Goal: Task Accomplishment & Management: Complete application form

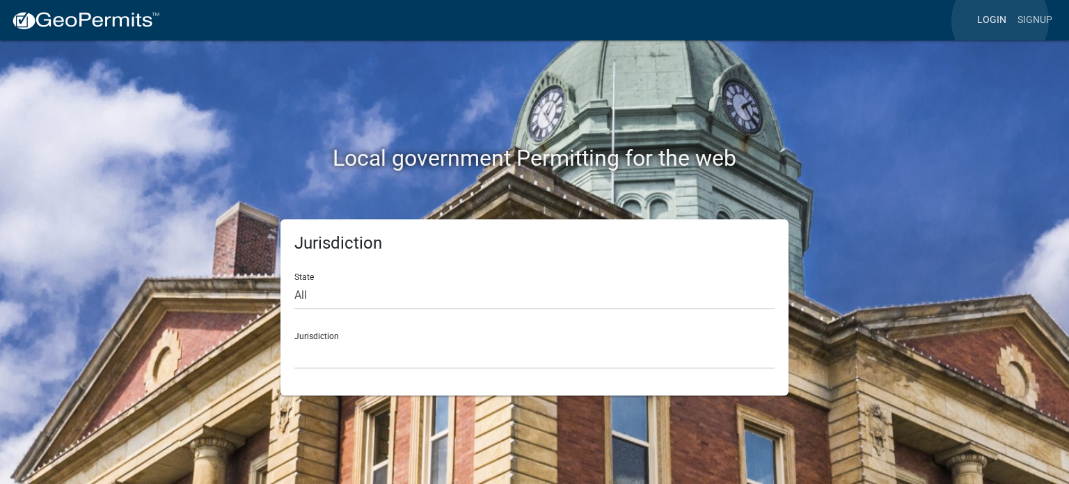
click at [1000, 21] on link "Login" at bounding box center [991, 20] width 40 height 26
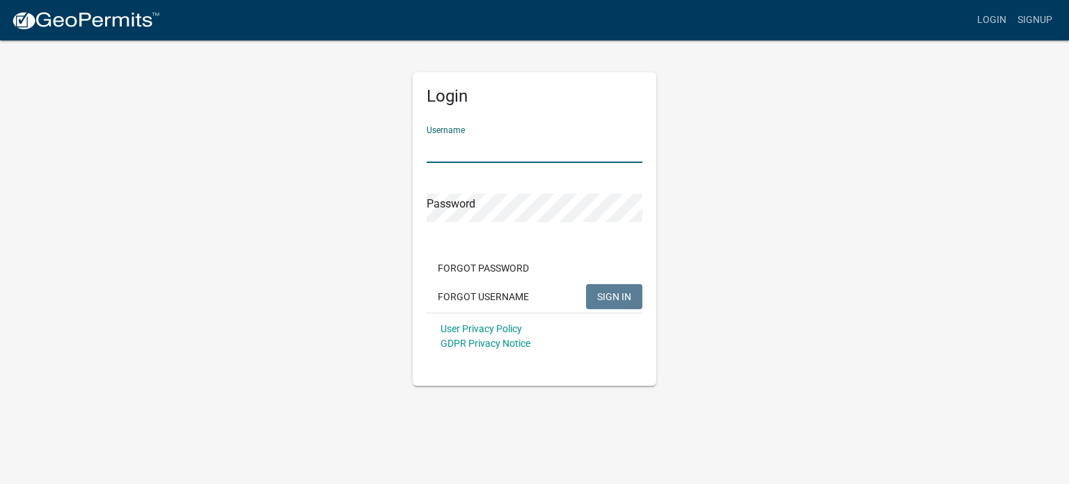
click at [454, 155] on input "Username" at bounding box center [535, 148] width 216 height 29
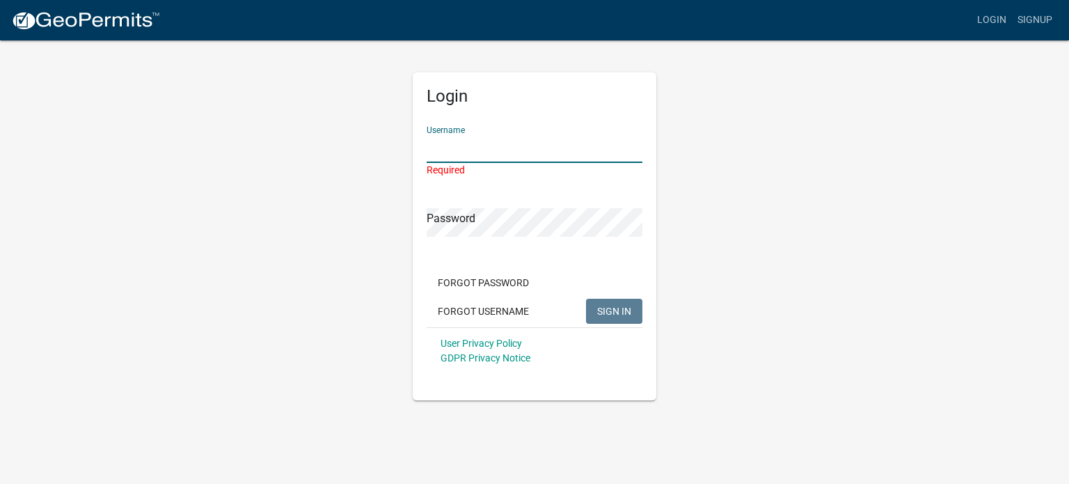
type input "[PERSON_NAME][EMAIL_ADDRESS][DOMAIN_NAME]"
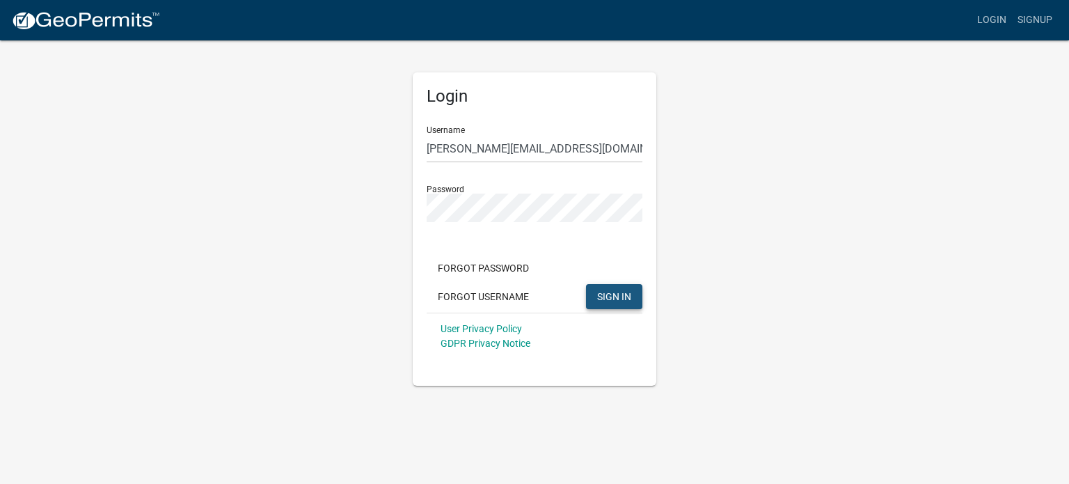
click at [610, 296] on span "SIGN IN" at bounding box center [614, 295] width 34 height 11
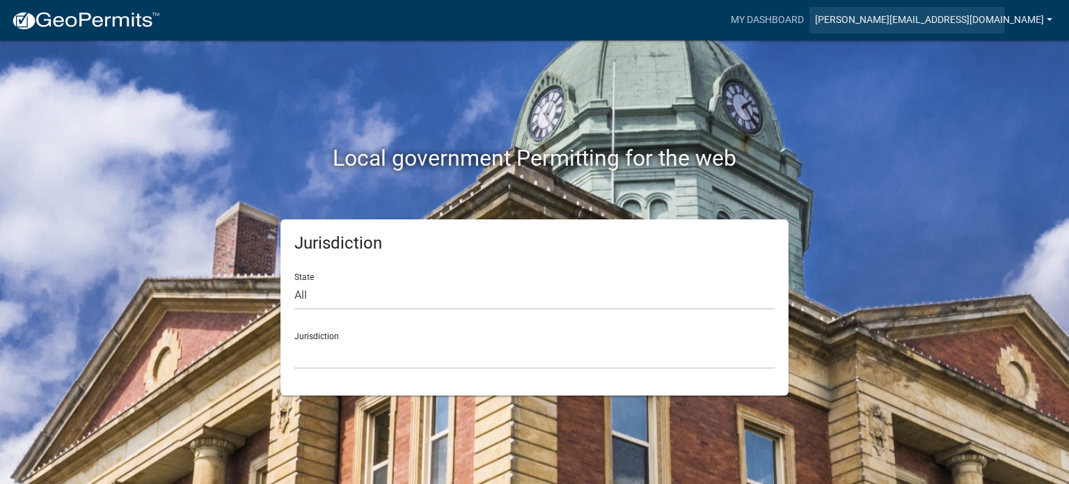
click at [1008, 19] on link "[PERSON_NAME][EMAIL_ADDRESS][DOMAIN_NAME]" at bounding box center [933, 20] width 248 height 26
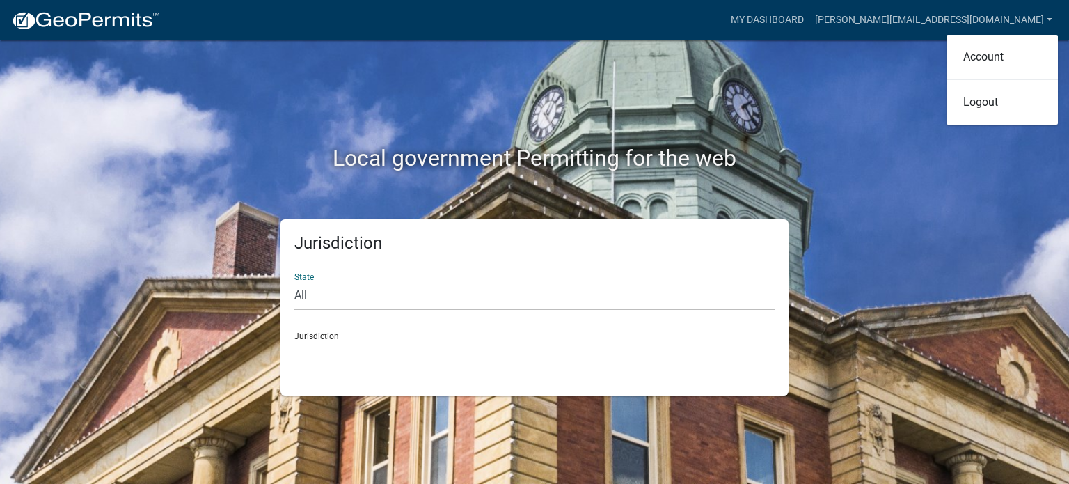
click at [446, 290] on select "All [US_STATE] [US_STATE] [US_STATE] [US_STATE] [US_STATE] [US_STATE] [US_STATE…" at bounding box center [534, 295] width 480 height 29
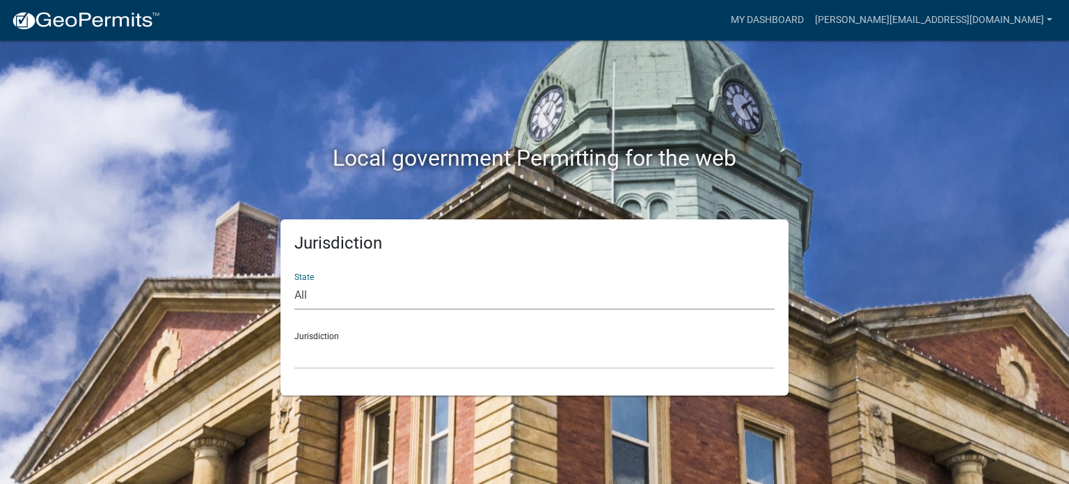
select select "[US_STATE]"
click at [294, 281] on select "All [US_STATE] [US_STATE] [US_STATE] [US_STATE] [US_STATE] [US_STATE] [US_STATE…" at bounding box center [534, 295] width 480 height 29
click at [393, 359] on select "[GEOGRAPHIC_DATA], [US_STATE] [GEOGRAPHIC_DATA], [US_STATE] [GEOGRAPHIC_DATA], …" at bounding box center [534, 354] width 480 height 29
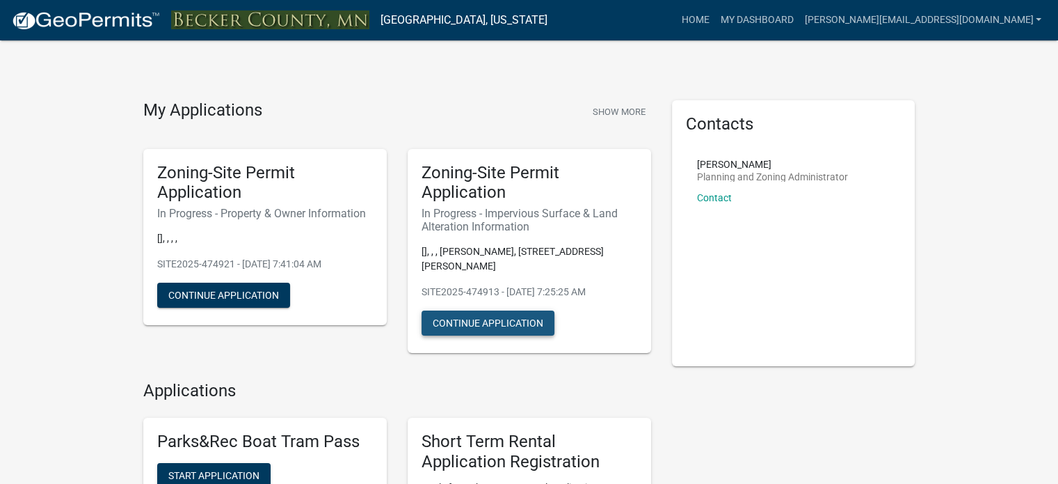
click at [547, 322] on button "Continue Application" at bounding box center [488, 322] width 133 height 25
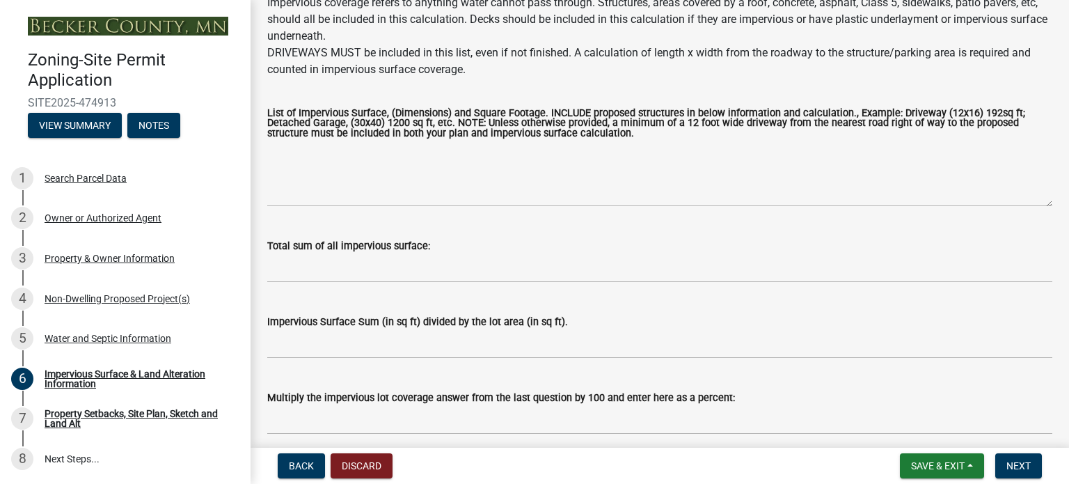
scroll to position [209, 0]
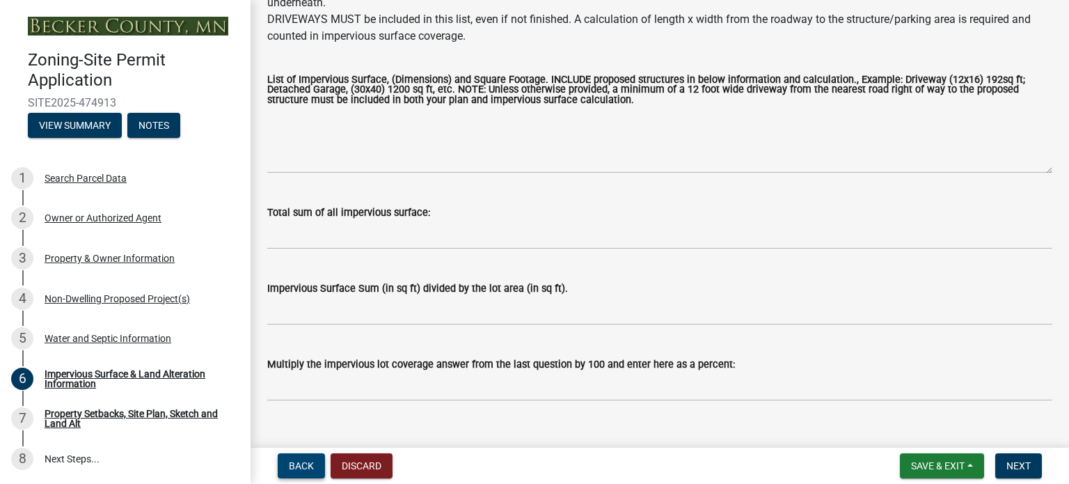
click at [309, 463] on span "Back" at bounding box center [301, 465] width 25 height 11
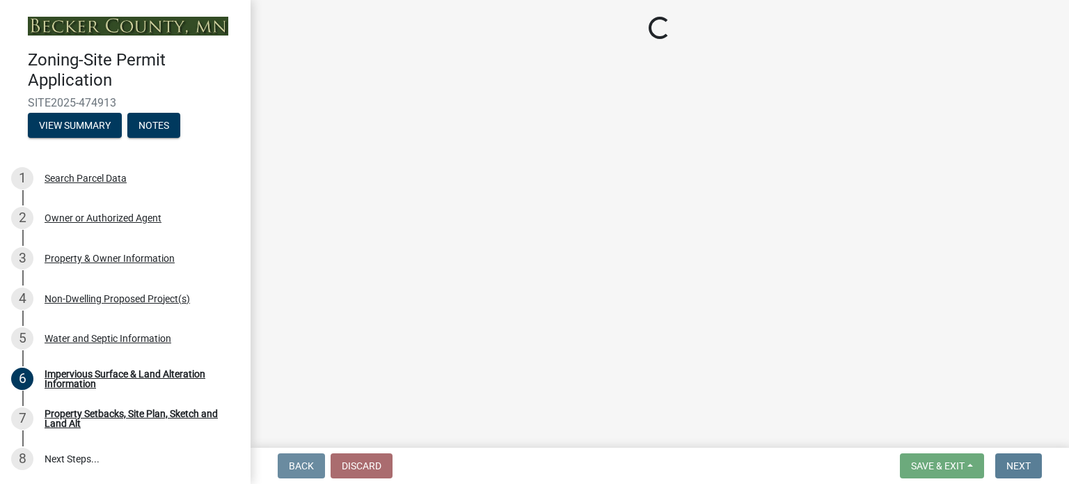
scroll to position [0, 0]
select select "36c179e4-d9bc-4e26-9fa7-a2562bd8114c"
select select "a01a1fb1-1490-43e2-af36-29ac4cf5629f"
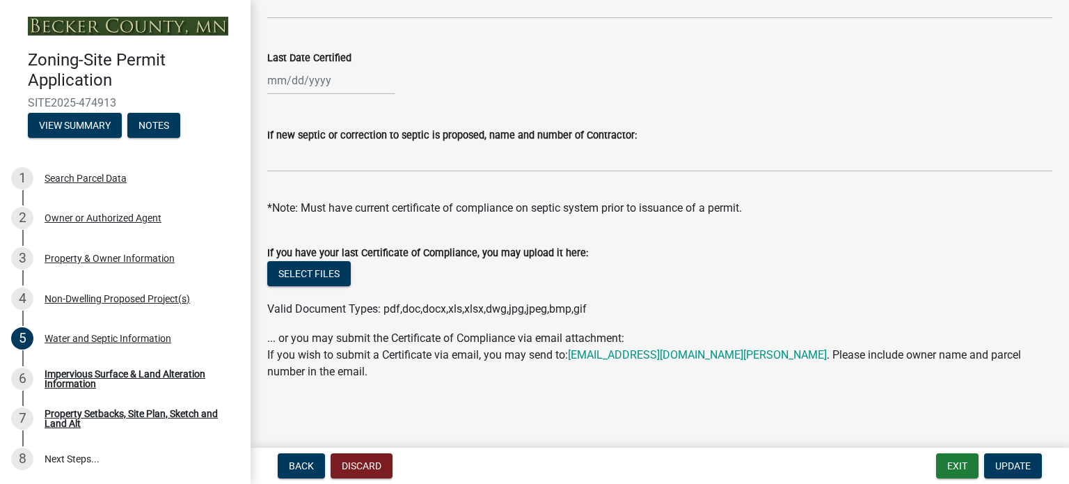
scroll to position [571, 0]
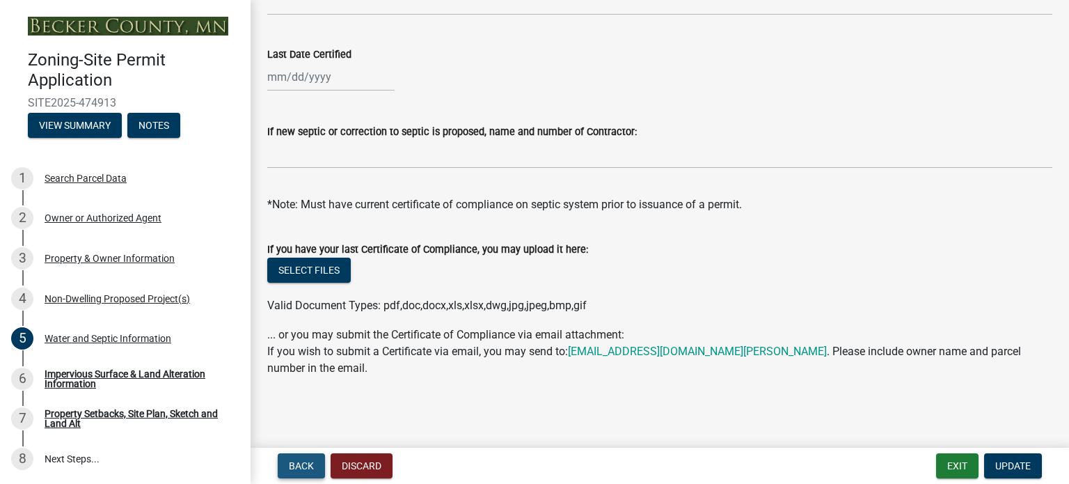
click at [299, 467] on span "Back" at bounding box center [301, 465] width 25 height 11
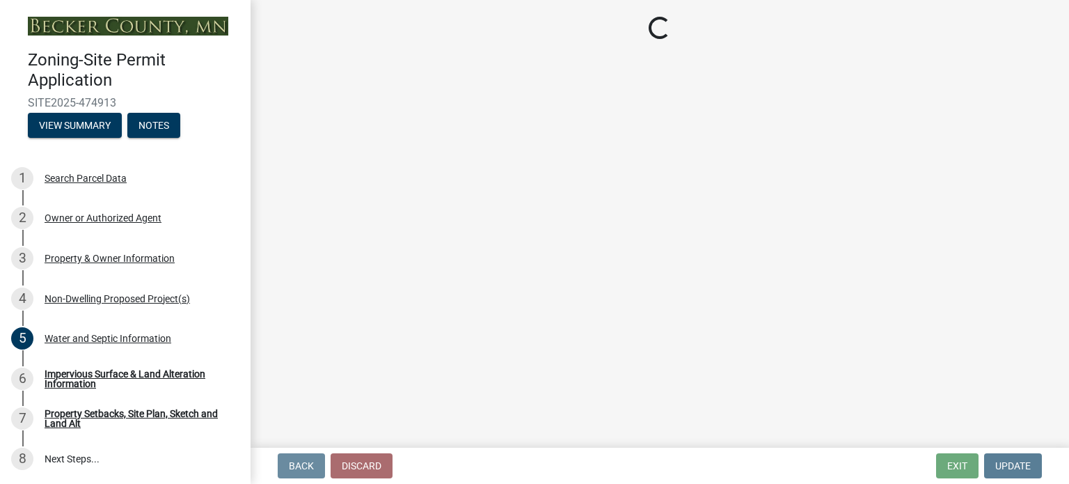
scroll to position [0, 0]
select select "97c48b8f-5b3b-4eb5-baa1-64080d5416e1"
select select "3a2d96d3-fd69-4ed9-bae4-7a5aa03a7e58"
select select "cf118f3b-6469-426f-b247-8aeebfb0198d"
select select "d5258256-81e9-4688-bc84-b01445ee29b6"
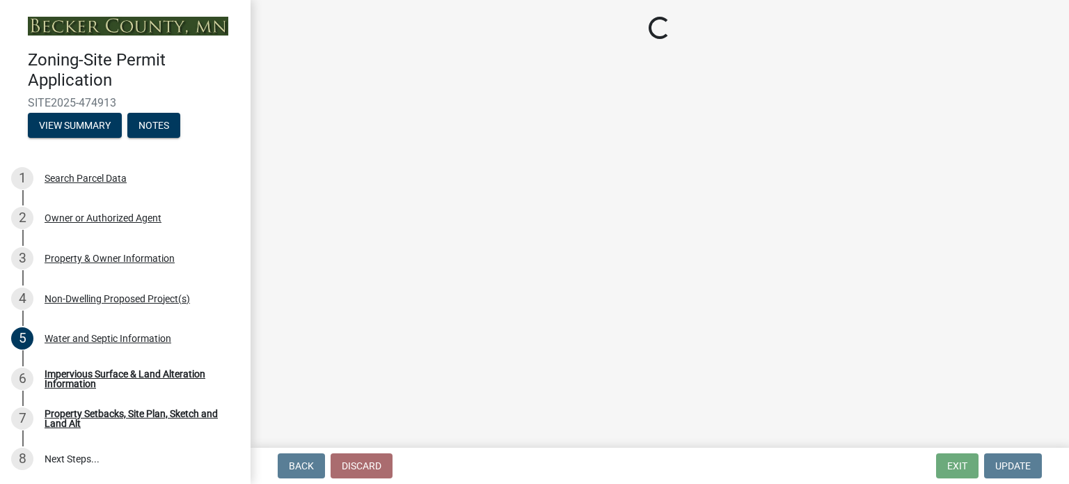
select select "258cbdbc-8629-455d-9fed-6a57bf82144e"
select select "a9a8393f-3c28-47b8-b6d9-84c94641c3fc"
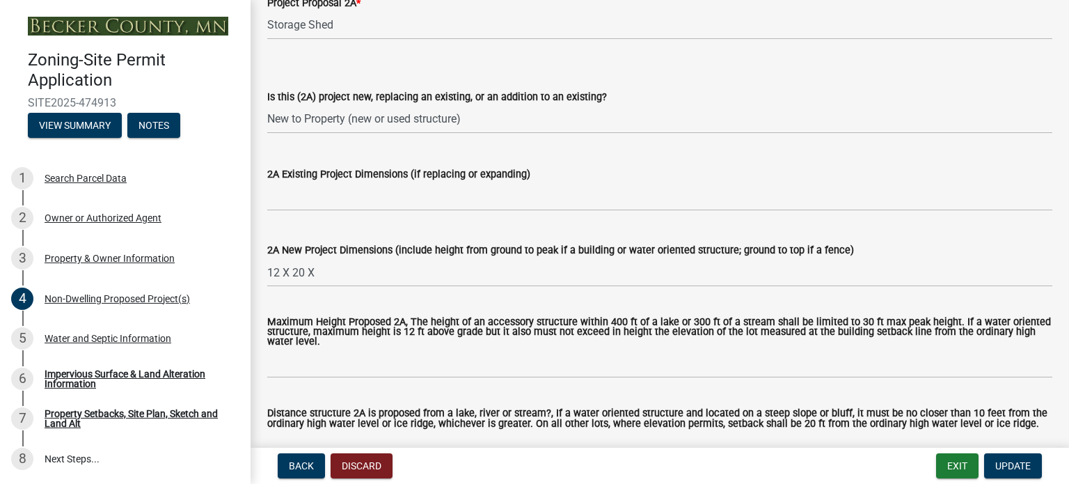
scroll to position [348, 0]
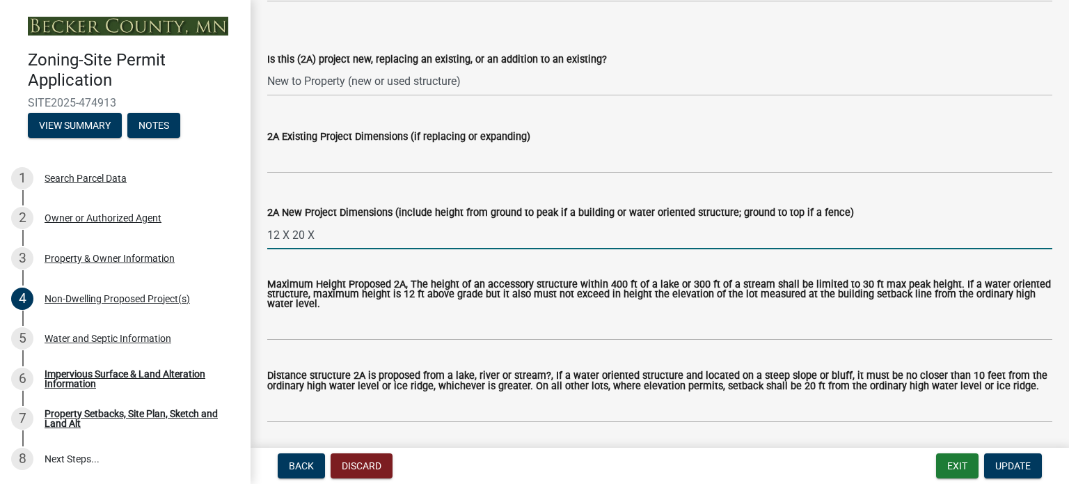
click at [337, 238] on input "12 X 20 X" at bounding box center [659, 235] width 785 height 29
type input "12 X 20 X 12"
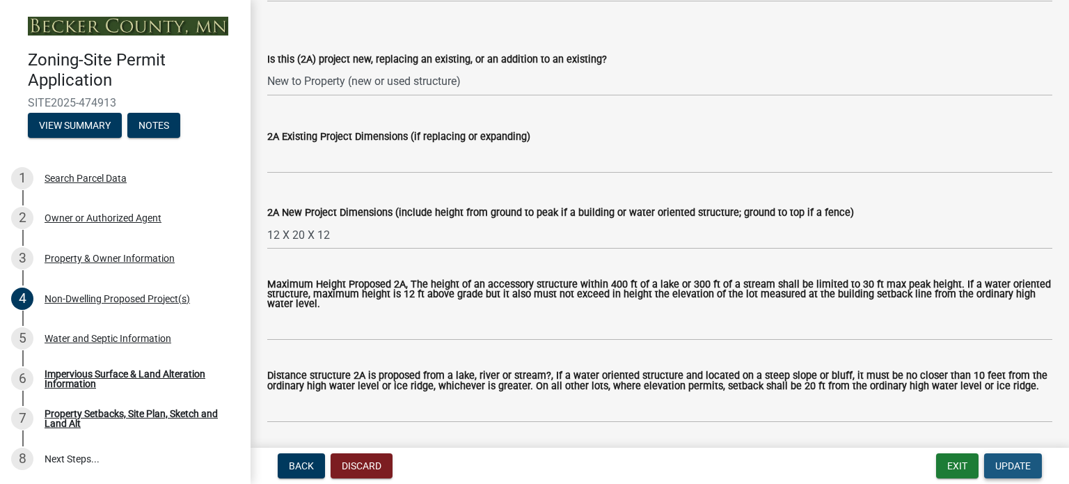
click at [1003, 461] on span "Update" at bounding box center [1012, 465] width 35 height 11
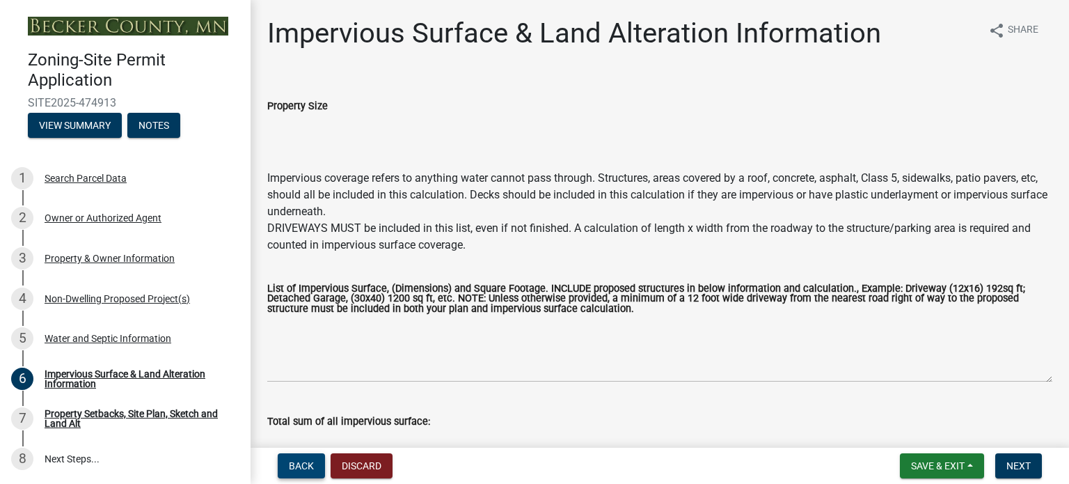
click at [309, 460] on span "Back" at bounding box center [301, 465] width 25 height 11
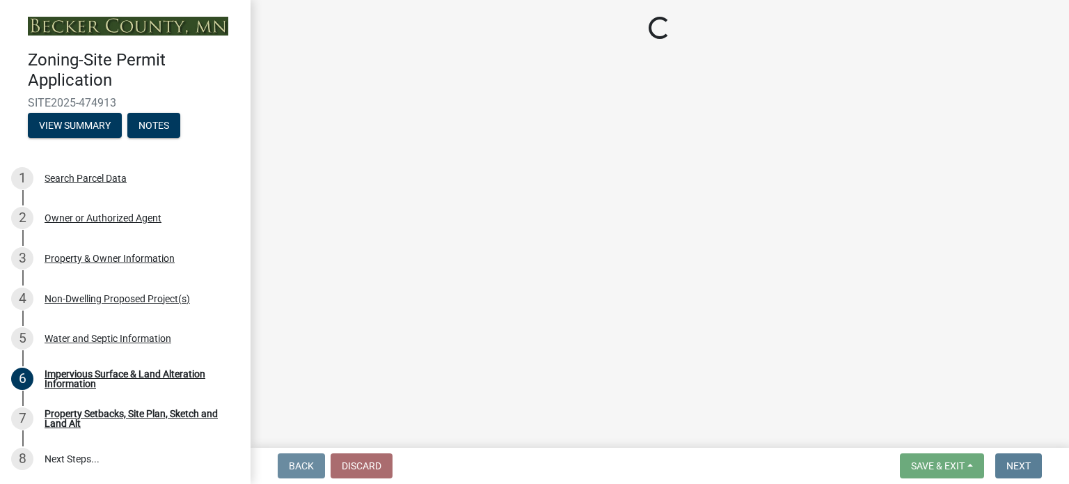
select select "36c179e4-d9bc-4e26-9fa7-a2562bd8114c"
select select "a01a1fb1-1490-43e2-af36-29ac4cf5629f"
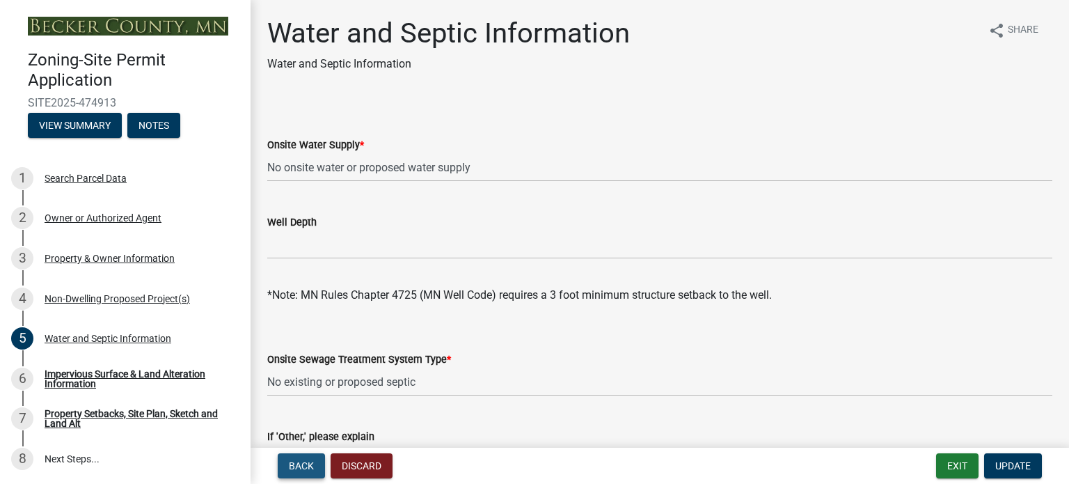
click at [309, 460] on span "Back" at bounding box center [301, 465] width 25 height 11
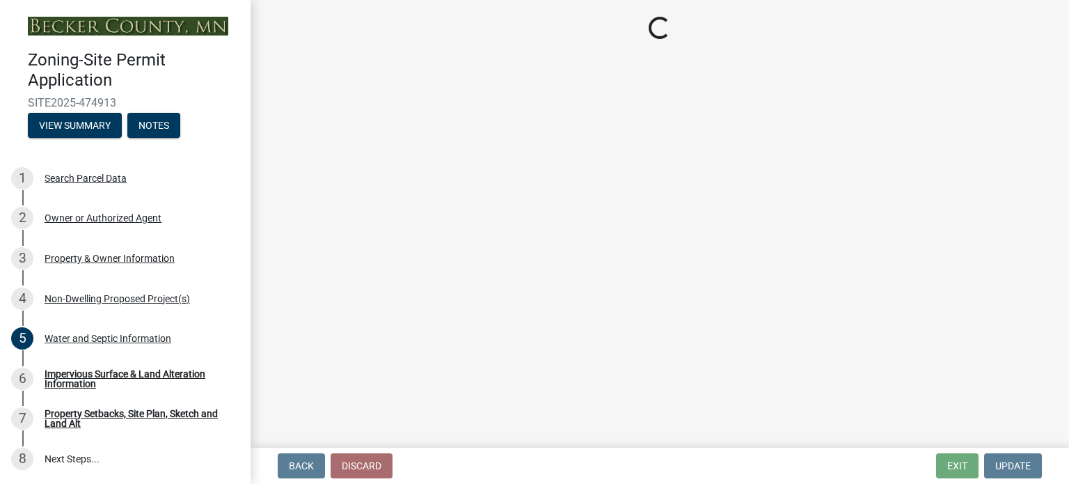
select select "97c48b8f-5b3b-4eb5-baa1-64080d5416e1"
select select "3a2d96d3-fd69-4ed9-bae4-7a5aa03a7e58"
select select "cf118f3b-6469-426f-b247-8aeebfb0198d"
select select "d5258256-81e9-4688-bc84-b01445ee29b6"
select select "258cbdbc-8629-455d-9fed-6a57bf82144e"
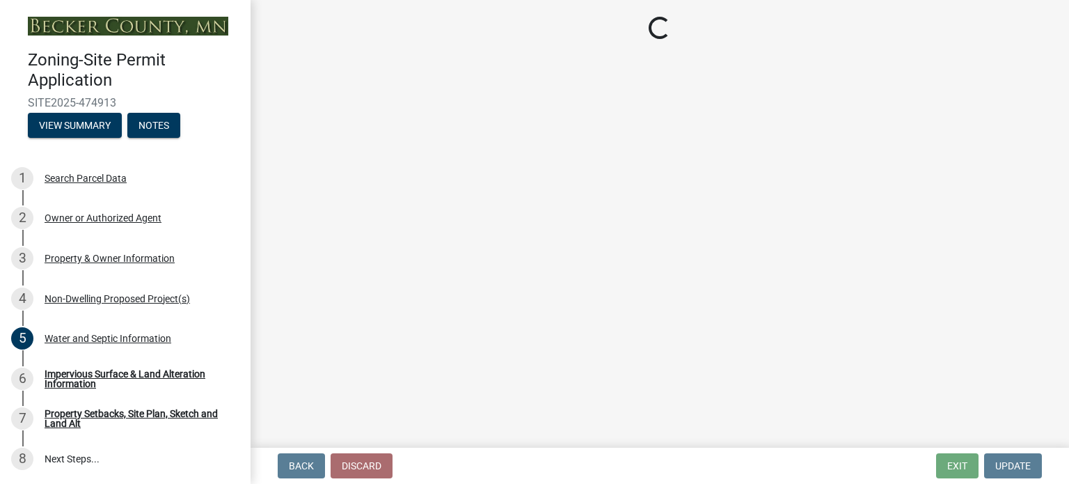
select select "a9a8393f-3c28-47b8-b6d9-84c94641c3fc"
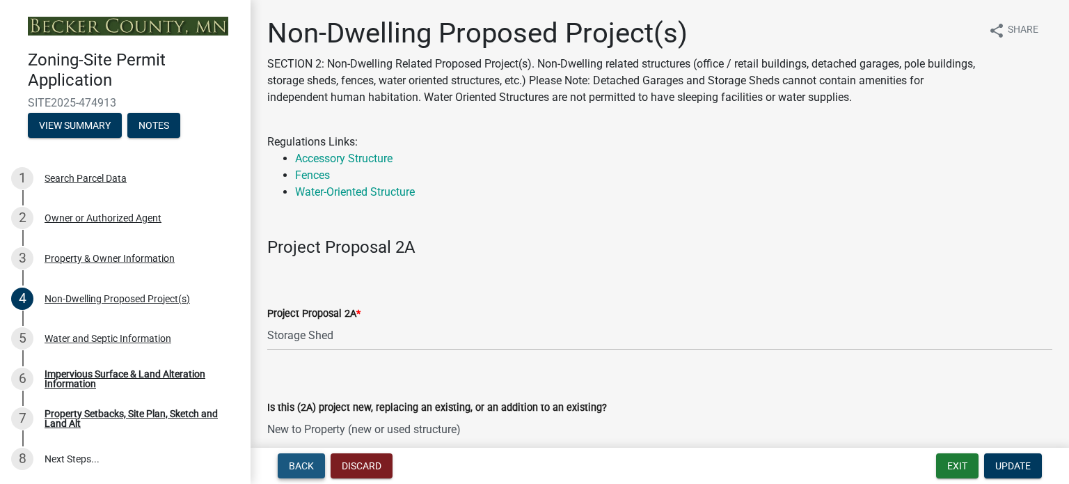
click at [309, 460] on span "Back" at bounding box center [301, 465] width 25 height 11
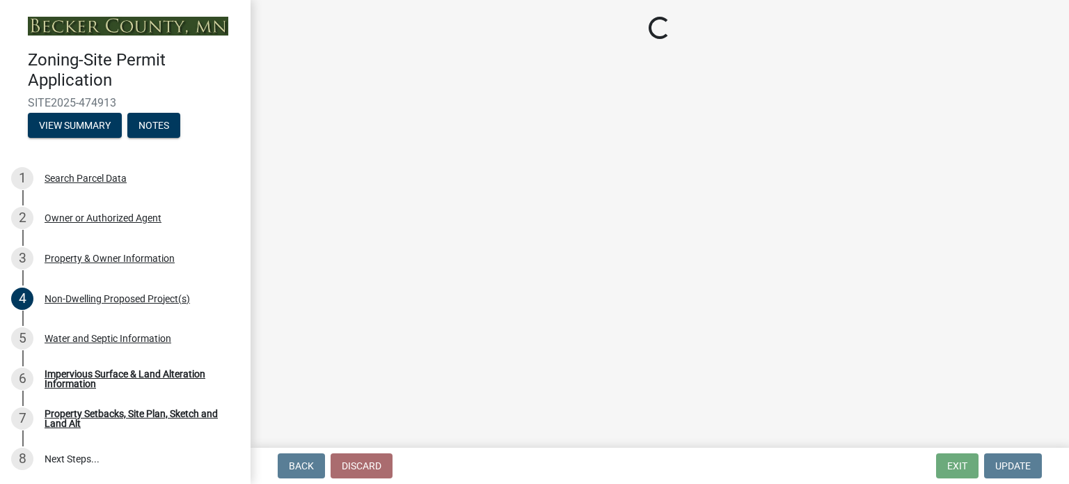
select select "85fc75ff-0121-4ad4-a39b-9ebe8e4a222b"
select select "fcf6d223-6c57-4dc5-b63a-a94704169022"
select select "5a5634ed-f11e-4c7b-90e1-096e6cfd17b9"
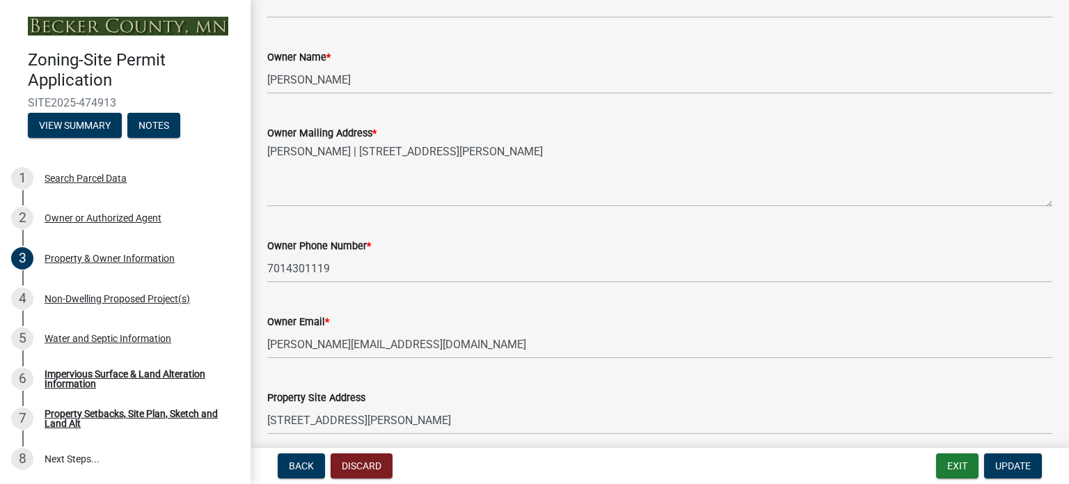
scroll to position [278, 0]
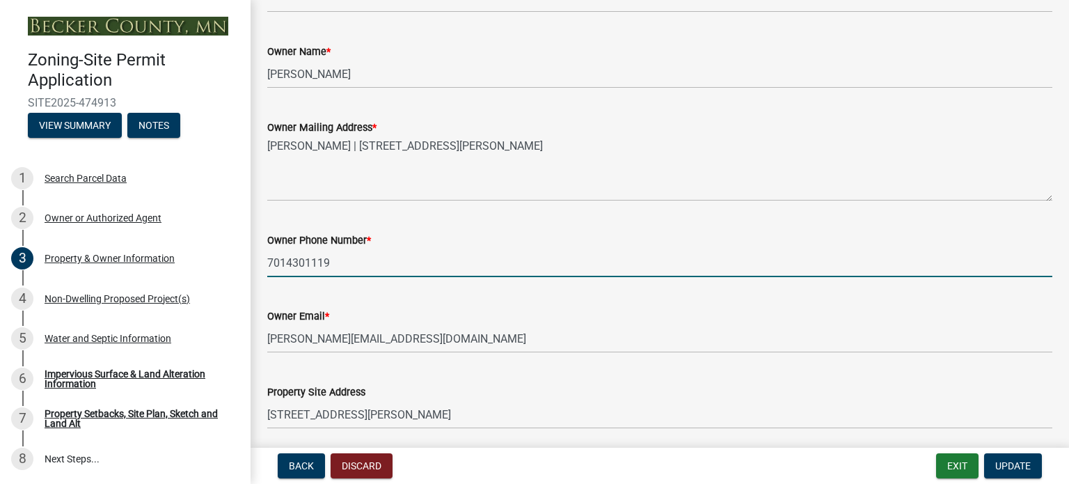
click at [356, 261] on input "7014301119" at bounding box center [659, 262] width 785 height 29
type input "7014300948"
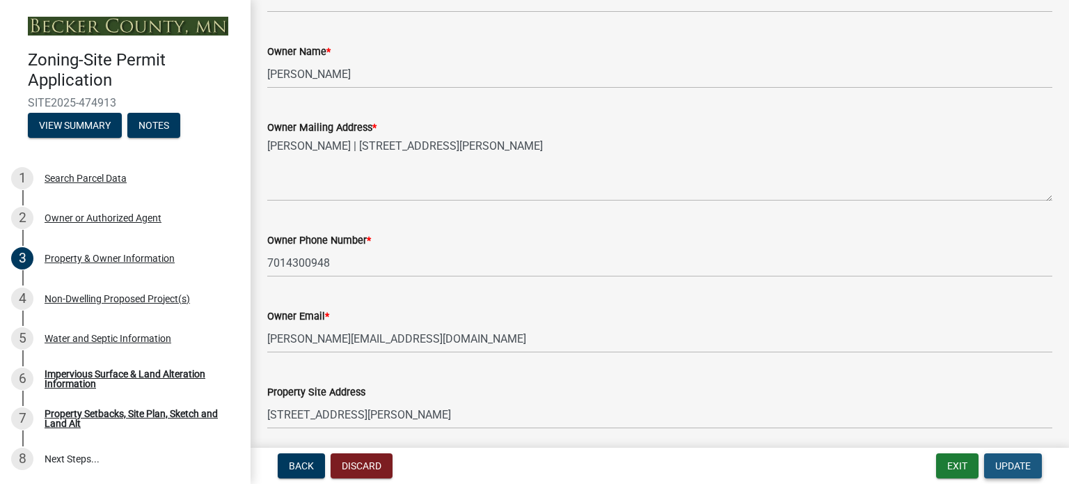
click at [1015, 466] on span "Update" at bounding box center [1012, 465] width 35 height 11
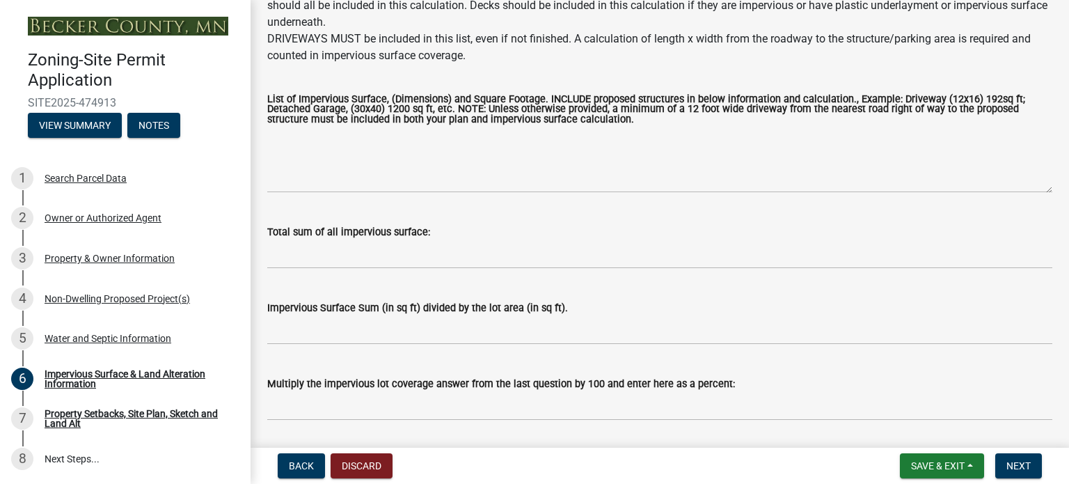
scroll to position [209, 0]
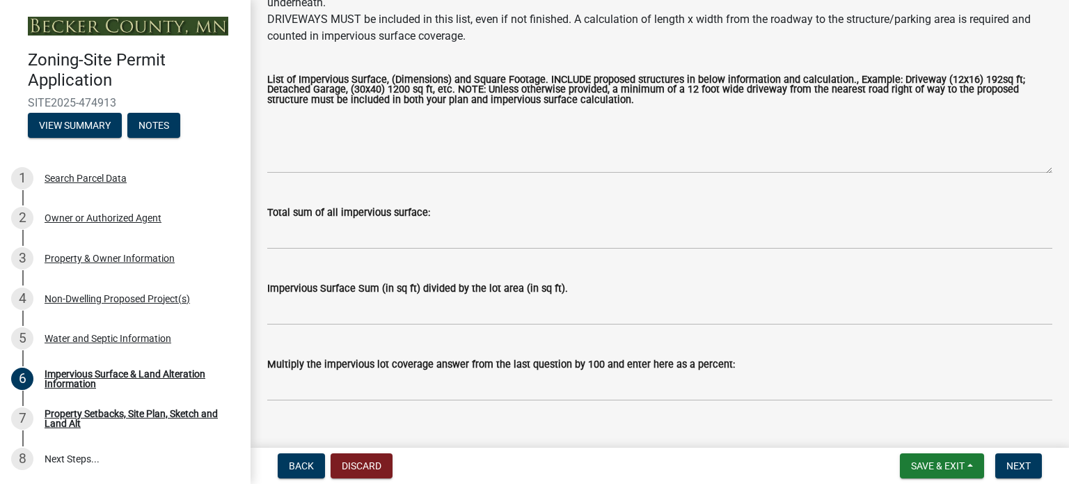
click at [367, 214] on label "Total sum of all impervious surface:" at bounding box center [348, 213] width 163 height 10
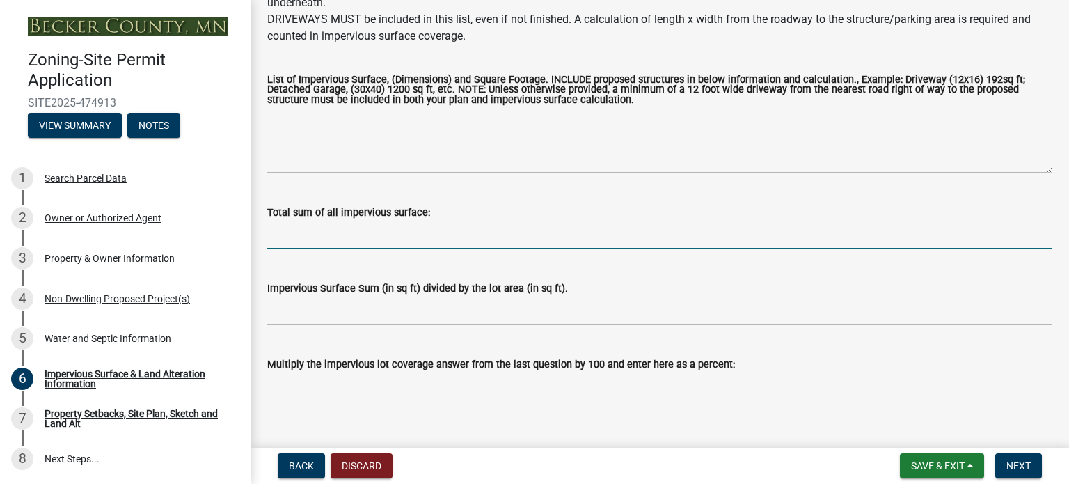
click at [367, 221] on input "Total sum of all impervious surface:" at bounding box center [659, 235] width 785 height 29
click at [329, 230] on input "Total sum of all impervious surface:" at bounding box center [659, 235] width 785 height 29
drag, startPoint x: 307, startPoint y: 235, endPoint x: 257, endPoint y: 223, distance: 51.0
click at [257, 223] on div "Total sum of all impervious surface: 4182" at bounding box center [660, 216] width 806 height 65
type input "3738"
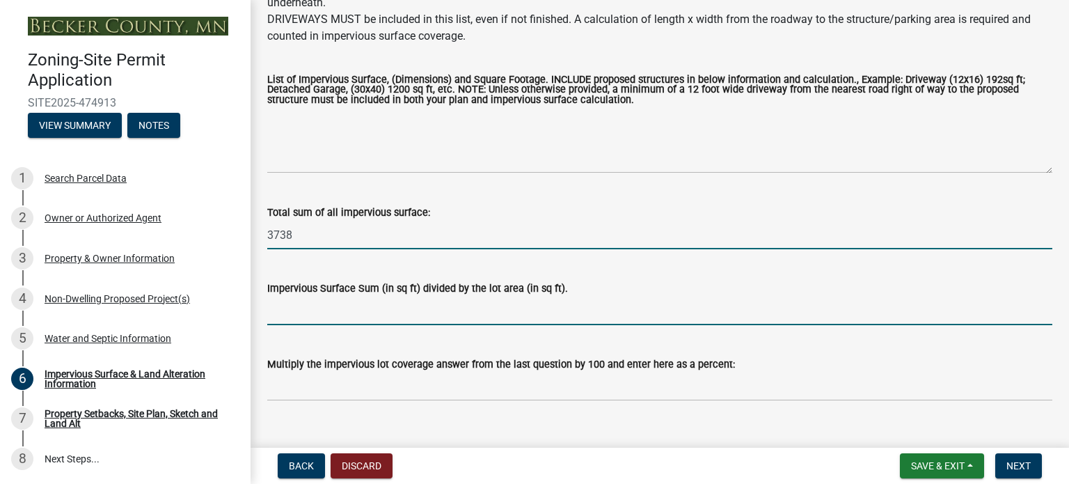
click at [402, 317] on input "Impervious Surface Sum (in sq ft) divided by the lot area (in sq ft)." at bounding box center [659, 310] width 785 height 29
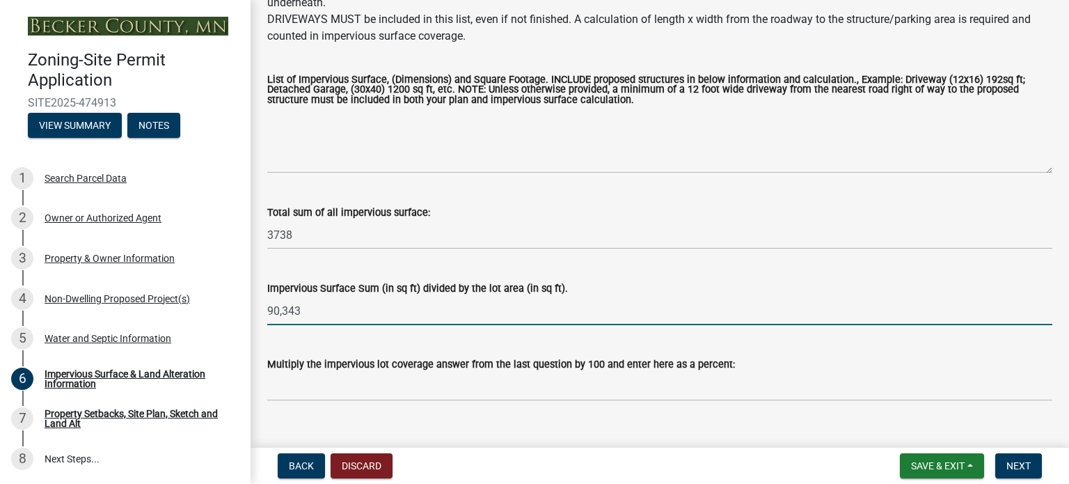
drag, startPoint x: 326, startPoint y: 312, endPoint x: 256, endPoint y: 316, distance: 69.7
click at [256, 316] on div "Impervious Surface & Land Alteration Information share Share Property Size Impe…" at bounding box center [660, 116] width 818 height 617
drag, startPoint x: 285, startPoint y: 311, endPoint x: 262, endPoint y: 312, distance: 23.7
click at [262, 311] on div "Impervious Surface Sum (in sq ft) divided by the lot area (in sq ft). .04" at bounding box center [660, 292] width 806 height 65
type input "3"
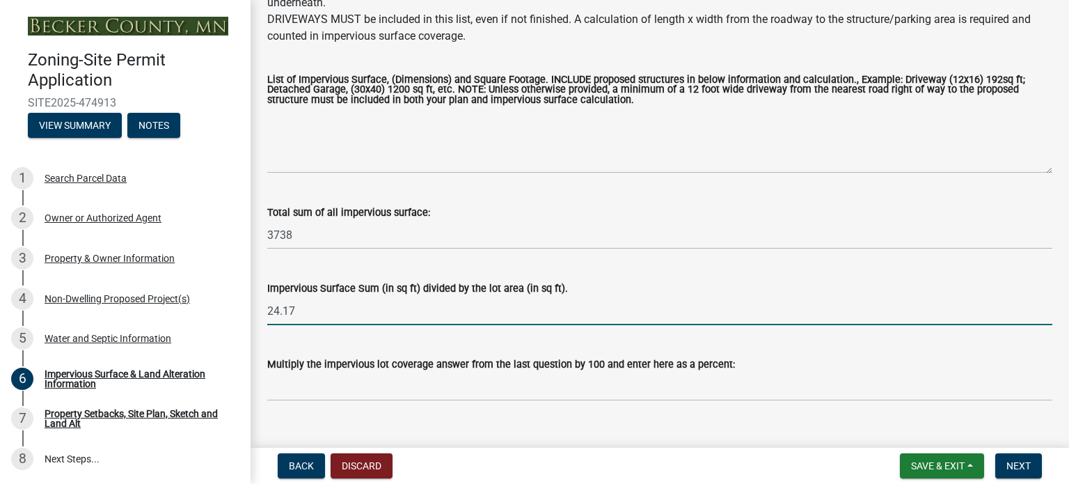
type input "24.17"
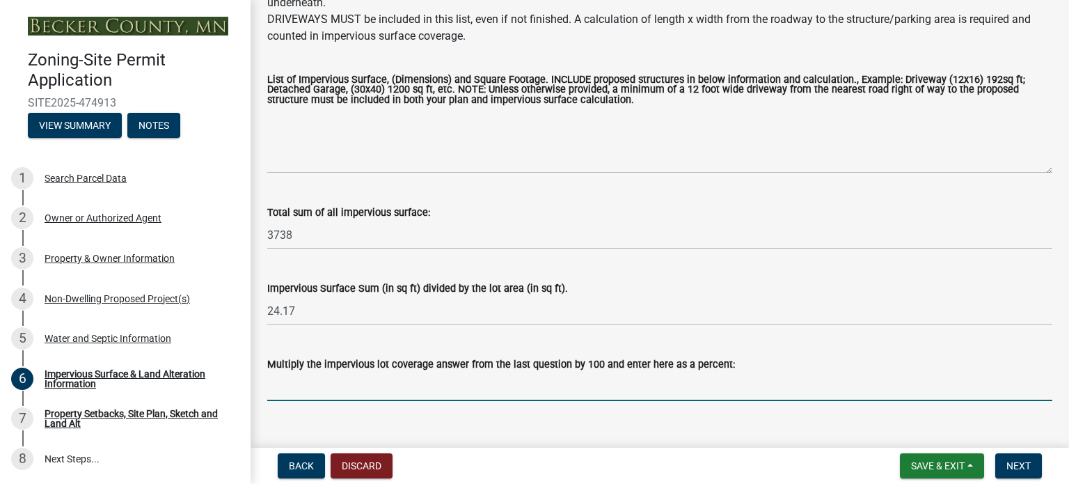
click at [365, 389] on input "Multiply the impervious lot coverage answer from the last question by 100 and e…" at bounding box center [659, 386] width 785 height 29
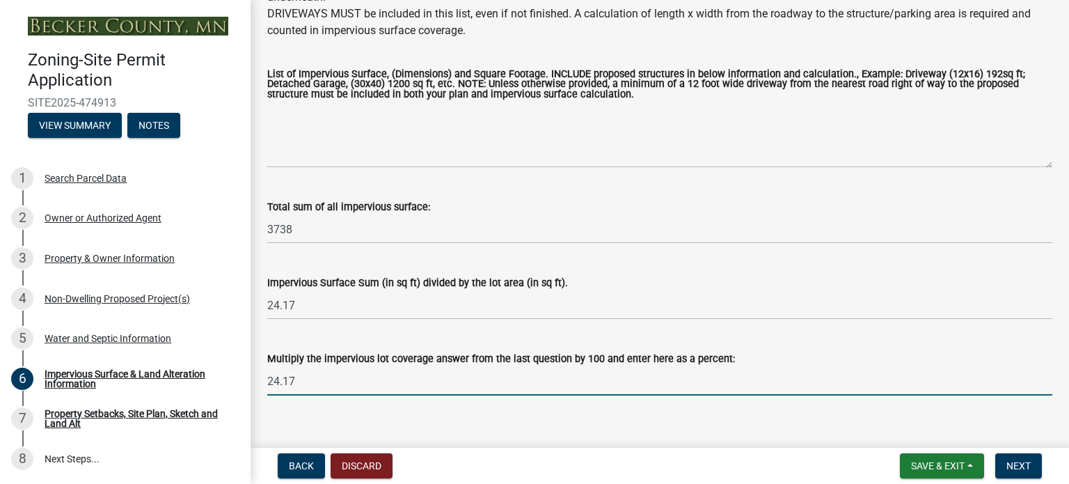
scroll to position [232, 0]
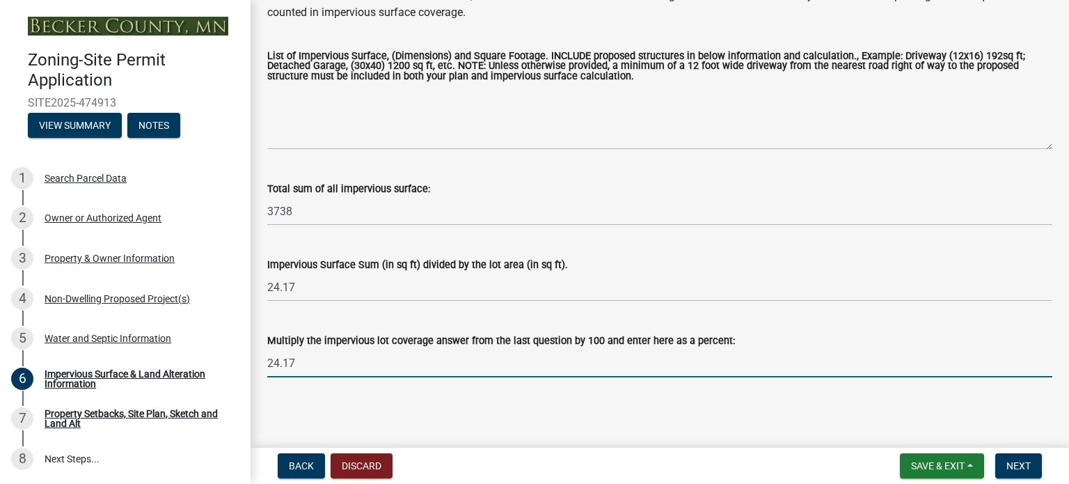
type input "24.17"
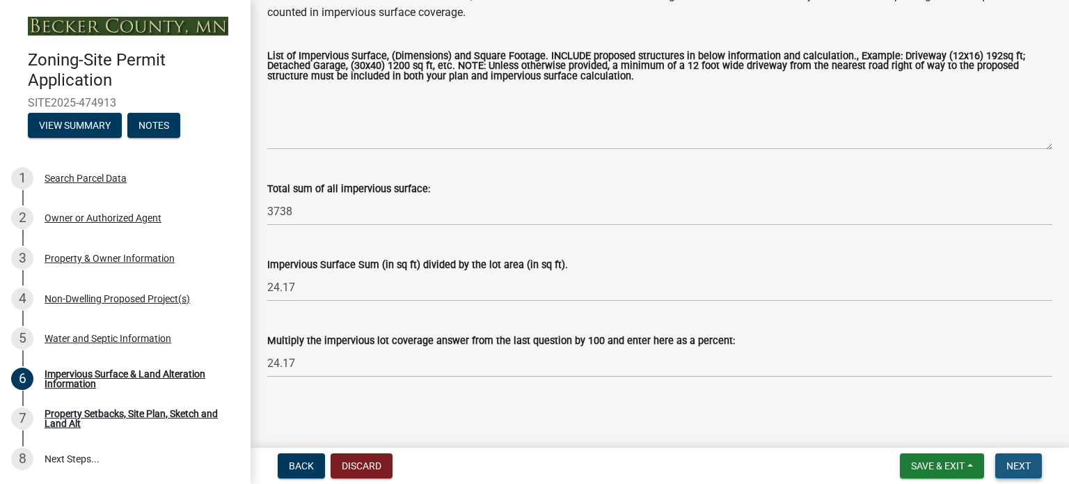
click at [1013, 463] on span "Next" at bounding box center [1018, 465] width 24 height 11
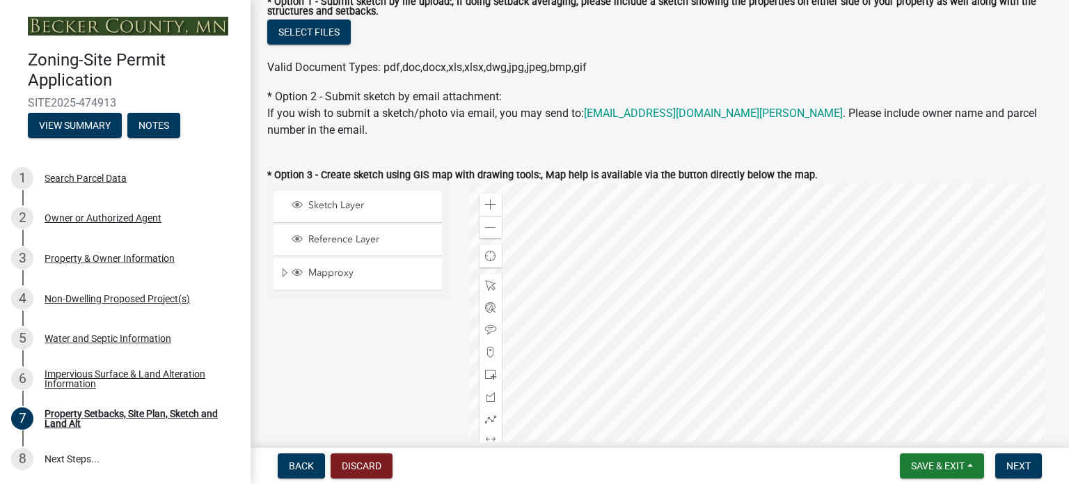
scroll to position [348, 0]
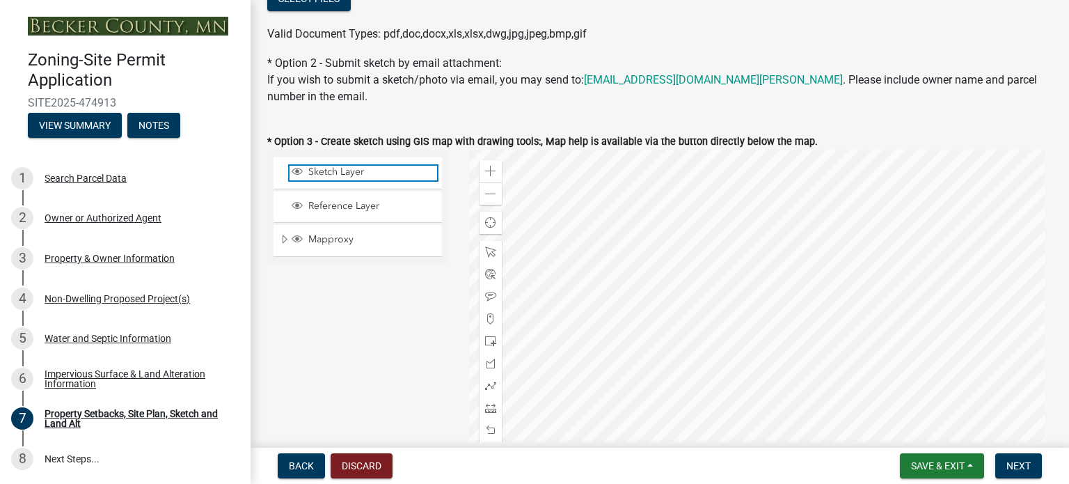
click at [348, 174] on span "Sketch Layer" at bounding box center [371, 172] width 132 height 13
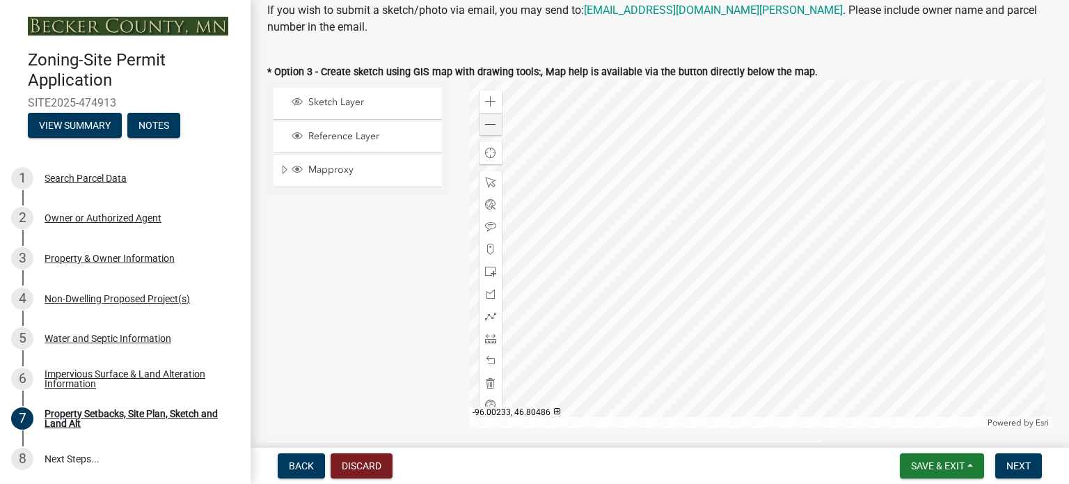
click at [749, 290] on div at bounding box center [761, 254] width 584 height 348
click at [752, 269] on div at bounding box center [761, 254] width 584 height 348
click at [486, 338] on span at bounding box center [490, 338] width 11 height 11
click at [683, 304] on div at bounding box center [761, 254] width 584 height 348
click at [762, 188] on div at bounding box center [761, 254] width 584 height 348
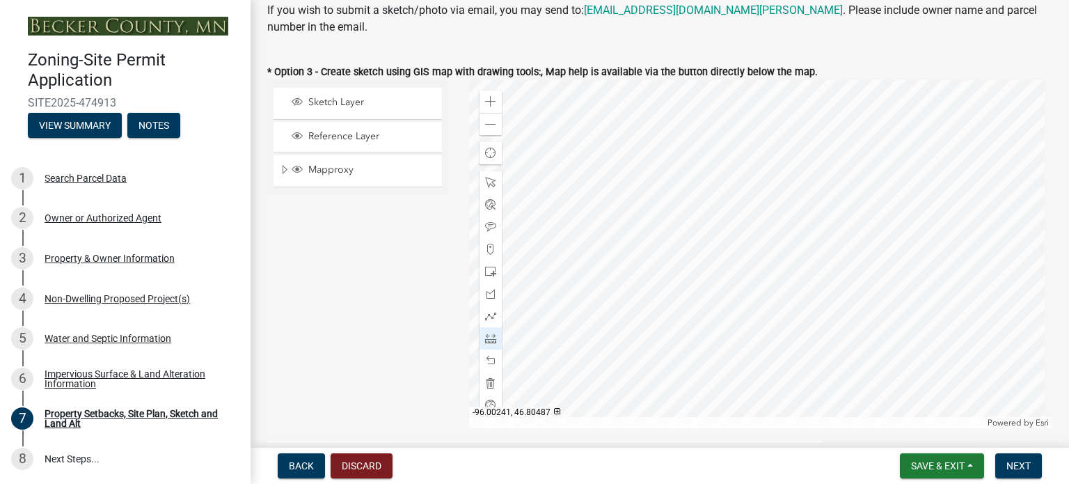
click at [709, 269] on div at bounding box center [761, 254] width 584 height 348
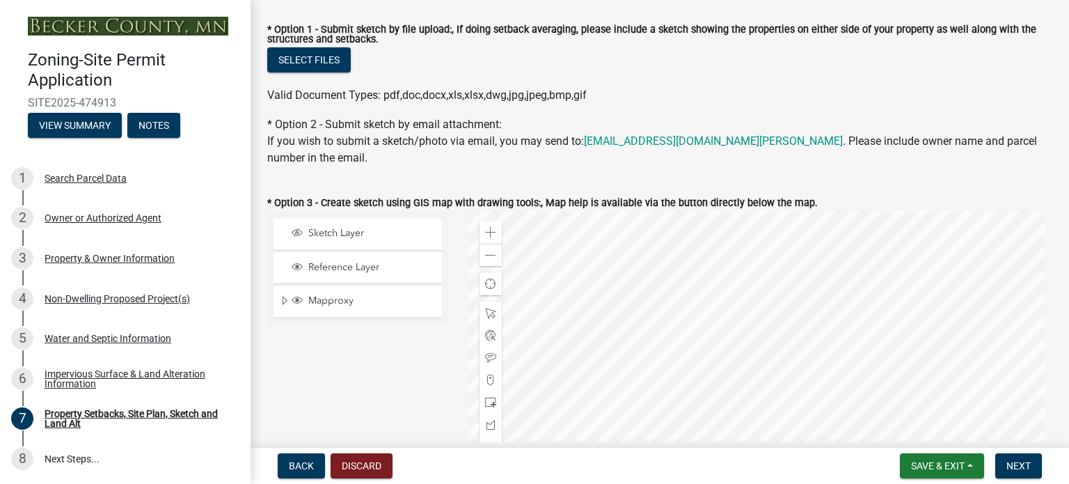
scroll to position [278, 0]
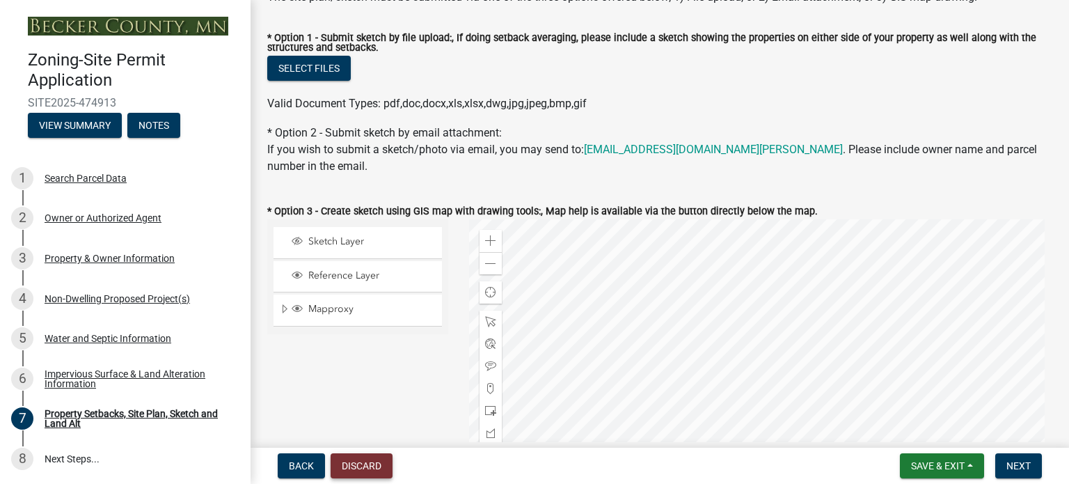
click at [370, 461] on button "Discard" at bounding box center [362, 465] width 62 height 25
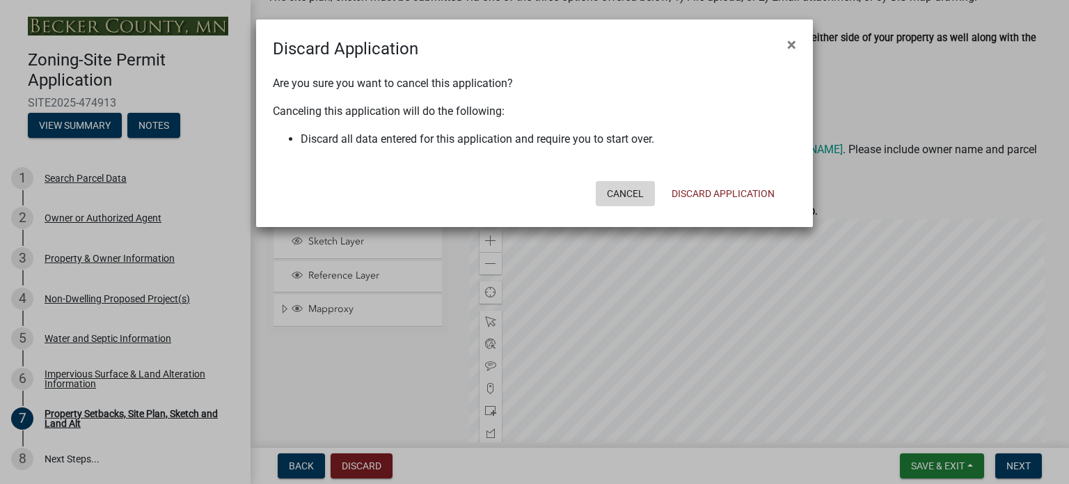
click at [626, 186] on button "Cancel" at bounding box center [625, 193] width 59 height 25
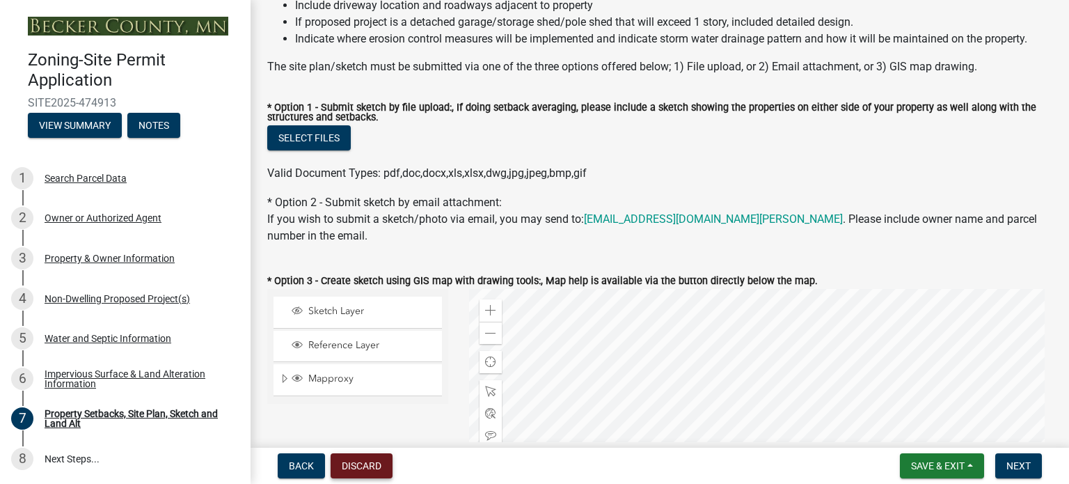
scroll to position [139, 0]
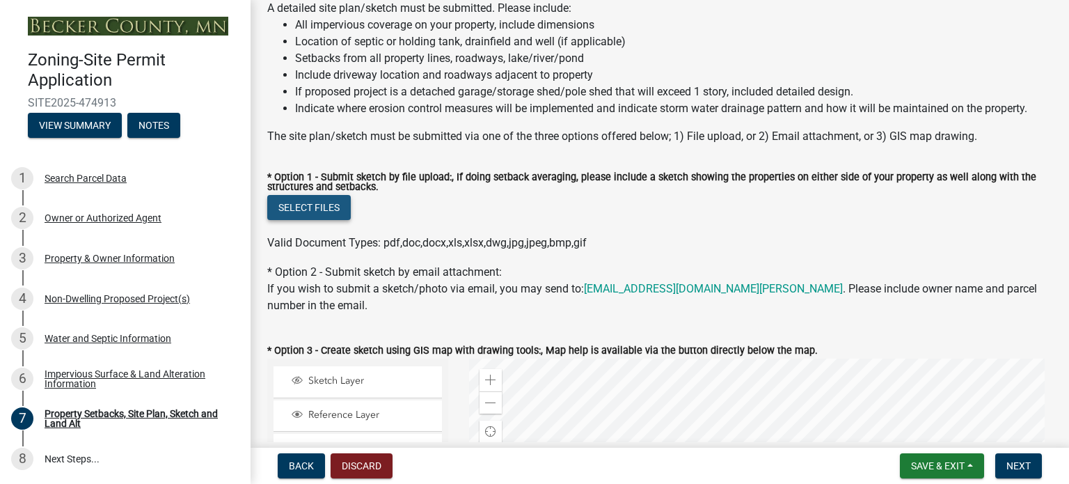
click at [333, 202] on button "Select files" at bounding box center [309, 207] width 84 height 25
click at [701, 290] on link "[EMAIL_ADDRESS][DOMAIN_NAME][PERSON_NAME]" at bounding box center [713, 288] width 259 height 13
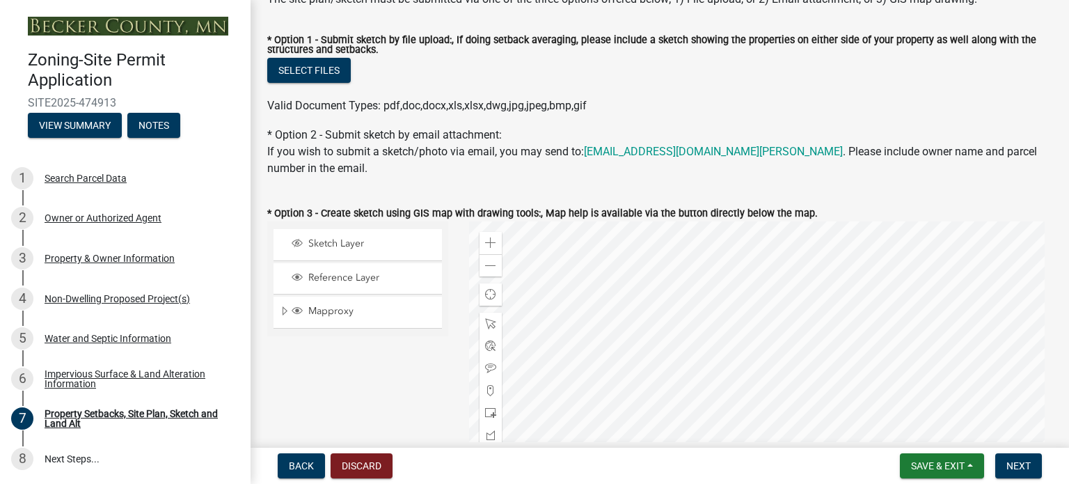
scroll to position [278, 0]
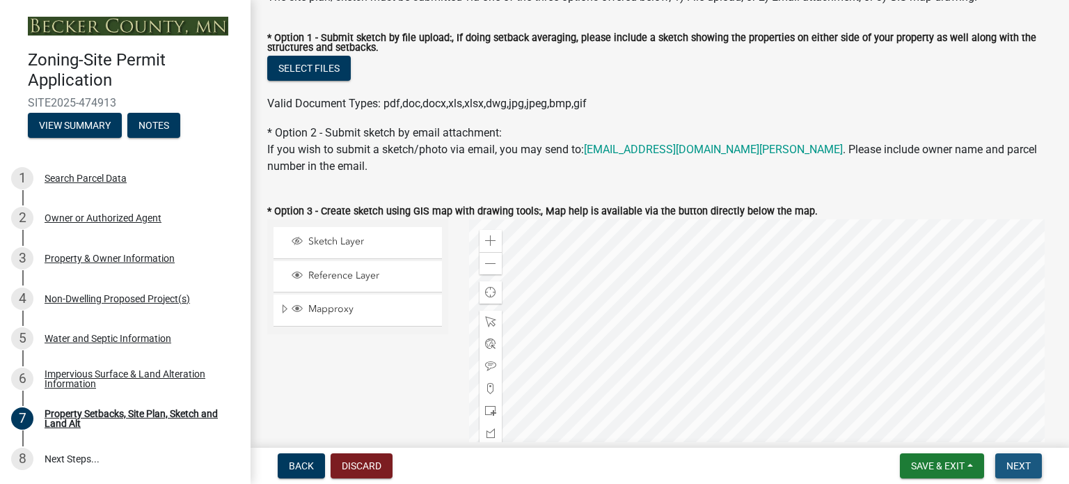
click at [1024, 472] on button "Next" at bounding box center [1018, 465] width 47 height 25
click at [1000, 466] on button "Next" at bounding box center [1018, 465] width 47 height 25
click at [827, 83] on div "Select files" at bounding box center [659, 70] width 785 height 29
click at [301, 463] on span "Back" at bounding box center [301, 465] width 25 height 11
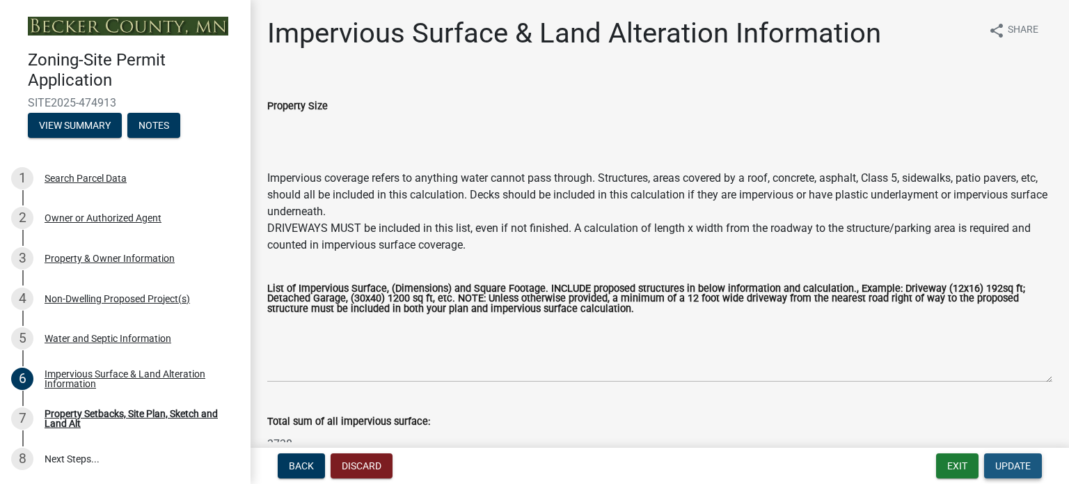
click at [1010, 469] on span "Update" at bounding box center [1012, 465] width 35 height 11
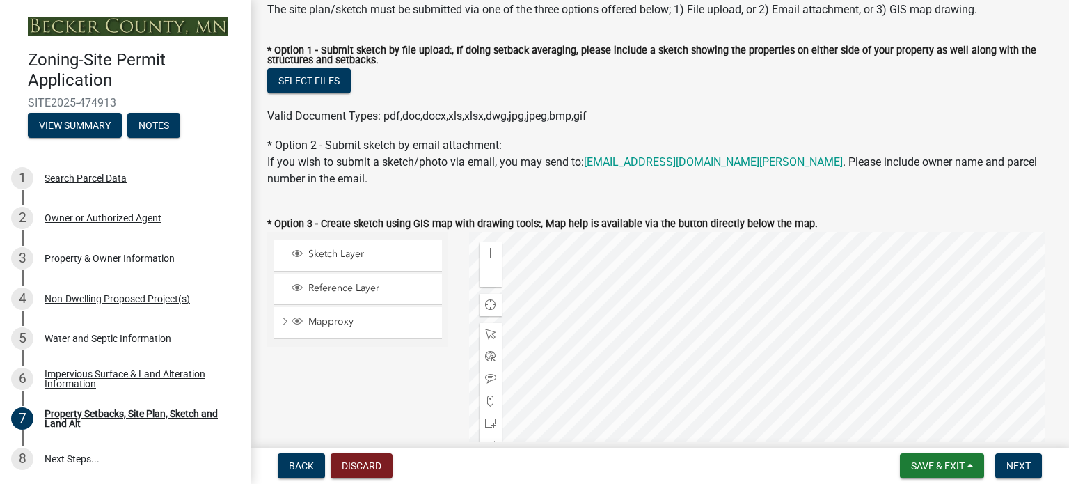
scroll to position [278, 0]
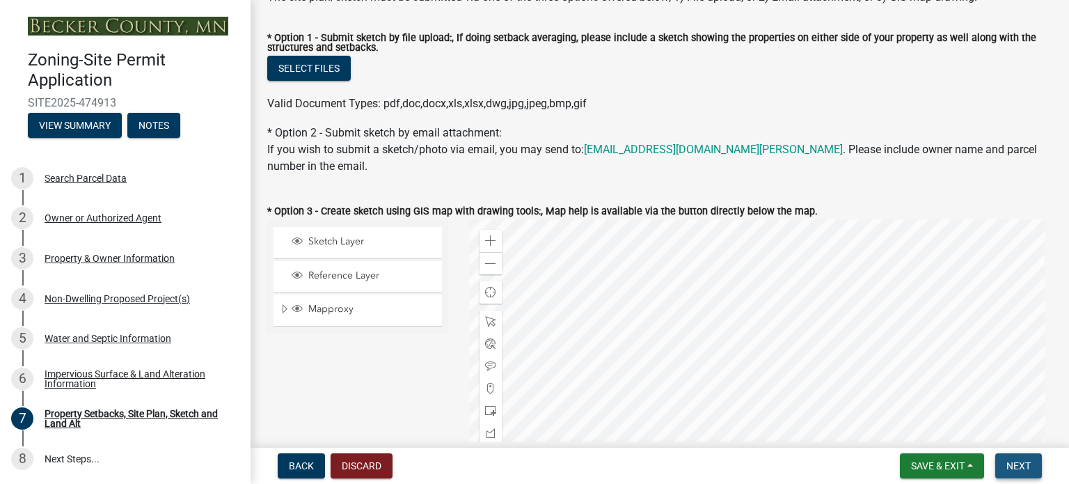
click at [1019, 466] on span "Next" at bounding box center [1018, 465] width 24 height 11
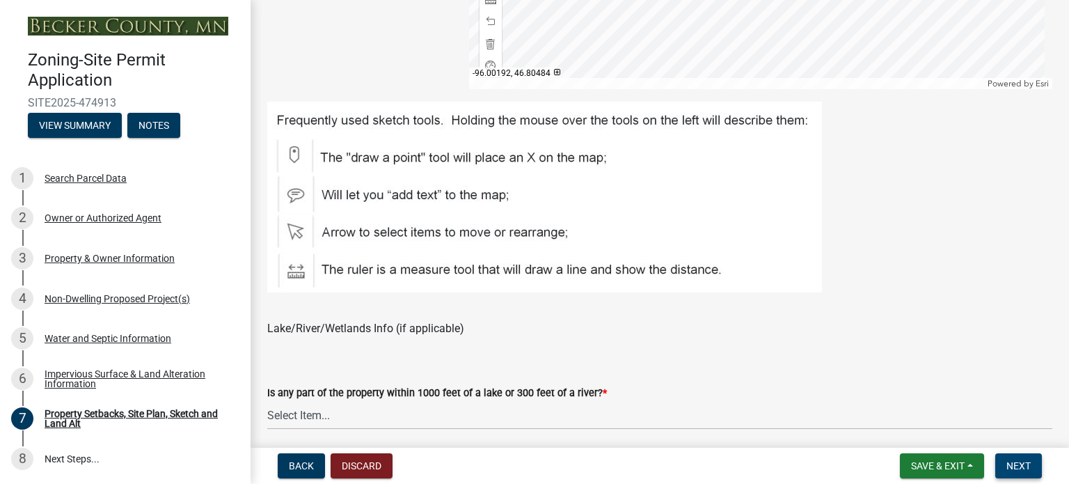
scroll to position [905, 0]
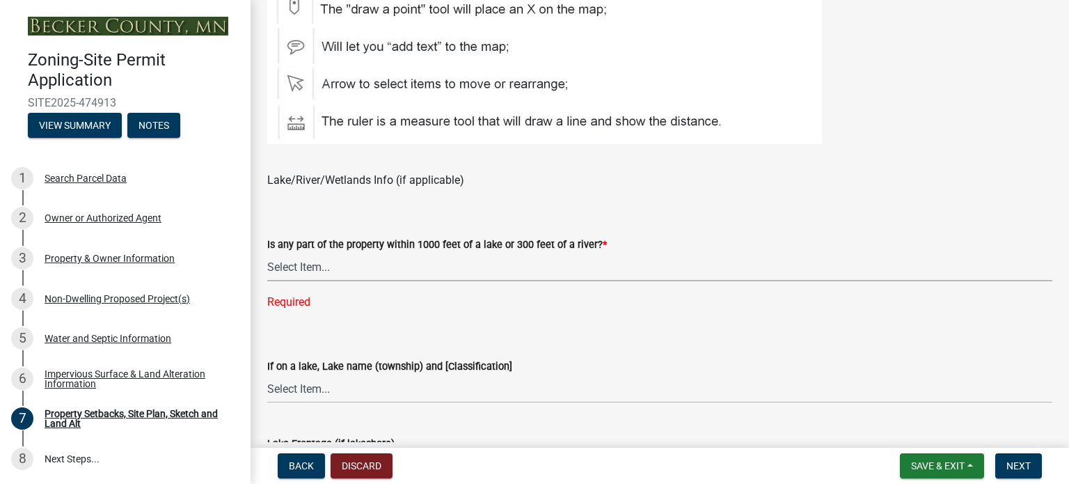
click at [301, 272] on select "Select Item... Shoreland-Riparian (Property is bordering a lake, river or strea…" at bounding box center [659, 267] width 785 height 29
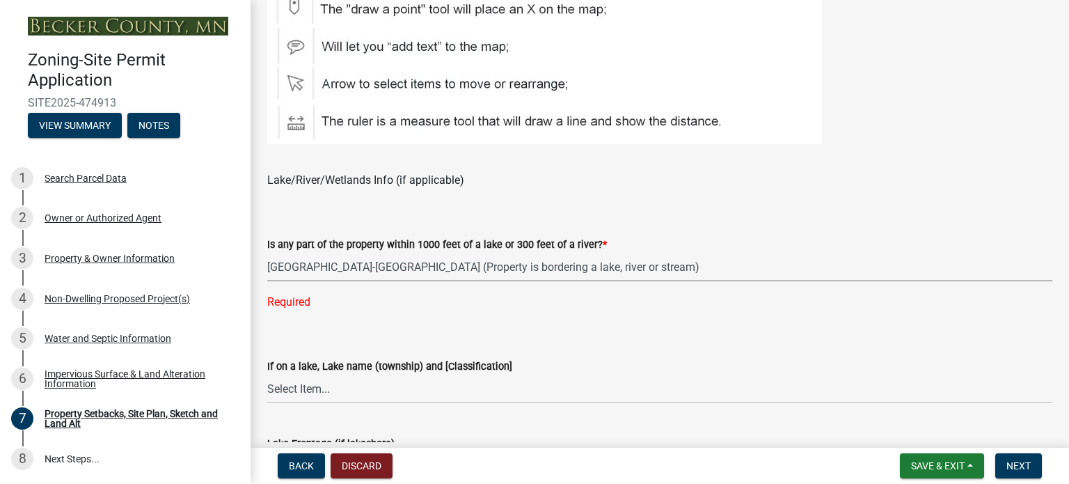
click at [267, 253] on select "Select Item... Shoreland-Riparian (Property is bordering a lake, river or strea…" at bounding box center [659, 267] width 785 height 29
select select "7b13c63f-e699-4112-b373-98fbd28ec536"
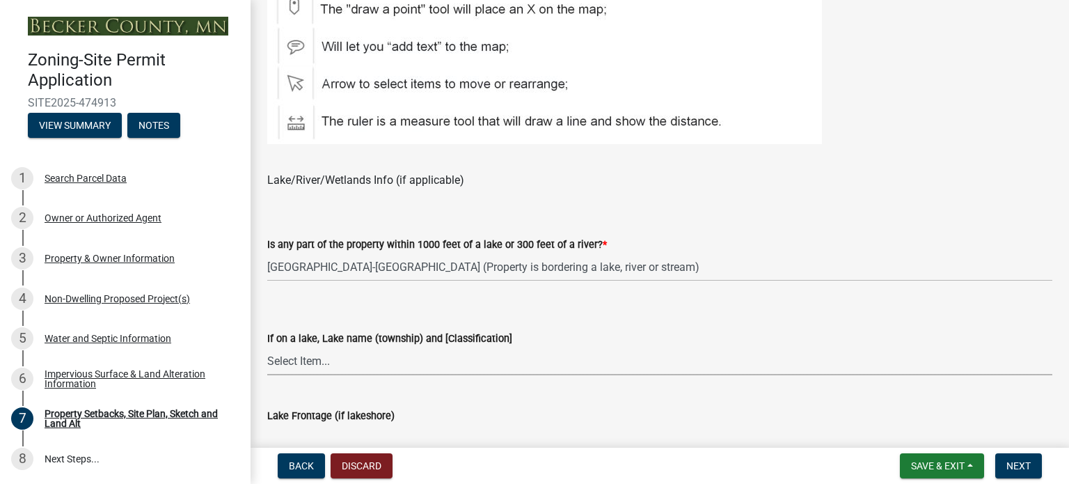
click at [308, 361] on select "Select Item... [GEOGRAPHIC_DATA] is not listed below [GEOGRAPHIC_DATA] ([GEOGRA…" at bounding box center [659, 361] width 785 height 29
click at [267, 347] on select "Select Item... [GEOGRAPHIC_DATA] is not listed below [GEOGRAPHIC_DATA] ([GEOGRA…" at bounding box center [659, 361] width 785 height 29
select select "75d729af-245c-453b-a9cc-c41847c3eef2"
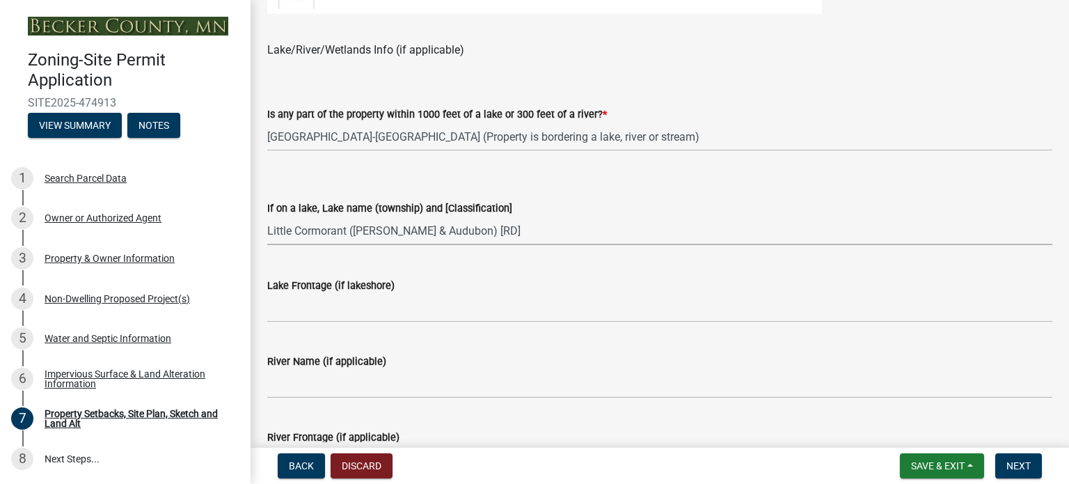
scroll to position [1044, 0]
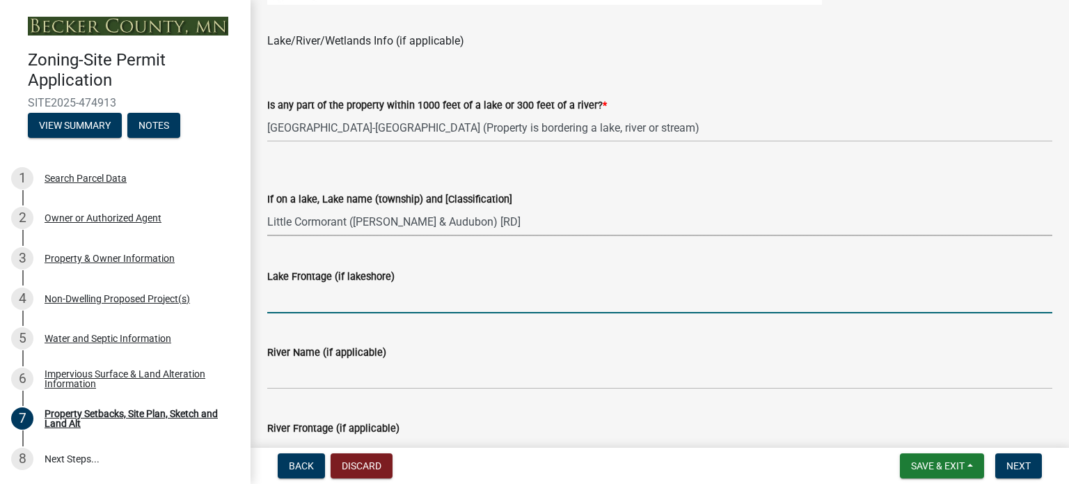
click at [303, 303] on input "Lake Frontage (if lakeshore)" at bounding box center [659, 299] width 785 height 29
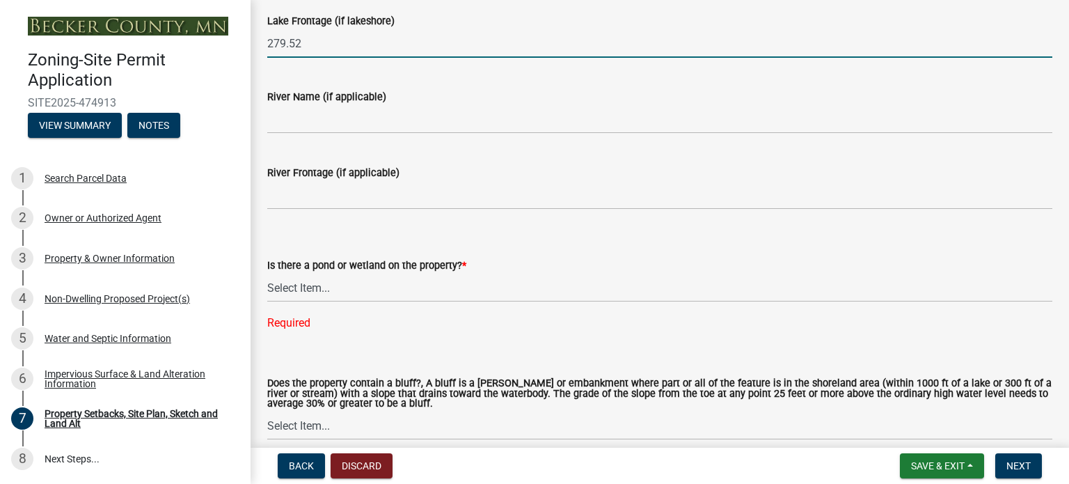
scroll to position [1322, 0]
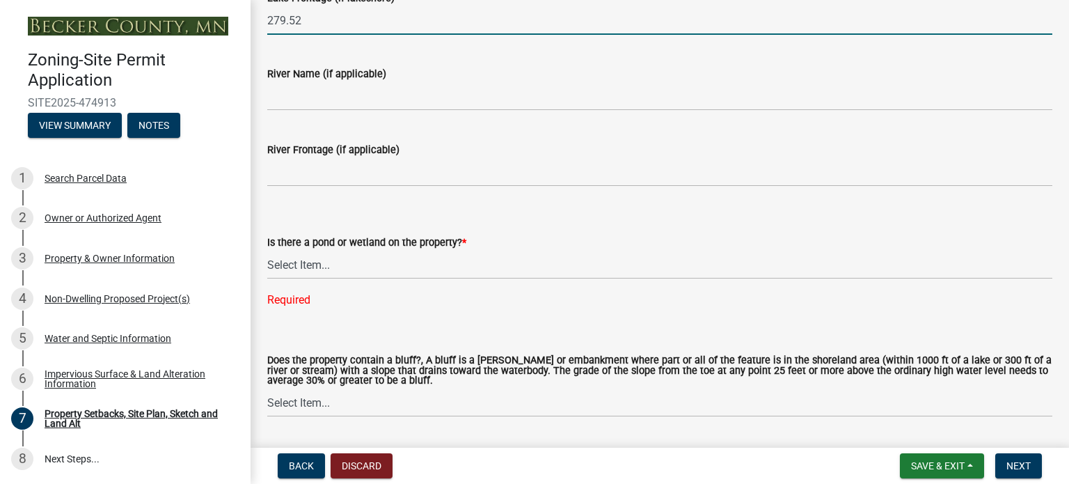
type input "279.52"
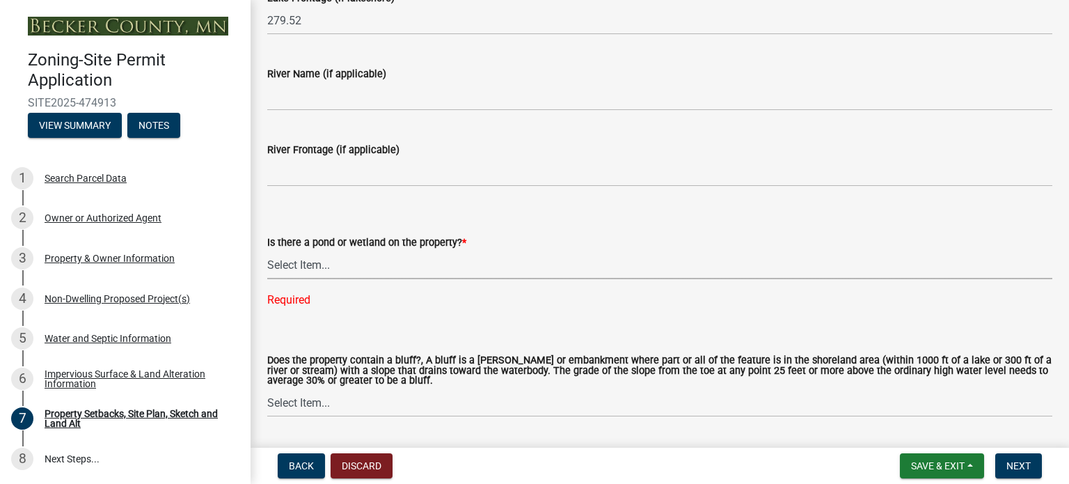
click at [319, 273] on select "Select Item... Yes No" at bounding box center [659, 265] width 785 height 29
click at [267, 251] on select "Select Item... Yes No" at bounding box center [659, 265] width 785 height 29
select select "b56a4575-9846-47cf-8067-c59a4853da22"
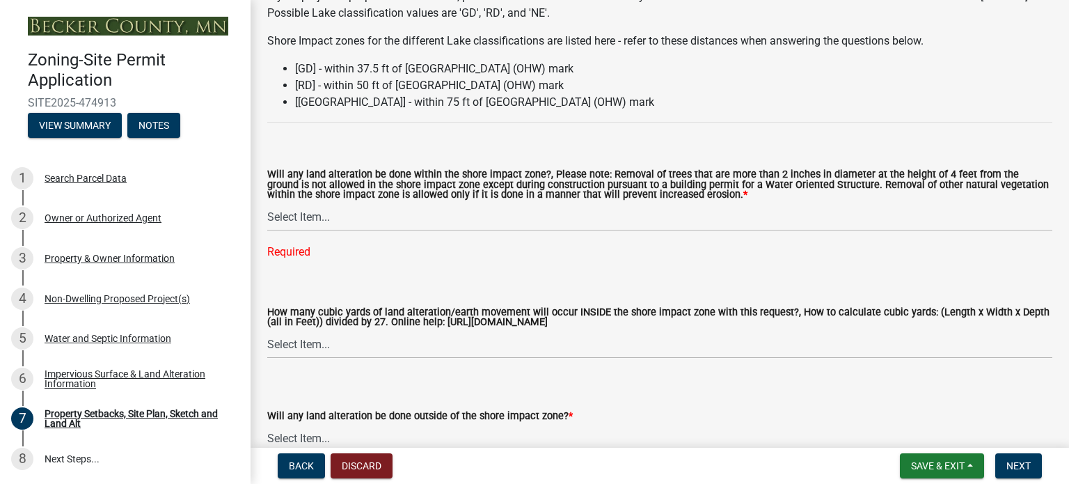
scroll to position [1809, 0]
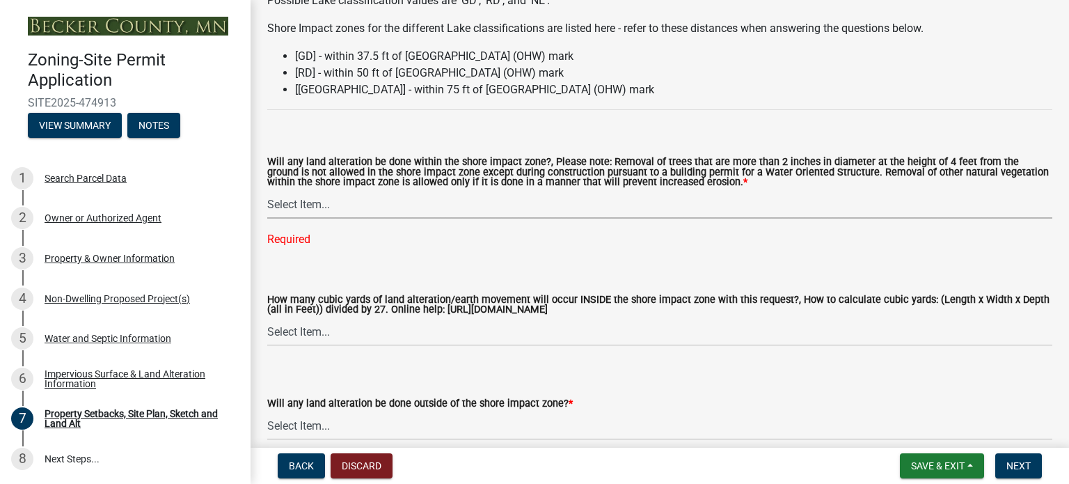
click at [319, 202] on select "Select Item... Yes No N/A" at bounding box center [659, 204] width 785 height 29
click at [267, 191] on select "Select Item... Yes No N/A" at bounding box center [659, 204] width 785 height 29
select select "e8ab2dc3-aa3f-46f3-9b4a-37eb25ad84af"
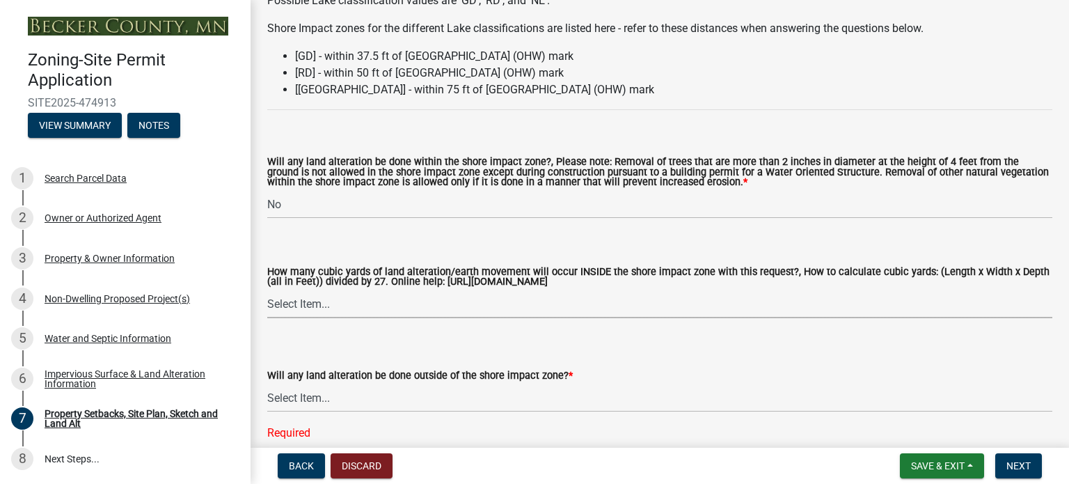
click at [320, 303] on select "Select Item... None 10 Cubic Yards or less 11-50 Cubic Yards Over 50 Cubic Yards" at bounding box center [659, 303] width 785 height 29
click at [267, 290] on select "Select Item... None 10 Cubic Yards or less 11-50 Cubic Yards Over 50 Cubic Yards" at bounding box center [659, 303] width 785 height 29
select select "27b2a8b4-abf6-463e-8c0c-7c5d2b4fe26f"
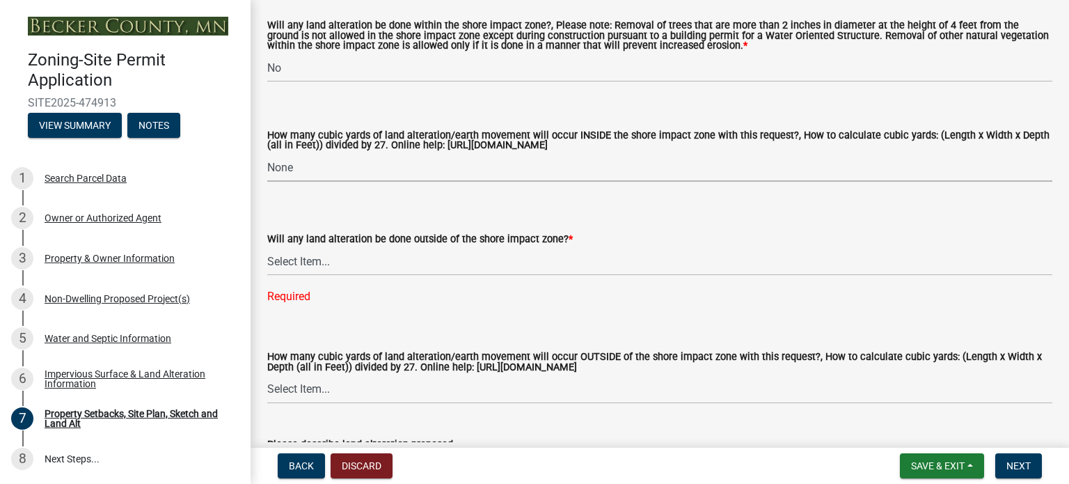
scroll to position [1948, 0]
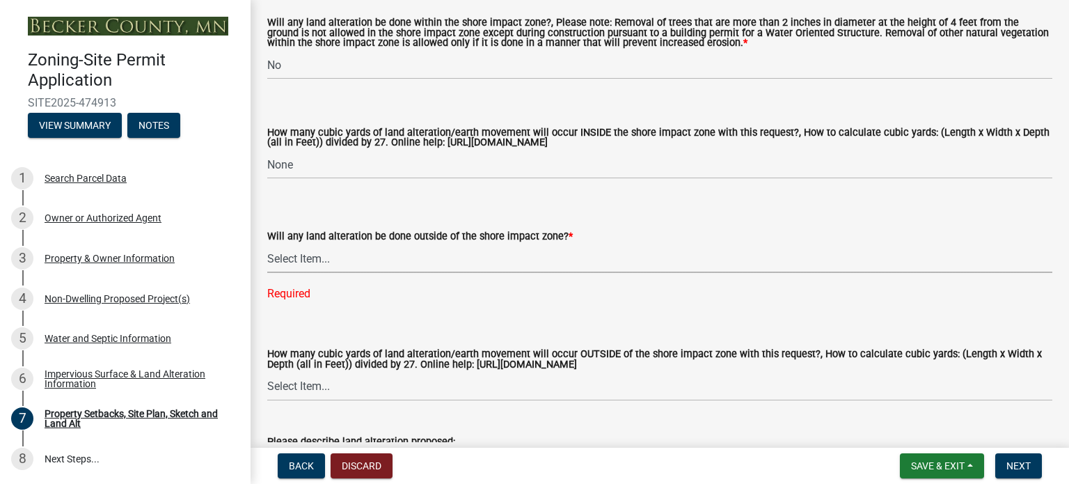
click at [294, 255] on select "Select Item... Yes No N/A" at bounding box center [659, 258] width 785 height 29
click at [267, 245] on select "Select Item... Yes No N/A" at bounding box center [659, 258] width 785 height 29
select select "b98836ba-4715-455d-97ab-be9a9df498a8"
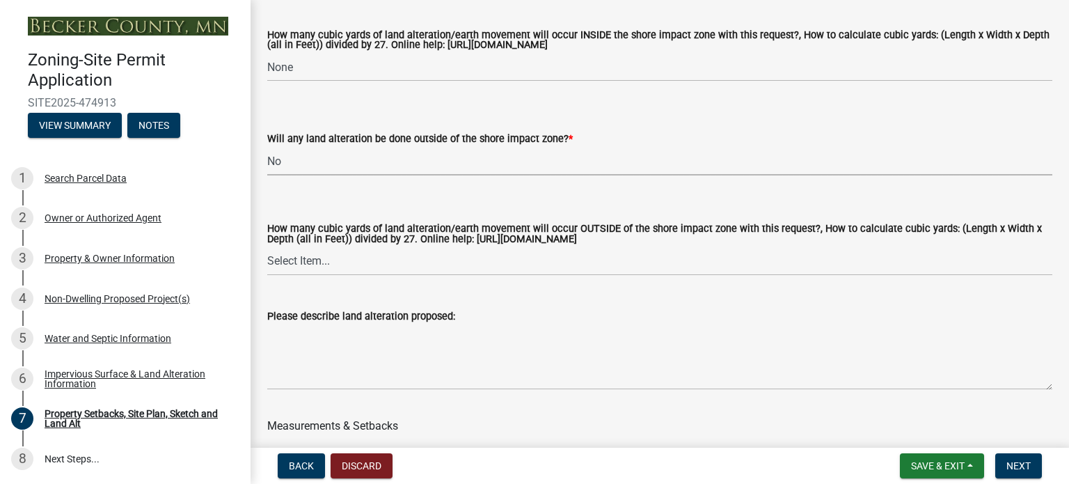
scroll to position [2088, 0]
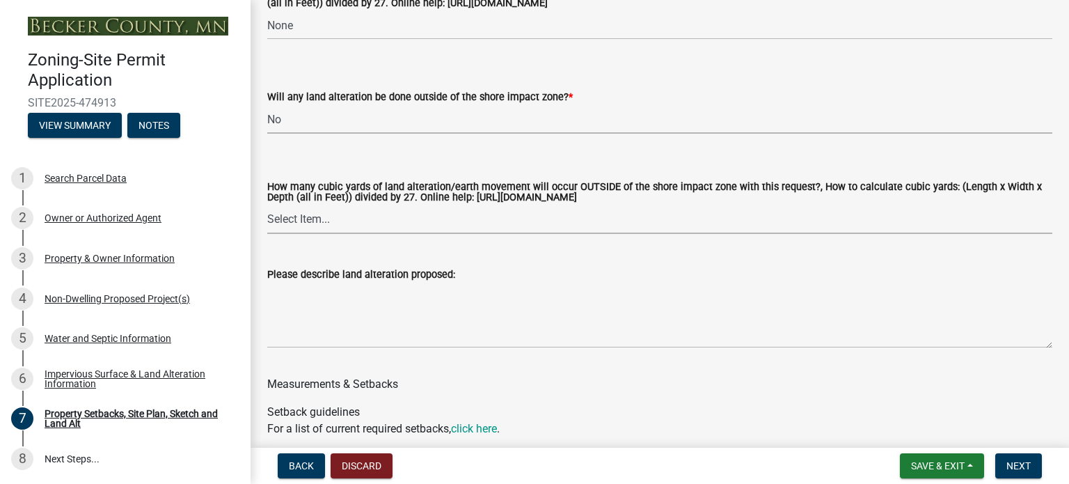
click at [333, 222] on select "Select Item... None 10 Cubic Yards or less 11-50 Cubic Yards Over 50 Cubic Yards" at bounding box center [659, 219] width 785 height 29
click at [267, 206] on select "Select Item... None 10 Cubic Yards or less 11-50 Cubic Yards Over 50 Cubic Yards" at bounding box center [659, 219] width 785 height 29
select select "d61e3758-d187-40af-a435-5e09c3f3d509"
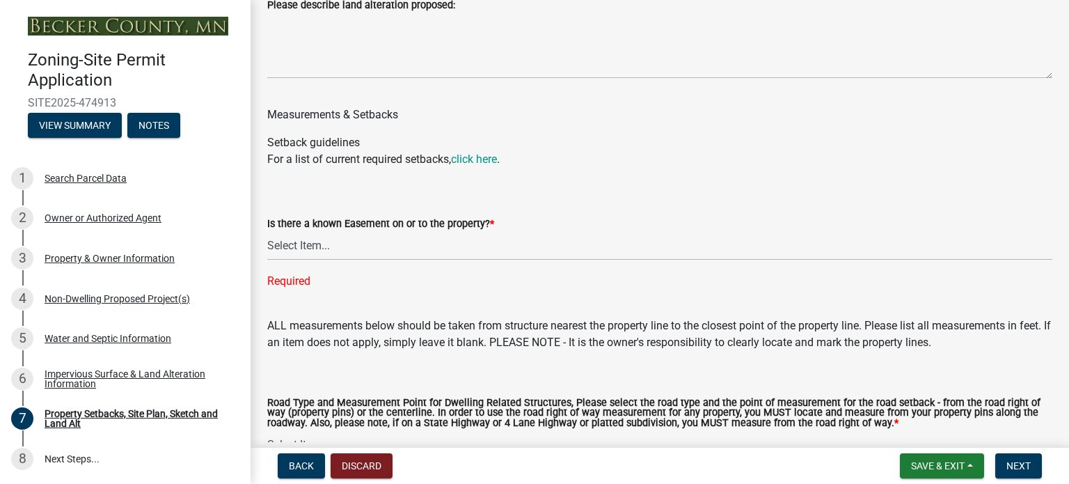
scroll to position [2366, 0]
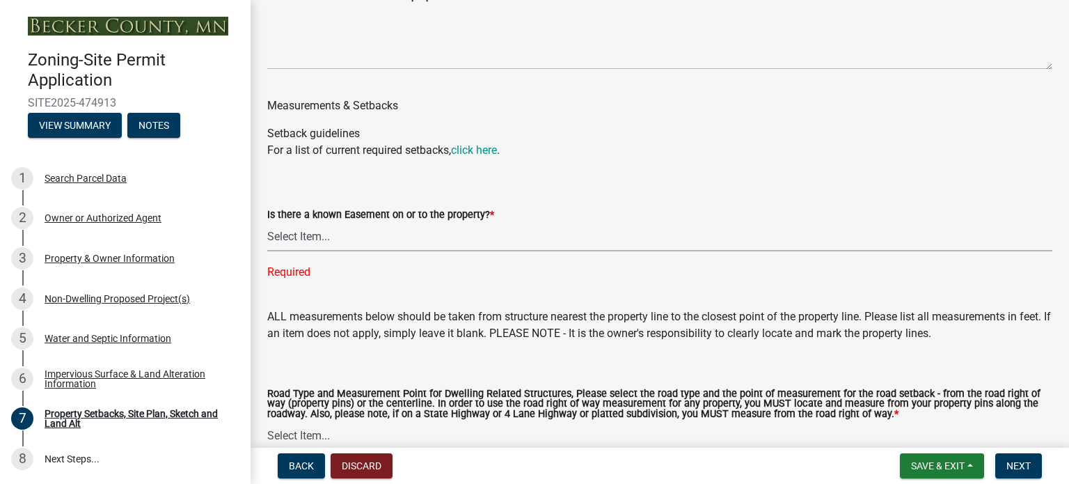
click at [308, 241] on select "Select Item... Yes No" at bounding box center [659, 237] width 785 height 29
click at [267, 223] on select "Select Item... Yes No" at bounding box center [659, 237] width 785 height 29
select select "c8b8ea71-7088-4e87-a493-7bc88cc2835b"
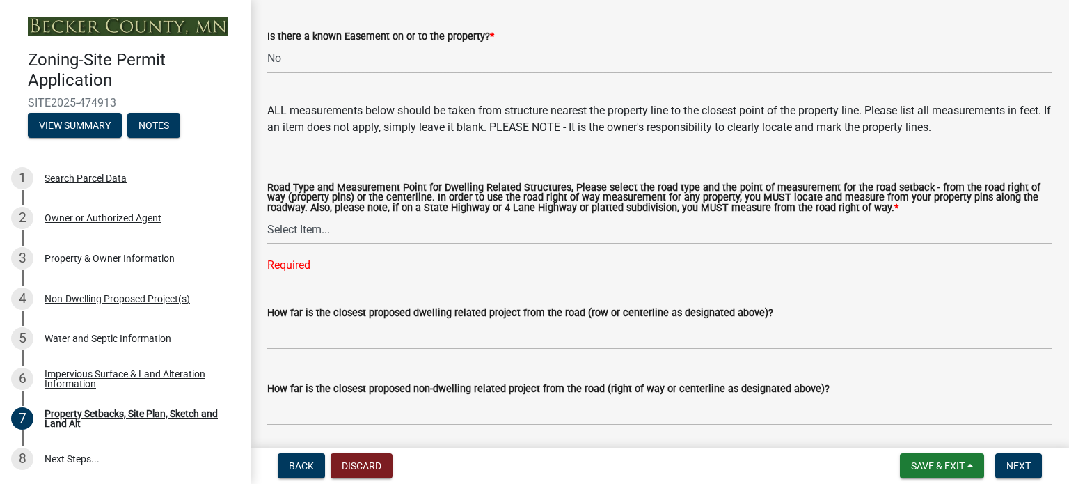
scroll to position [2575, 0]
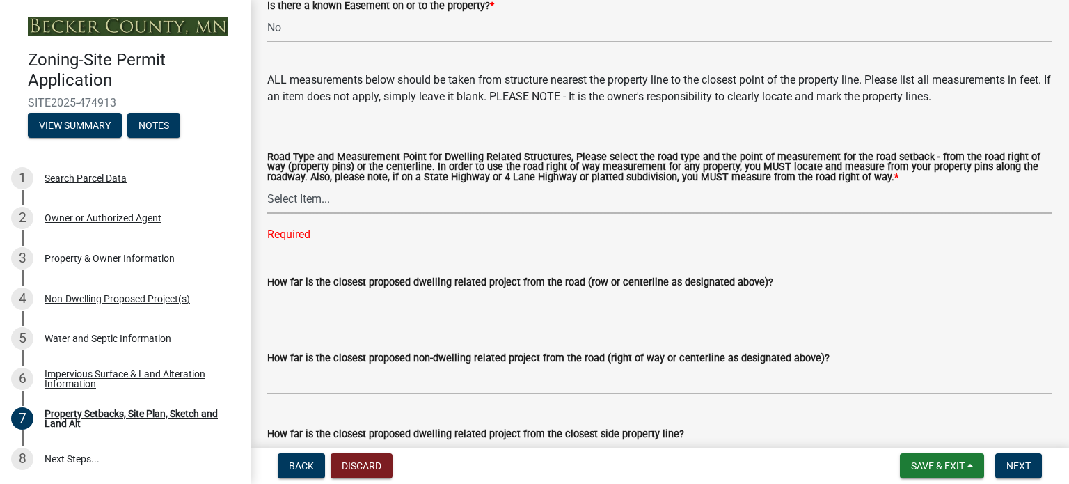
click at [352, 202] on select "Select Item... Private Easement - Right of Way Private Easement - Centerline Pu…" at bounding box center [659, 199] width 785 height 29
click at [267, 186] on select "Select Item... Private Easement - Right of Way Private Easement - Centerline Pu…" at bounding box center [659, 199] width 785 height 29
select select "ff457040-d2bf-49fa-a716-aef4a9c76f60"
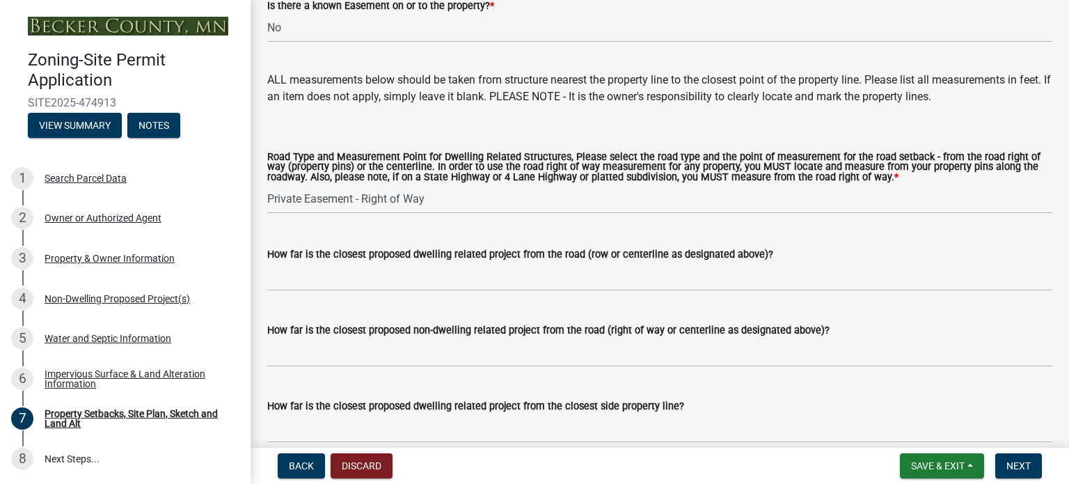
click at [422, 255] on label "How far is the closest proposed dwelling related project from the road (row or …" at bounding box center [520, 255] width 506 height 10
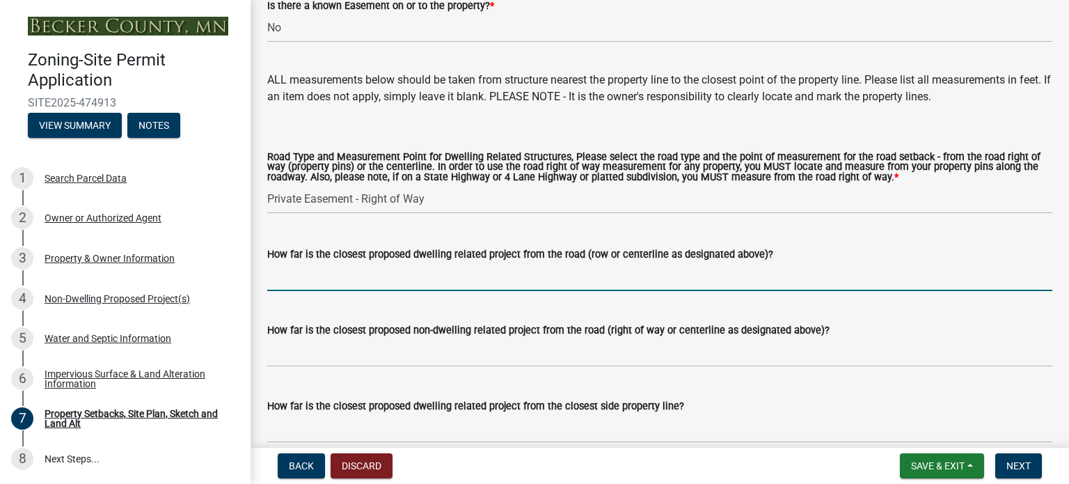
click at [422, 262] on input "How far is the closest proposed dwelling related project from the road (row or …" at bounding box center [659, 276] width 785 height 29
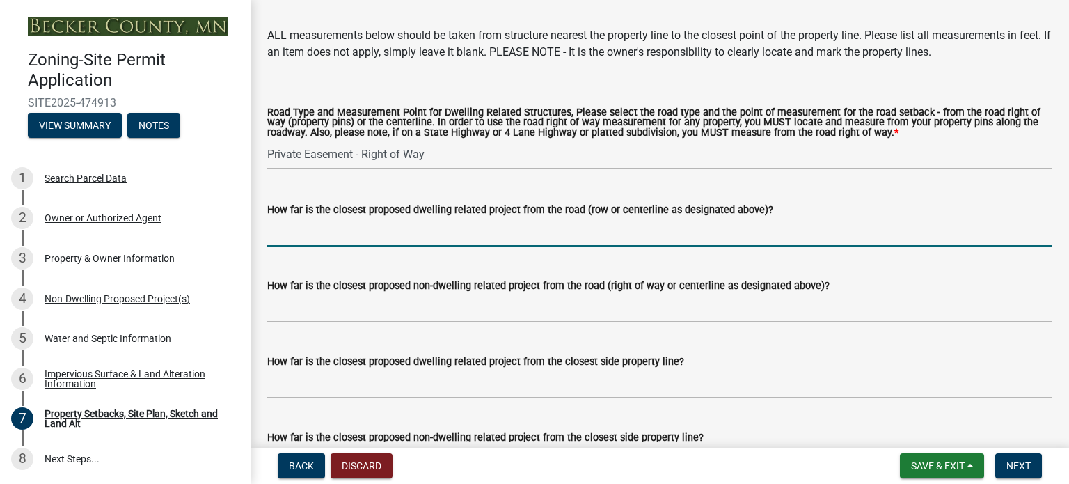
scroll to position [2644, 0]
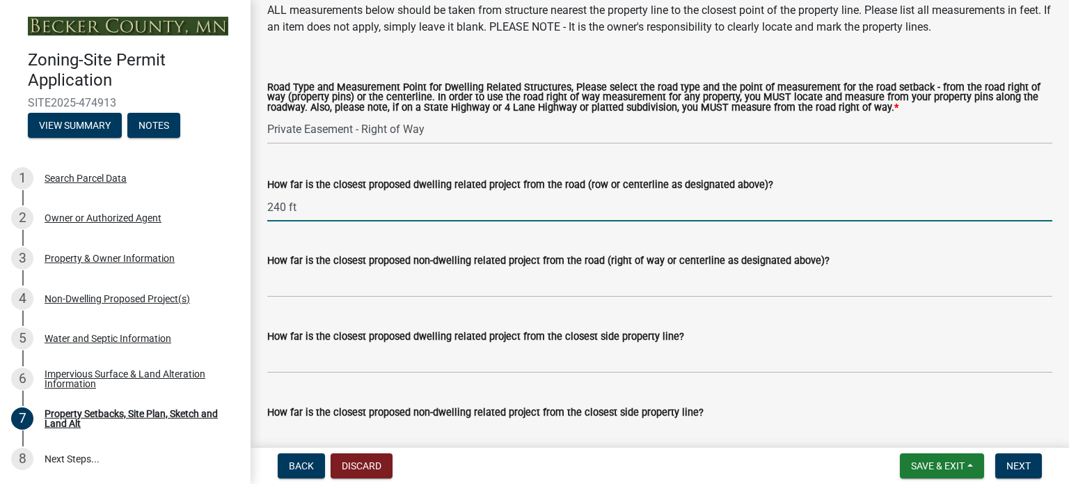
type input "240 ft"
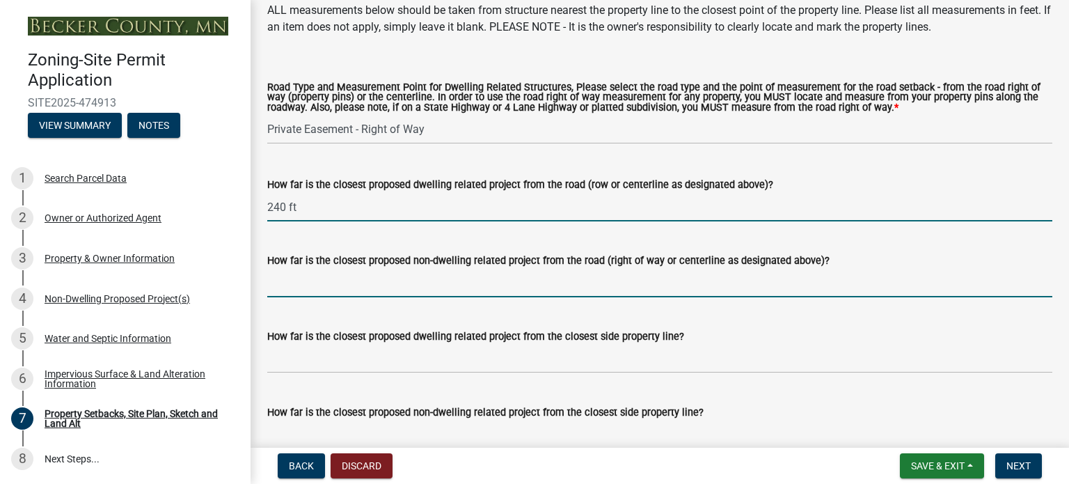
click at [295, 289] on input "How far is the closest proposed non-dwelling related project from the road (rig…" at bounding box center [659, 283] width 785 height 29
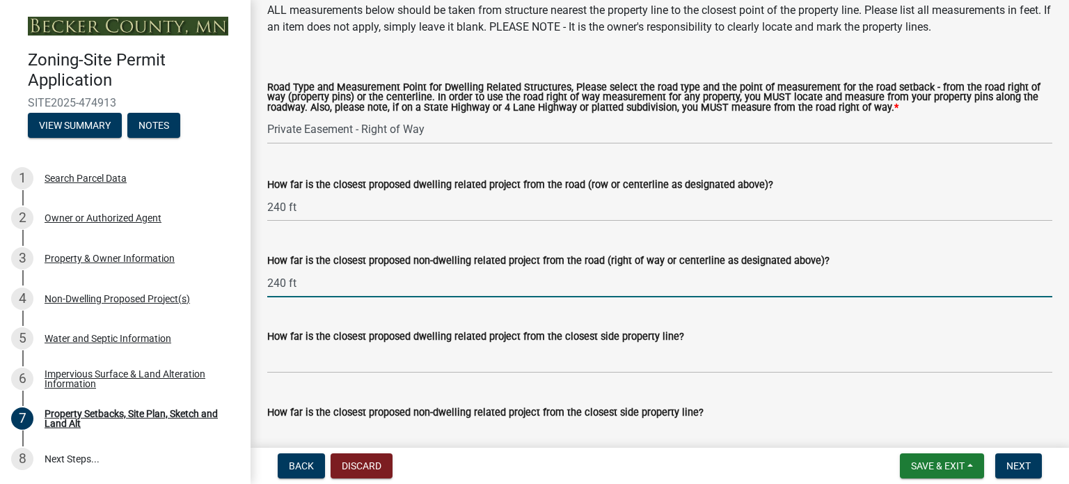
type input "240 ft"
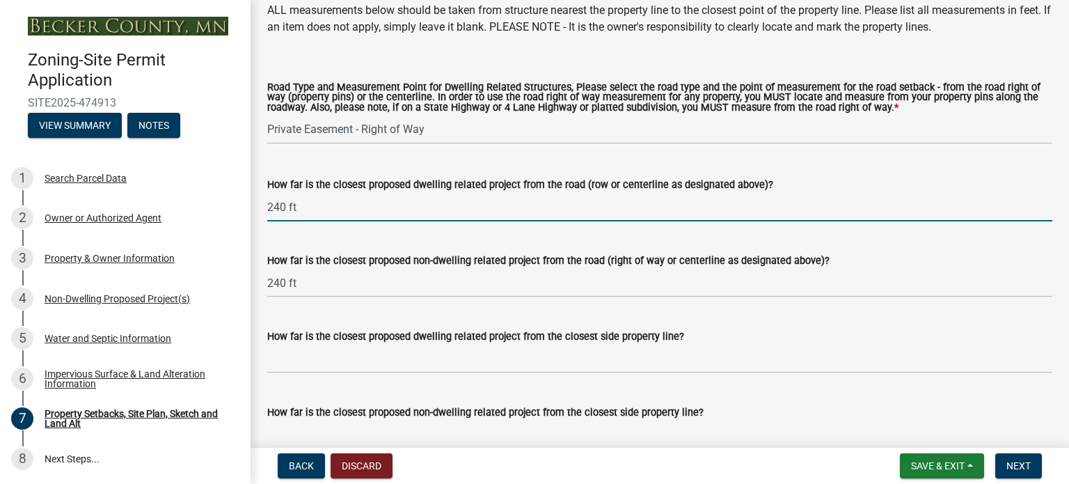
click at [283, 203] on input "240 ft" at bounding box center [659, 207] width 785 height 29
type input "244 ft"
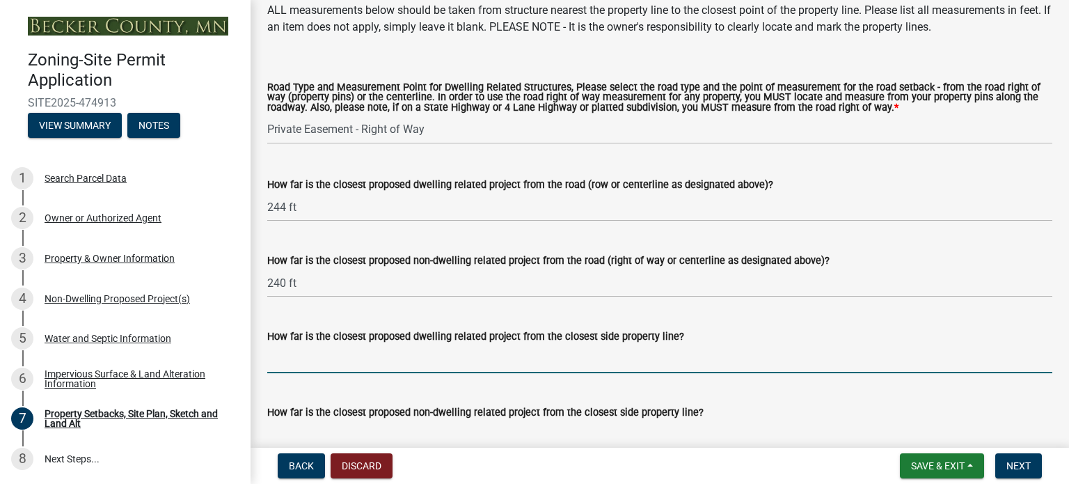
click at [406, 353] on input "How far is the closest proposed dwelling related project from the closest side …" at bounding box center [659, 358] width 785 height 29
type input "0"
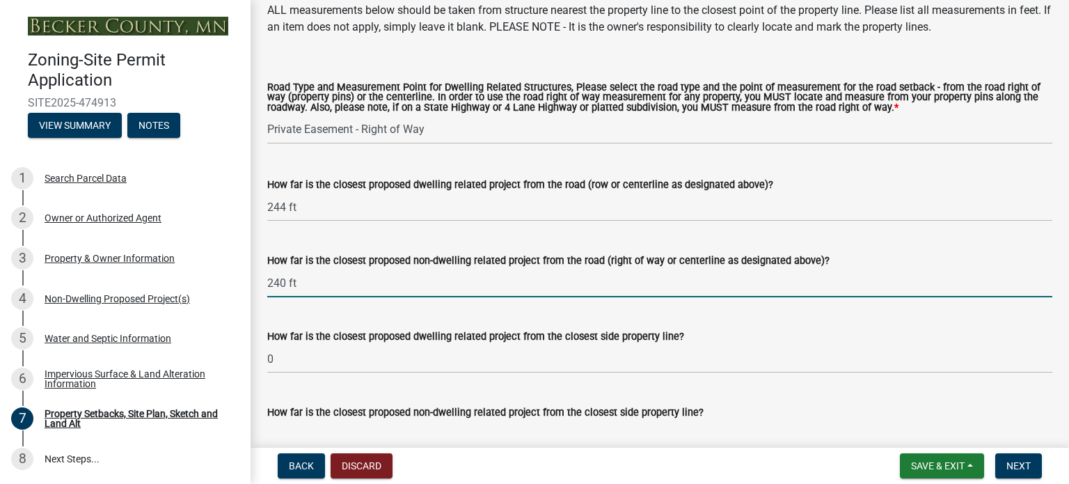
click at [286, 283] on input "240 ft" at bounding box center [659, 283] width 785 height 29
type input "312 ft"
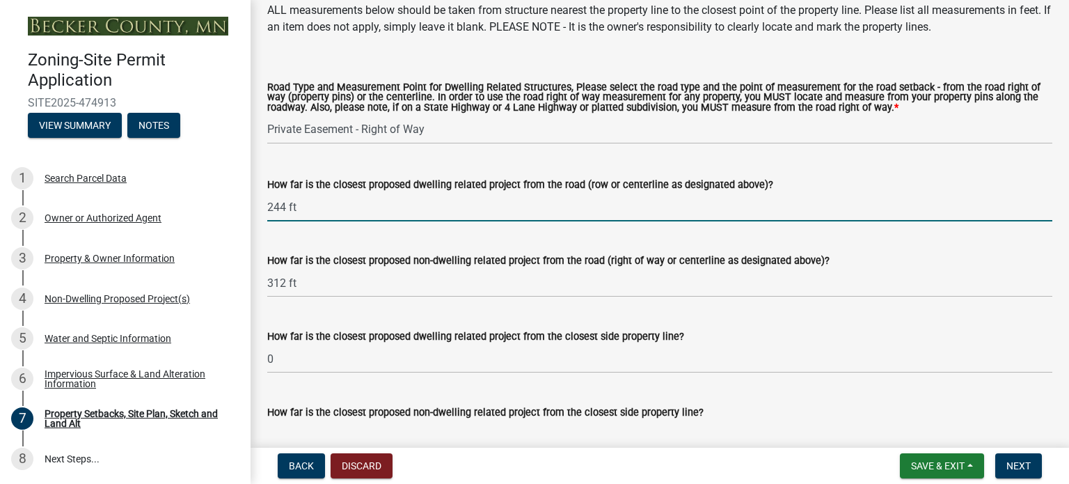
drag, startPoint x: 312, startPoint y: 211, endPoint x: 258, endPoint y: 214, distance: 53.7
click at [258, 214] on div "How far is the closest proposed dwelling related project from the road (row or …" at bounding box center [660, 189] width 806 height 65
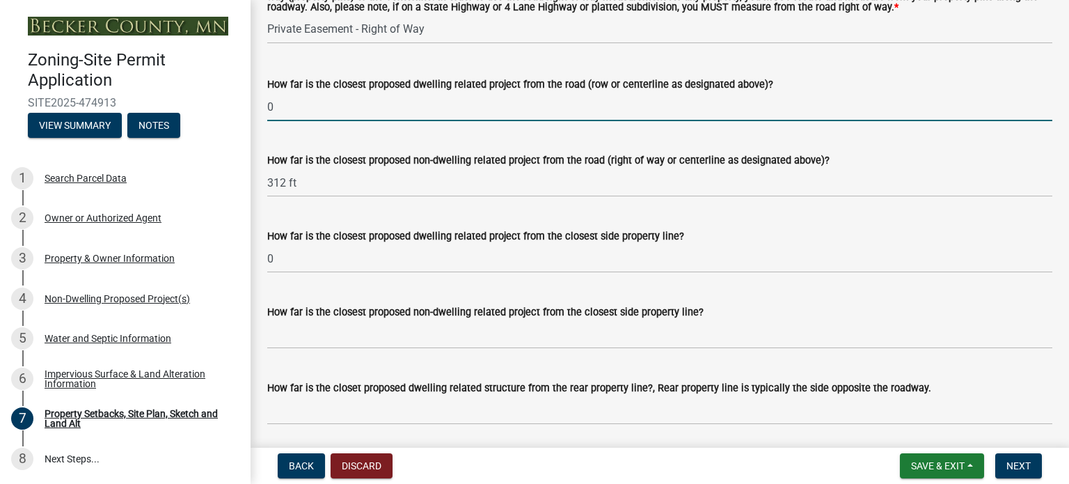
scroll to position [2783, 0]
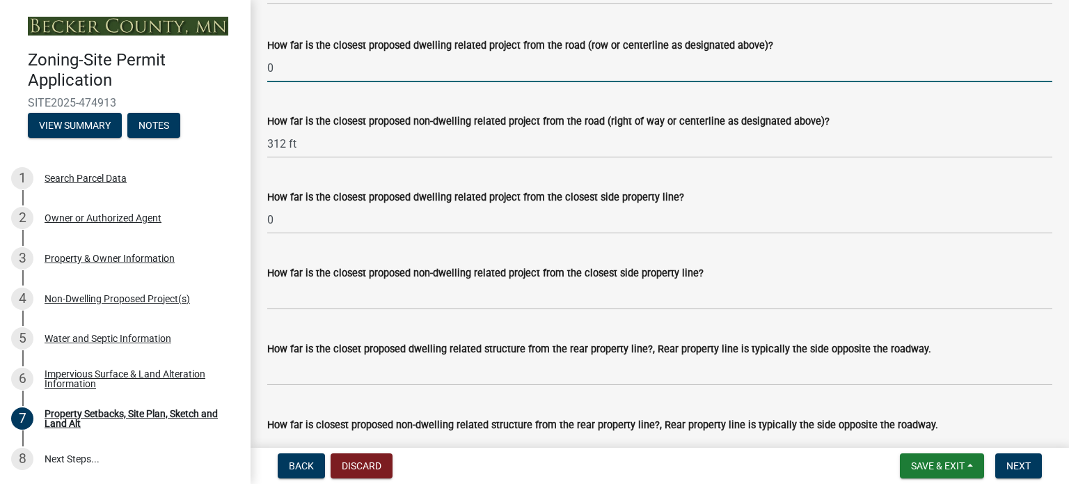
type input "0"
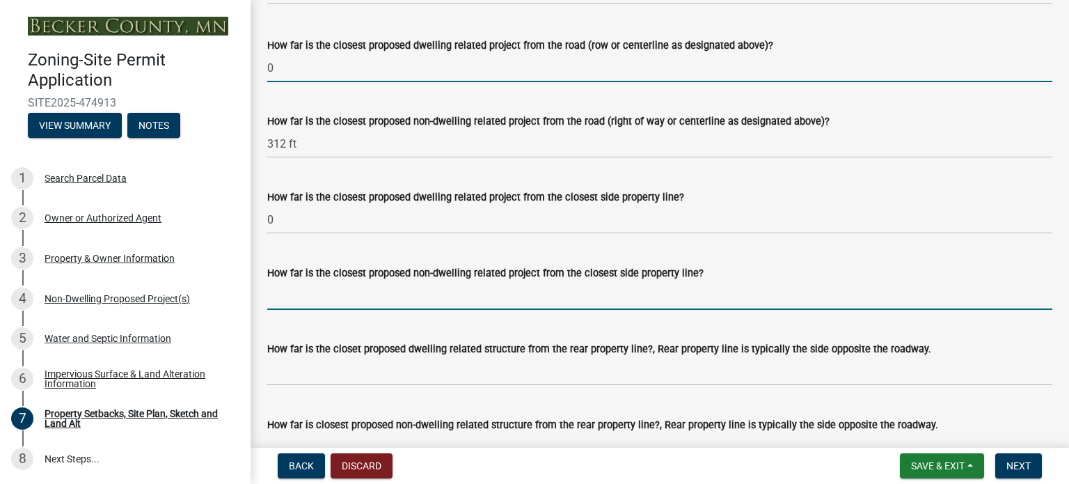
click at [293, 299] on input "How far is the closest proposed non-dwelling related project from the closest s…" at bounding box center [659, 295] width 785 height 29
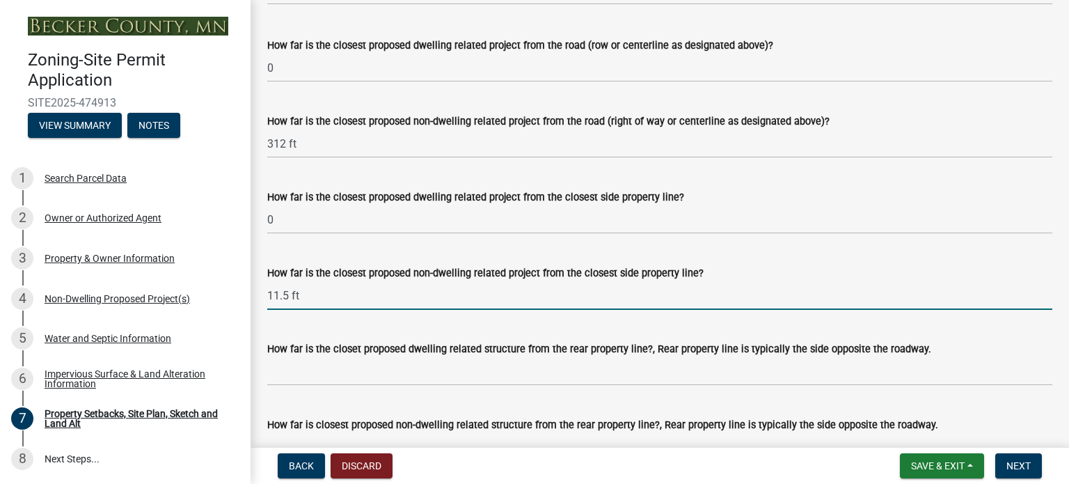
type input "11.5 ft"
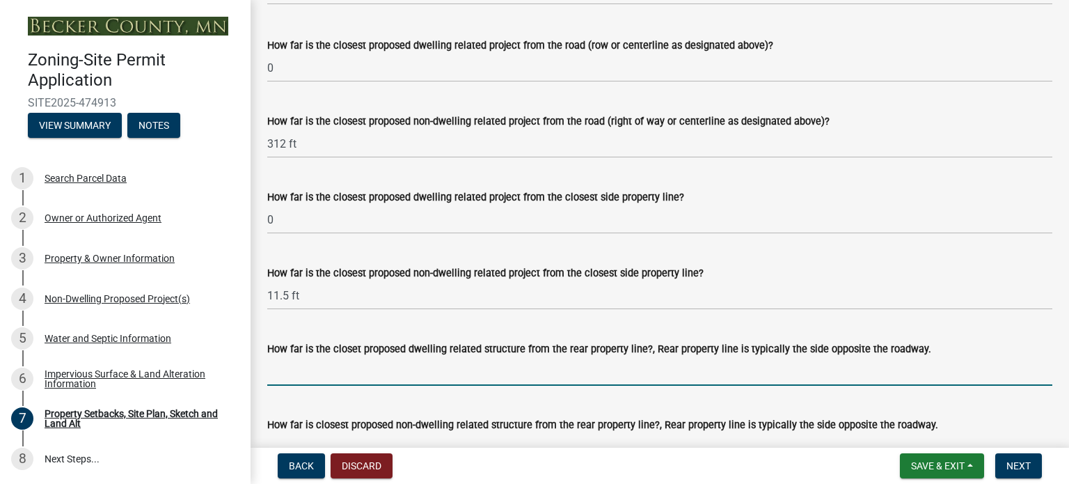
click at [492, 381] on input "How far is the closet proposed dwelling related structure from the rear propert…" at bounding box center [659, 371] width 785 height 29
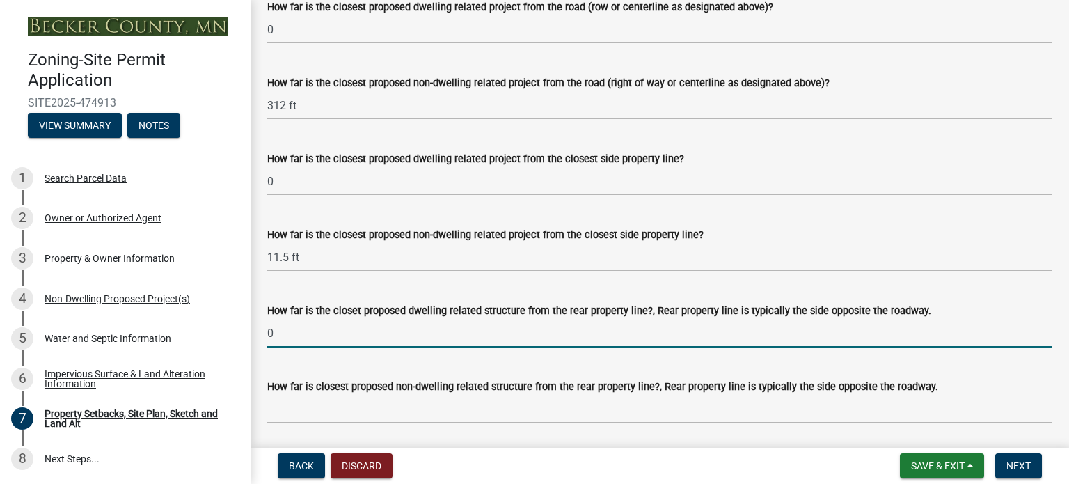
scroll to position [2853, 0]
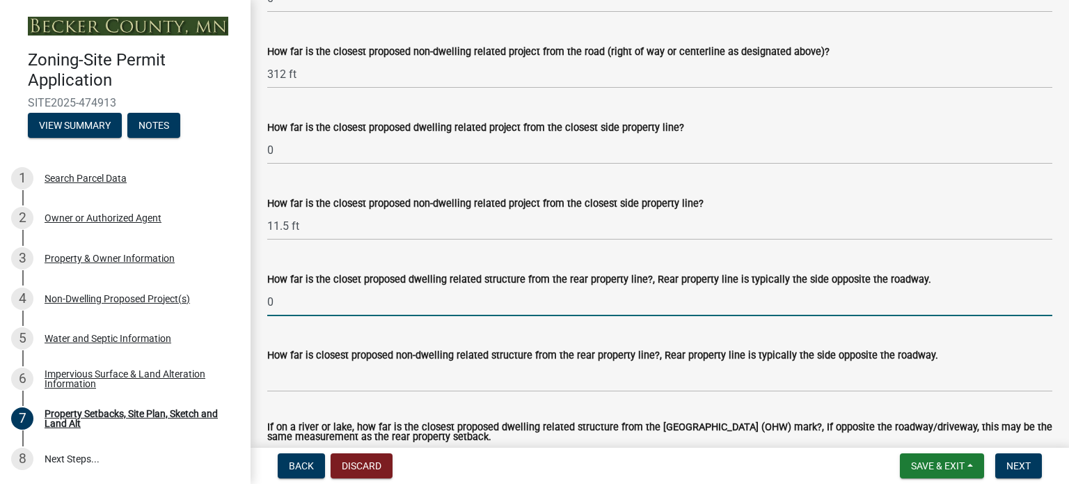
type input "0"
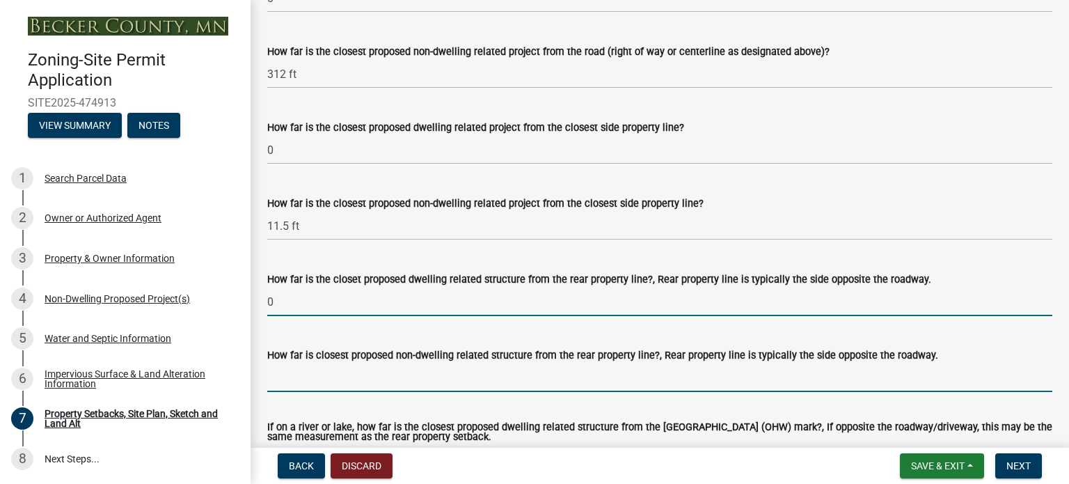
click at [295, 381] on input "How far is closest proposed non-dwelling related structure from the rear proper…" at bounding box center [659, 377] width 785 height 29
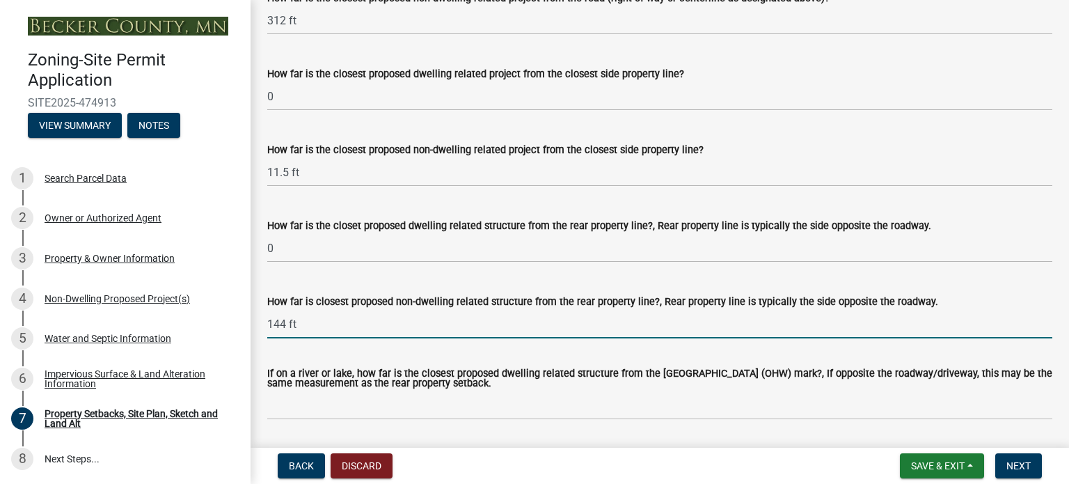
scroll to position [2992, 0]
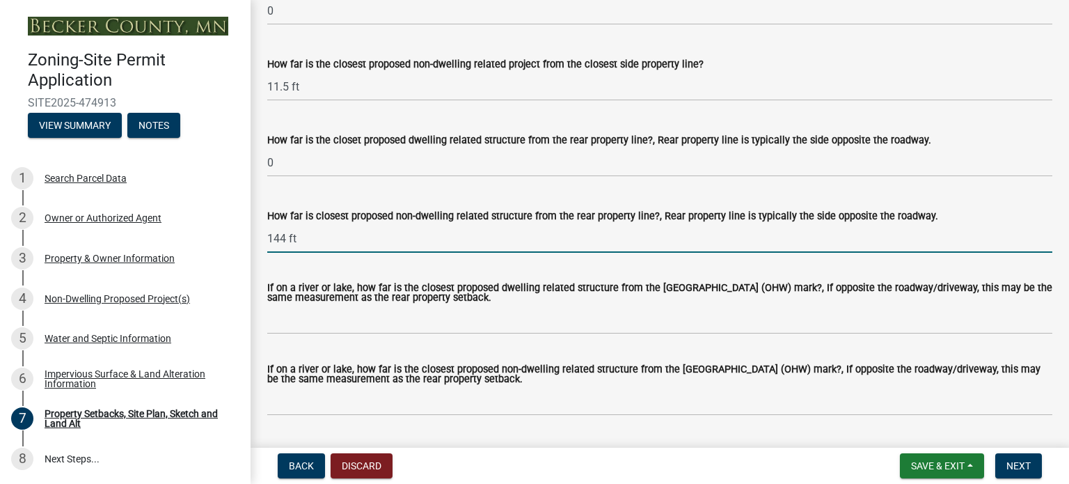
type input "144 ft"
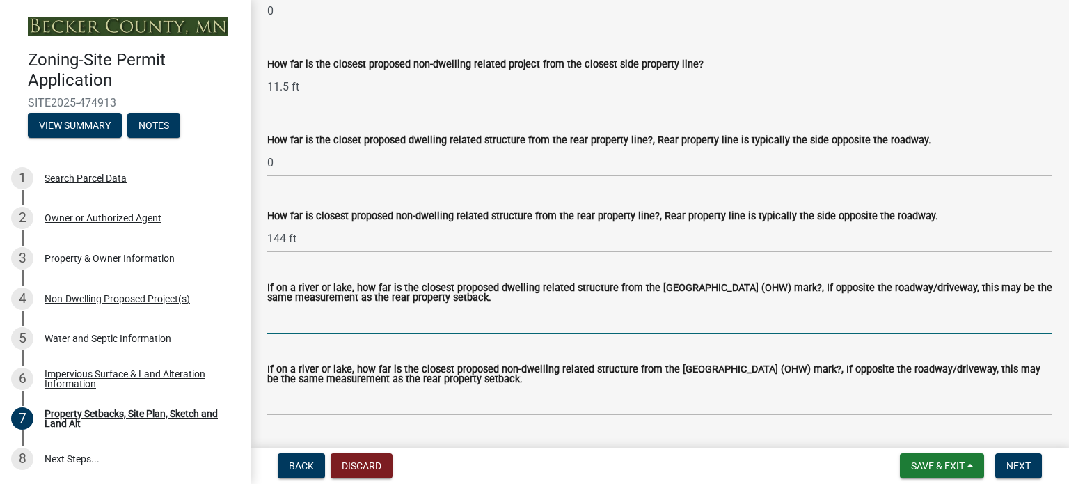
click at [387, 324] on input "If on a river or lake, how far is the closest proposed dwelling related structu…" at bounding box center [659, 319] width 785 height 29
type input "0"
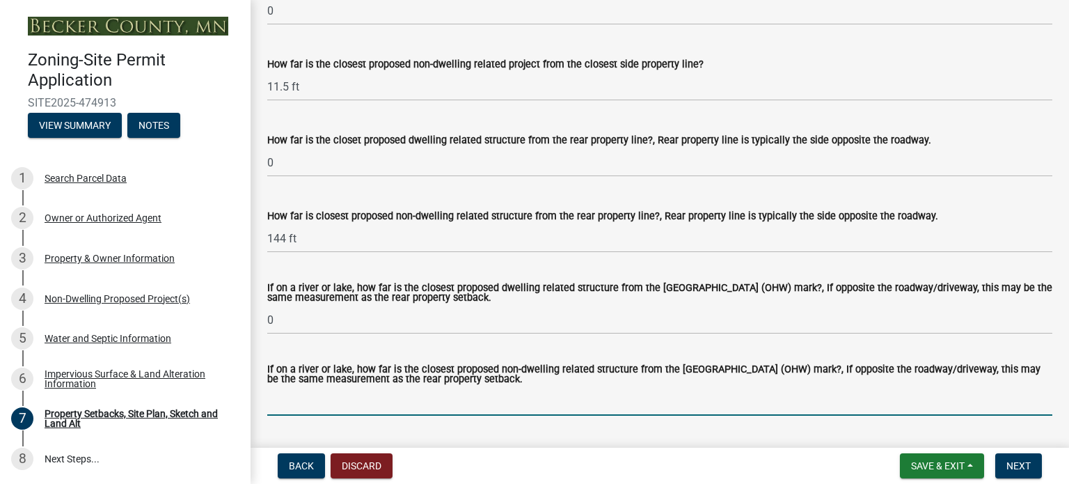
click at [342, 415] on input "If on a river or lake, how far is the closest proposed non-dwelling related str…" at bounding box center [659, 401] width 785 height 29
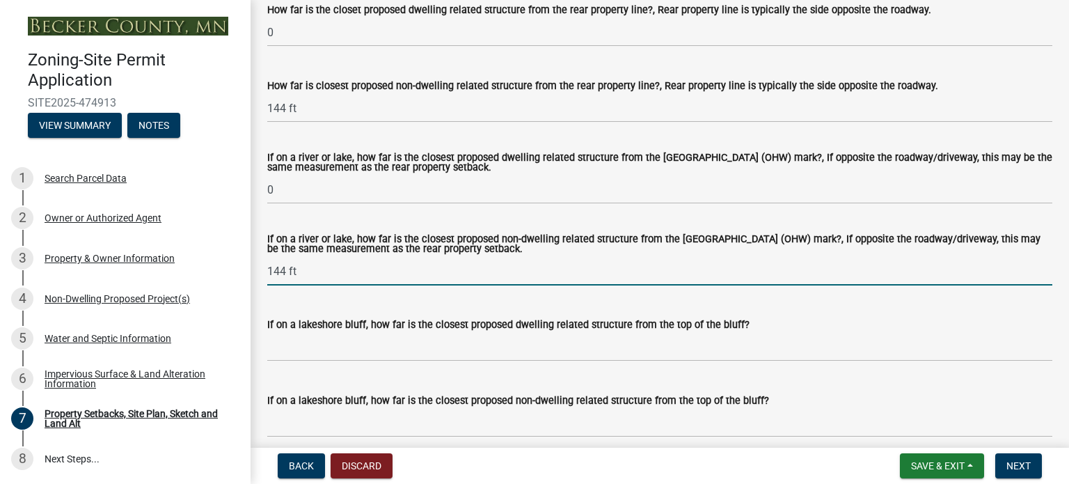
scroll to position [3131, 0]
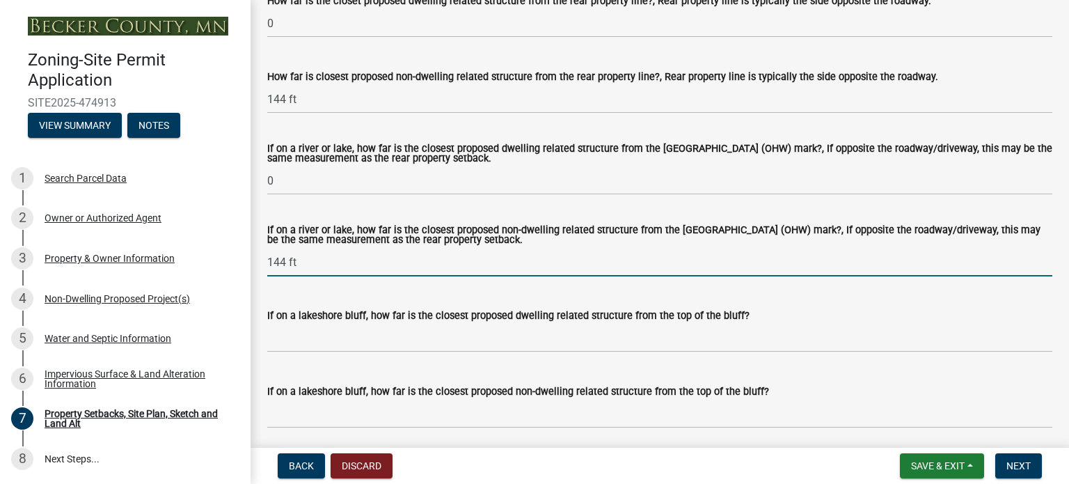
type input "144 ft"
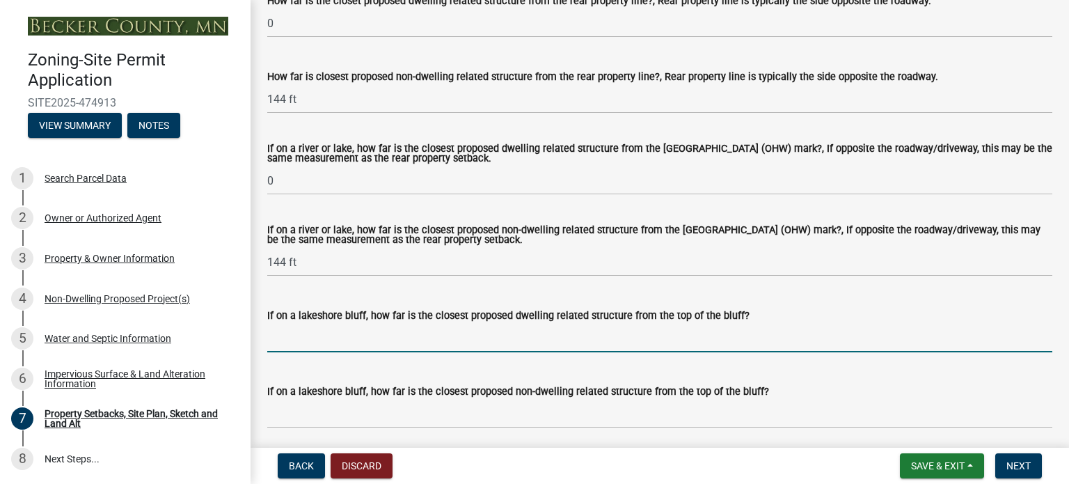
click at [364, 344] on input "If on a lakeshore bluff, how far is the closest proposed dwelling related struc…" at bounding box center [659, 338] width 785 height 29
type input "0"
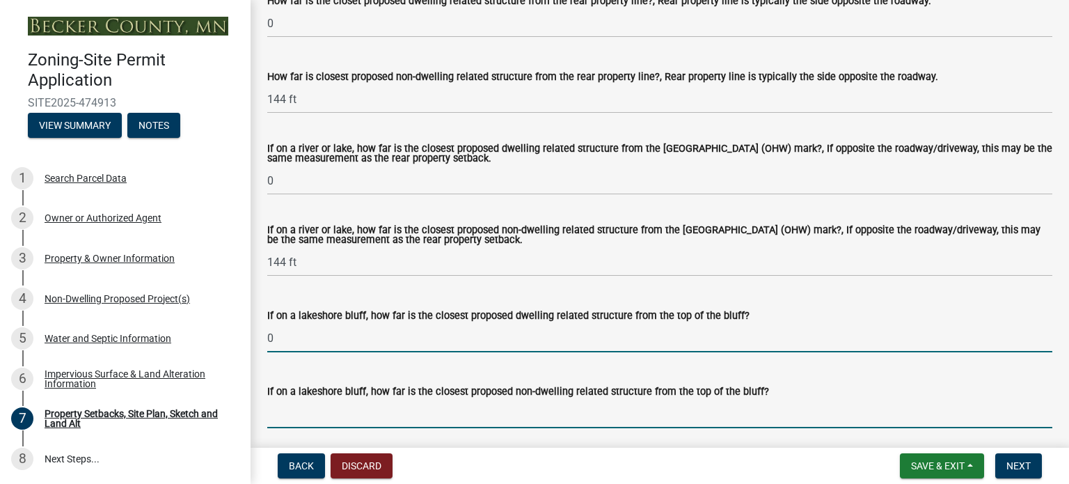
click at [367, 424] on input "If on a lakeshore bluff, how far is the closest proposed non-dwelling related s…" at bounding box center [659, 413] width 785 height 29
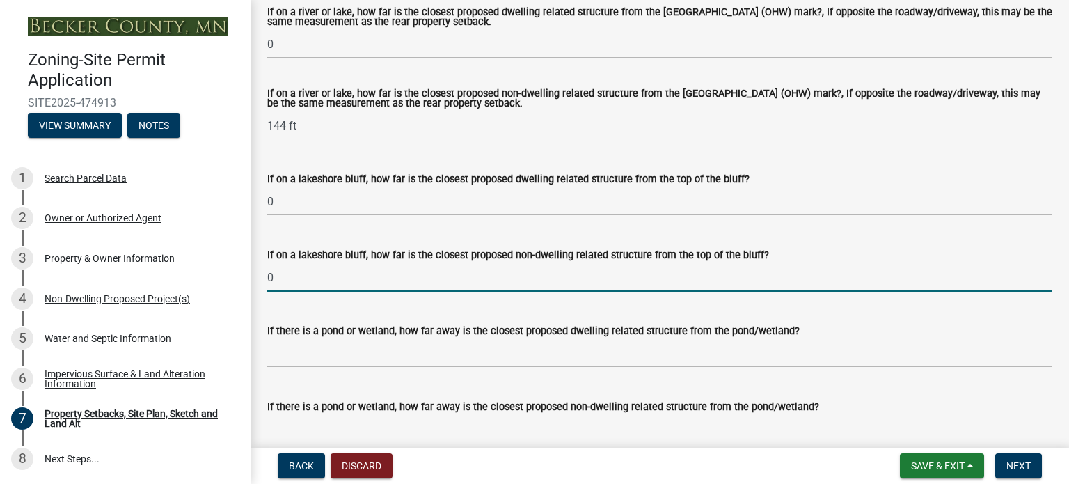
scroll to position [3271, 0]
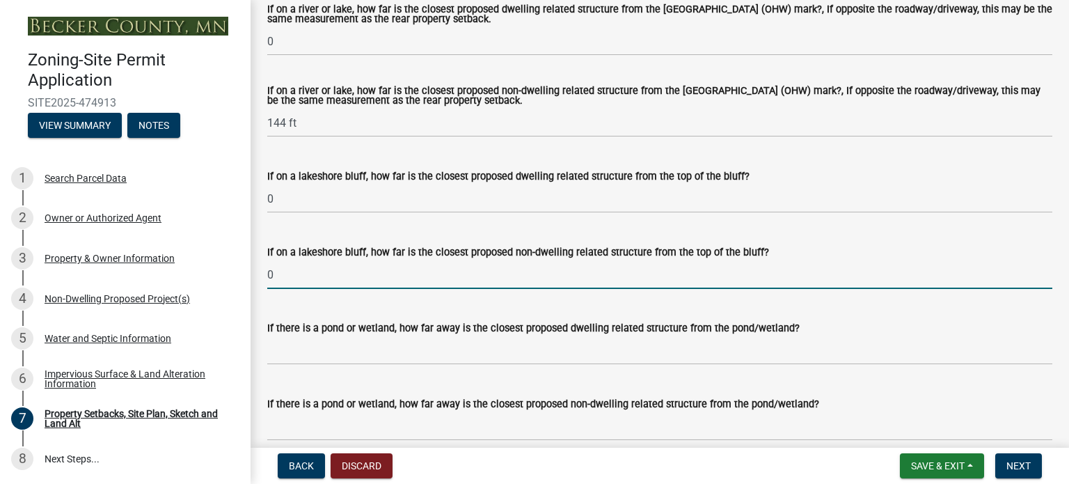
type input "0"
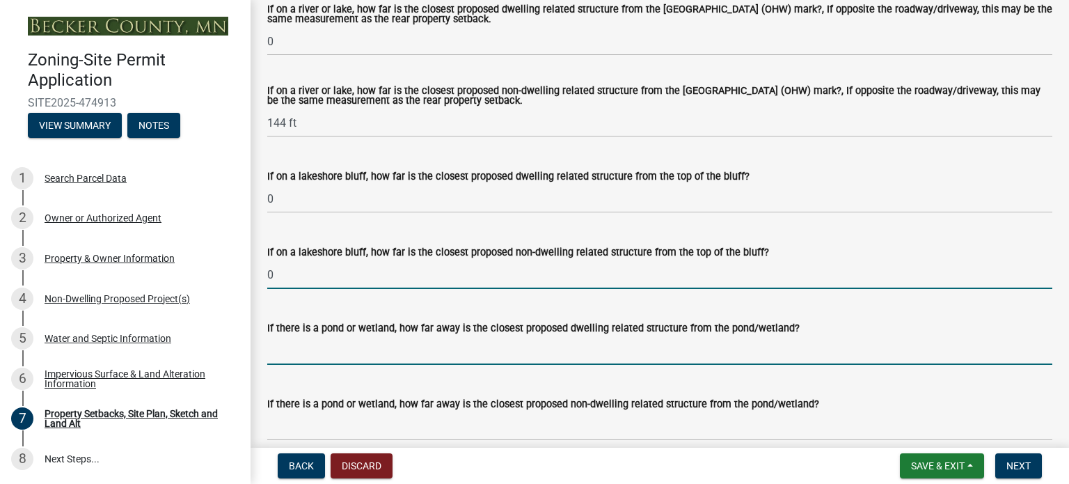
click at [342, 354] on input "If there is a pond or wetland, how far away is the closest proposed dwelling re…" at bounding box center [659, 350] width 785 height 29
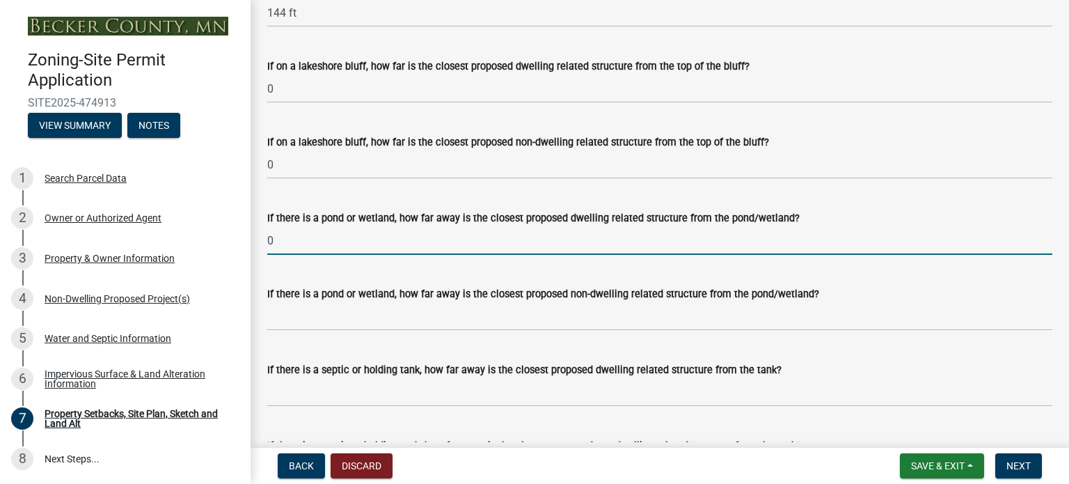
scroll to position [3410, 0]
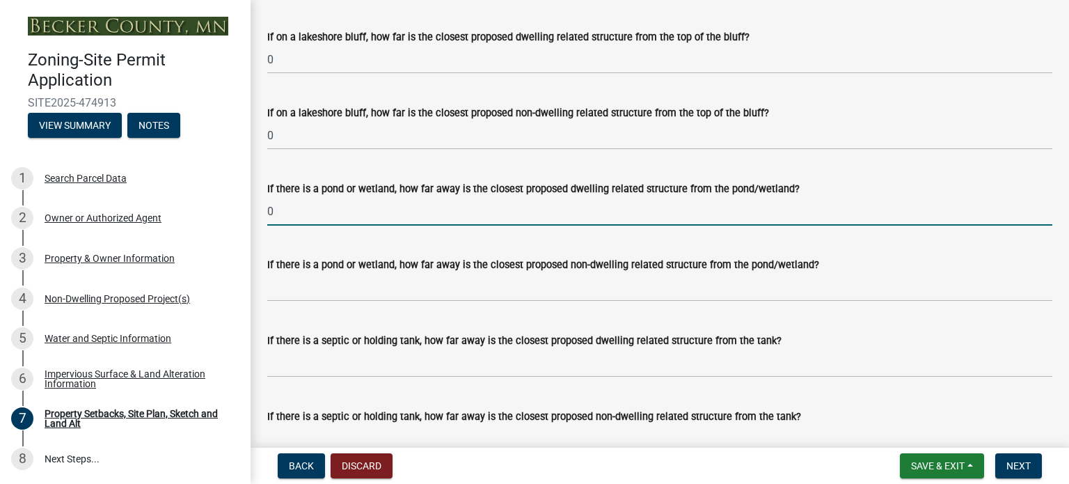
type input "0"
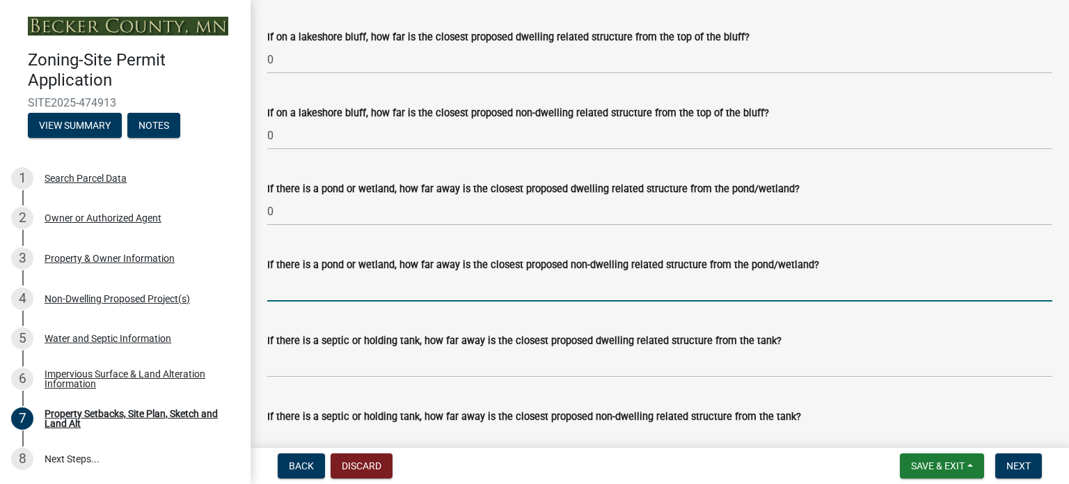
click at [371, 294] on input "If there is a pond or wetland, how far away is the closest proposed non-dwellin…" at bounding box center [659, 287] width 785 height 29
type input "0"
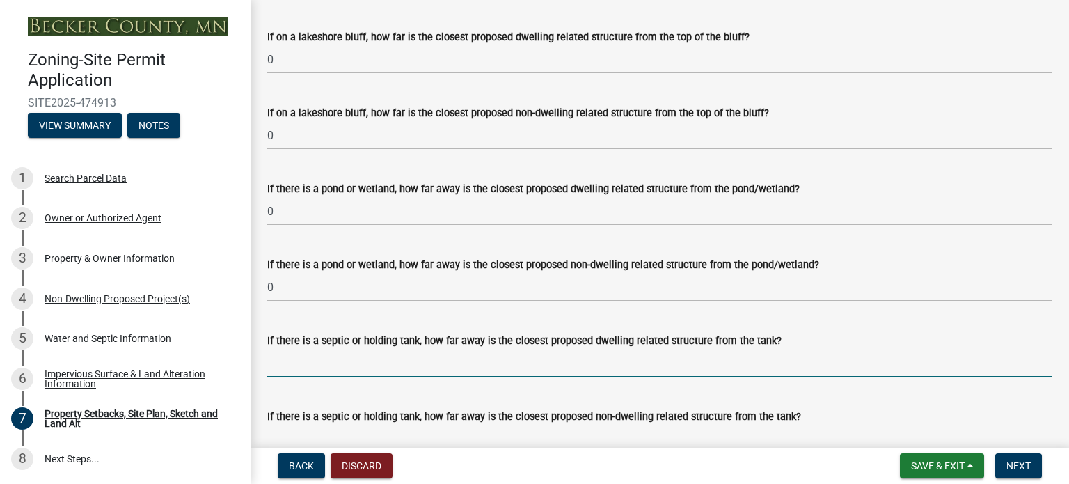
click at [390, 367] on input "If there is a septic or holding tank, how far away is the closest proposed dwel…" at bounding box center [659, 363] width 785 height 29
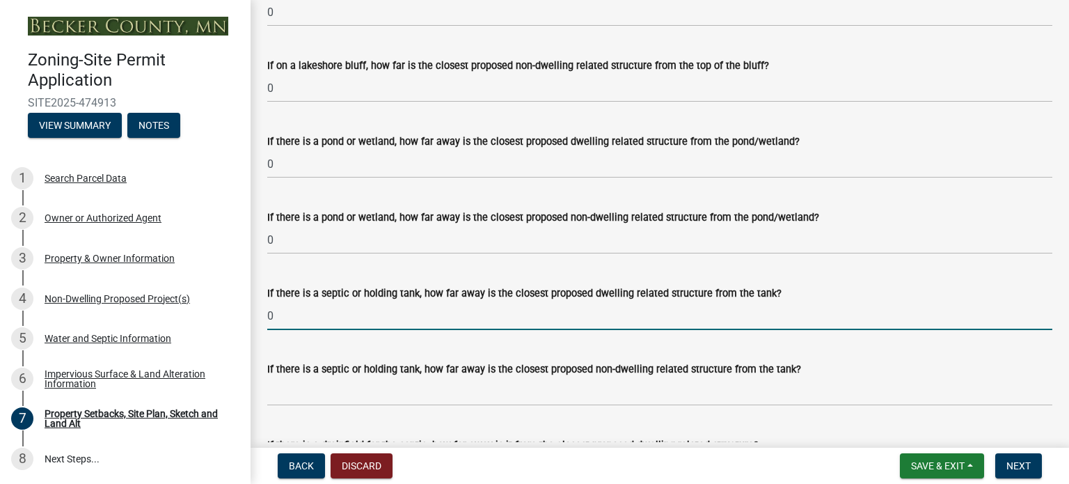
scroll to position [3479, 0]
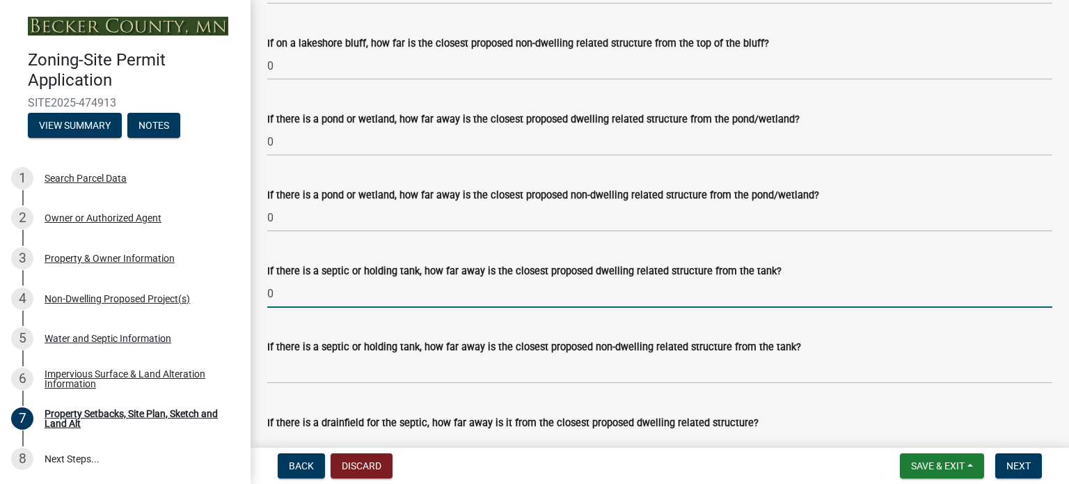
type input "0"
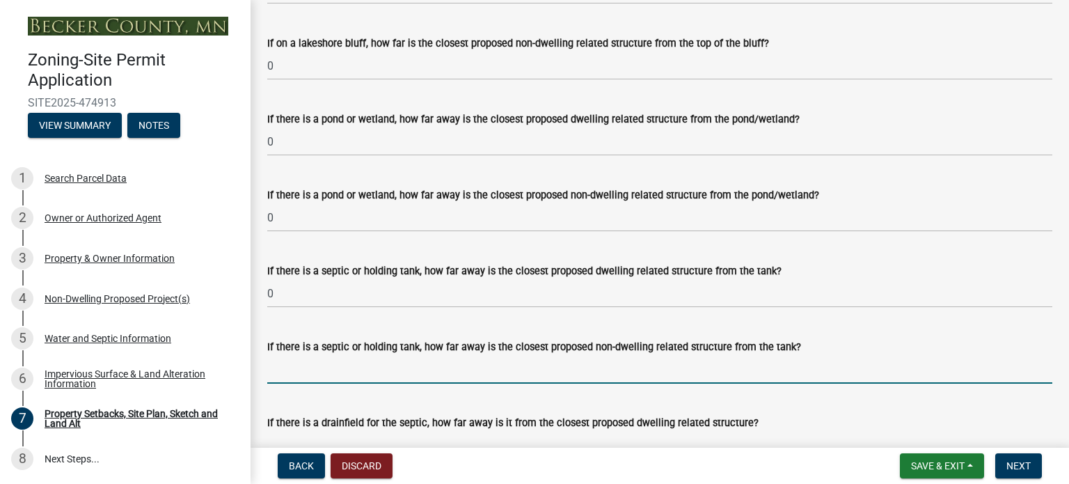
click at [362, 376] on input "If there is a septic or holding tank, how far away is the closest proposed non-…" at bounding box center [659, 369] width 785 height 29
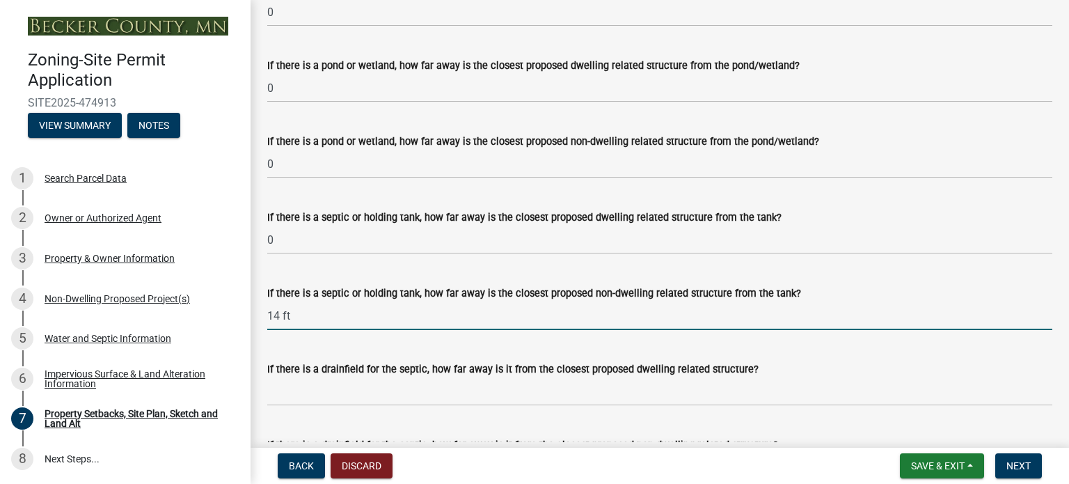
scroll to position [3549, 0]
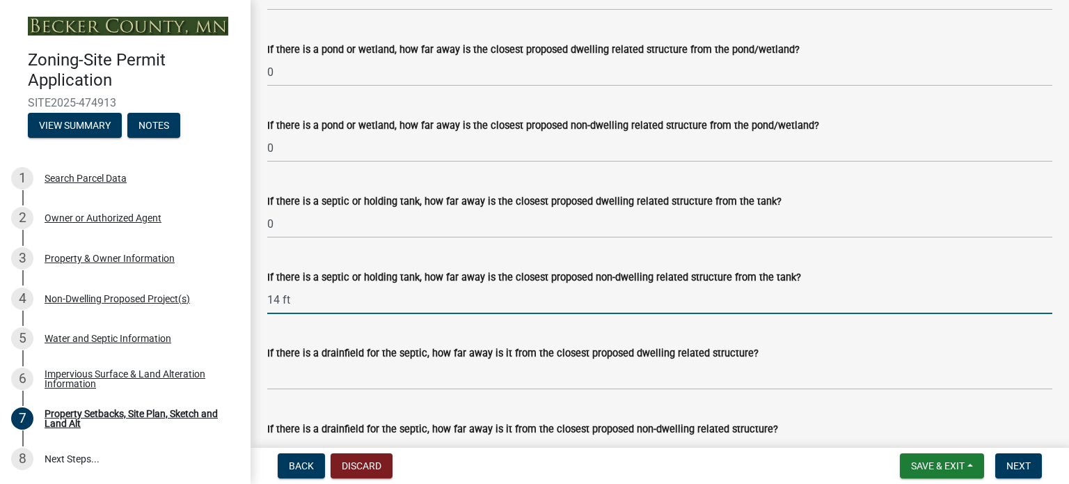
type input "14 ft"
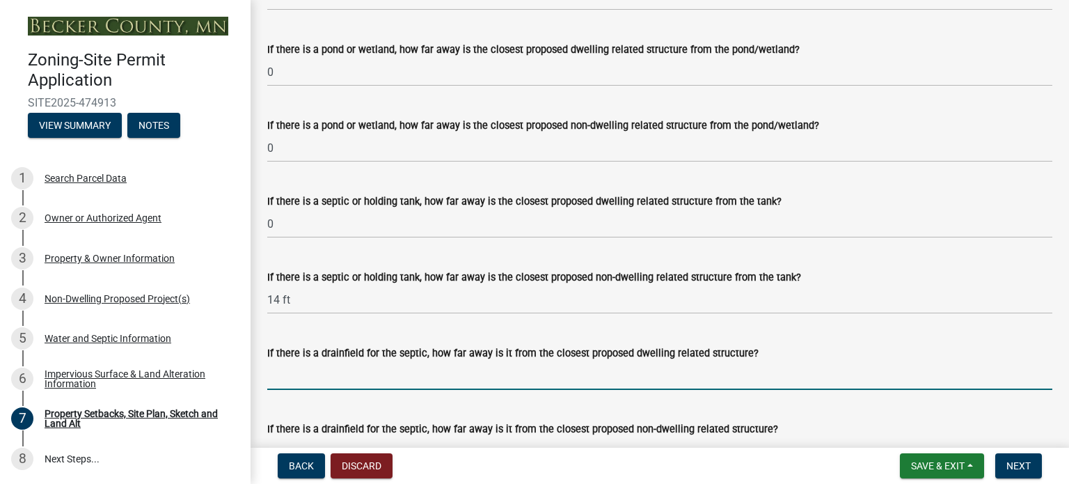
click at [440, 379] on input "If there is a drainfield for the septic, how far away is it from the closest pr…" at bounding box center [659, 375] width 785 height 29
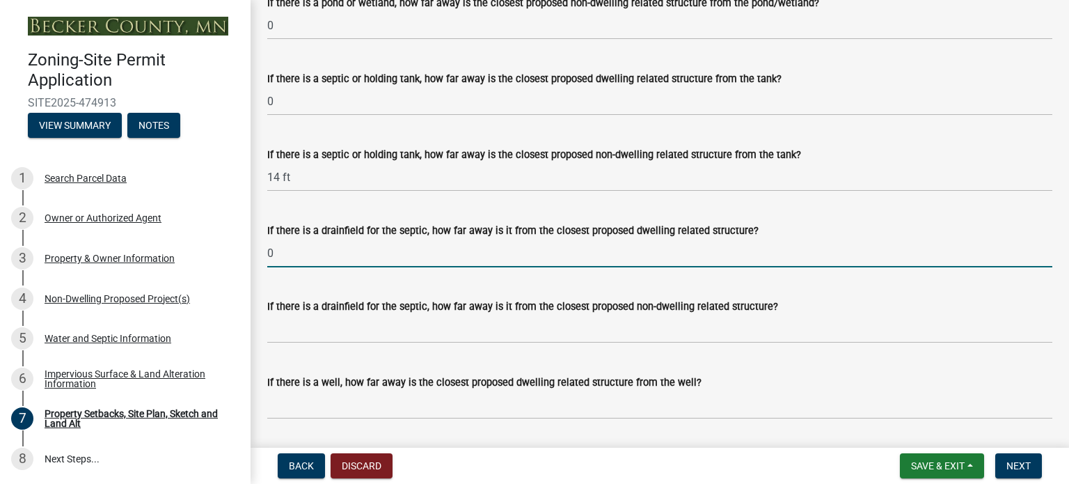
scroll to position [3688, 0]
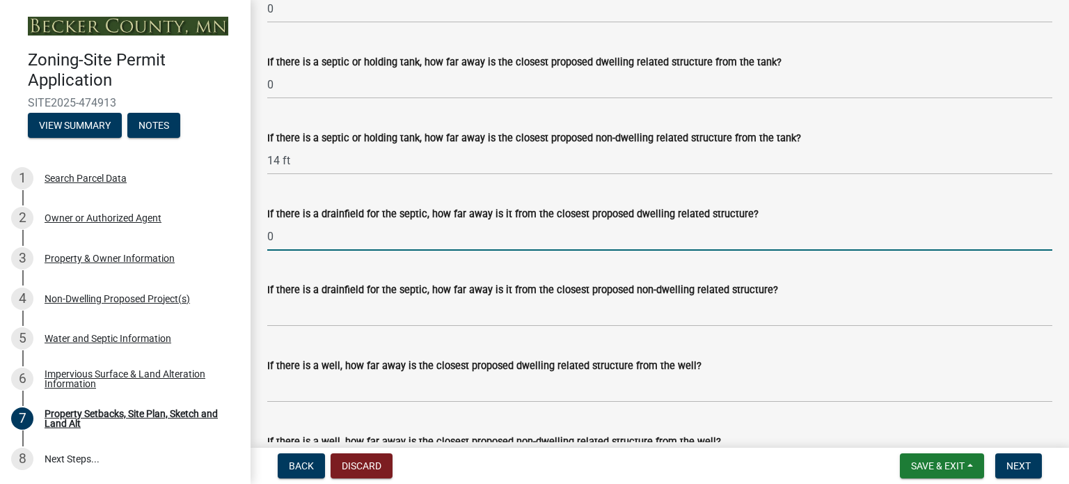
type input "0"
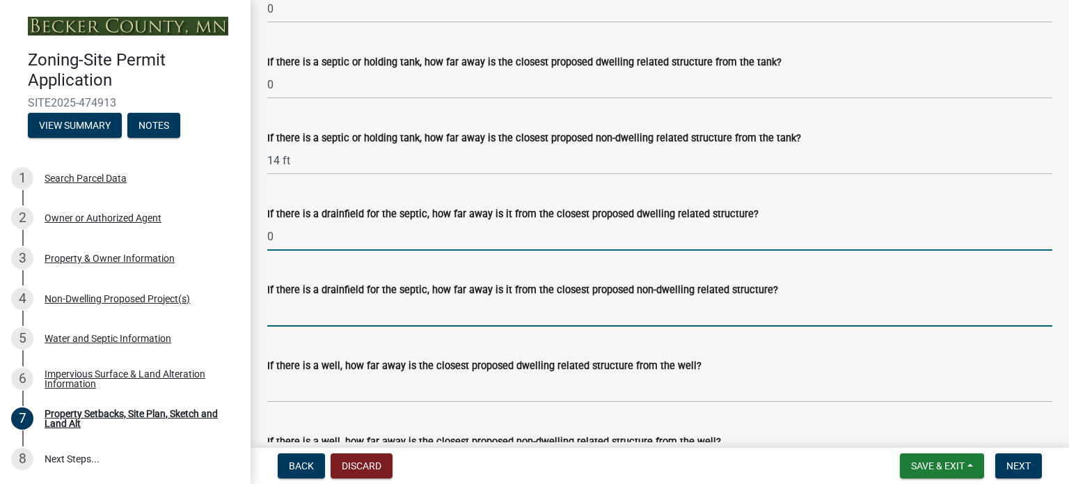
click at [392, 318] on input "If there is a drainfield for the septic, how far away is it from the closest pr…" at bounding box center [659, 312] width 785 height 29
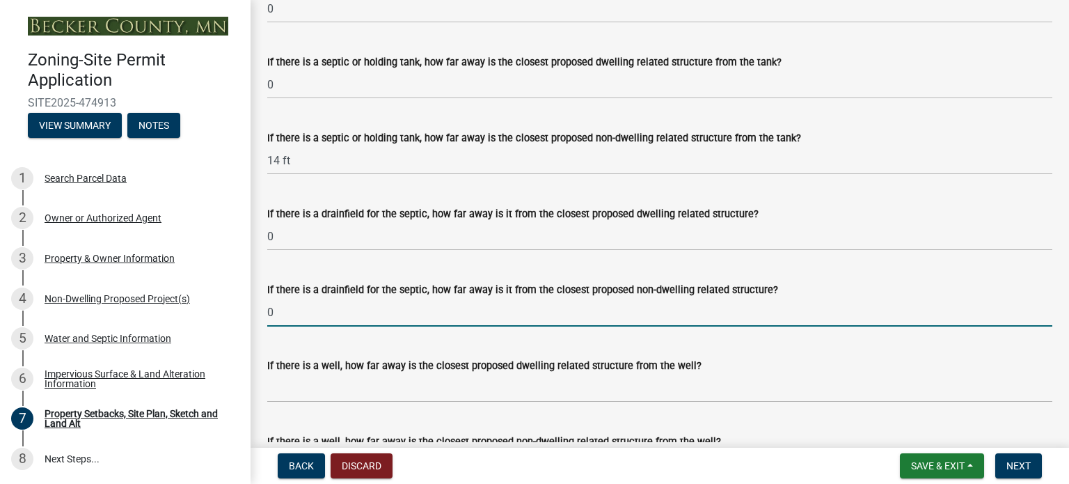
type input "0"
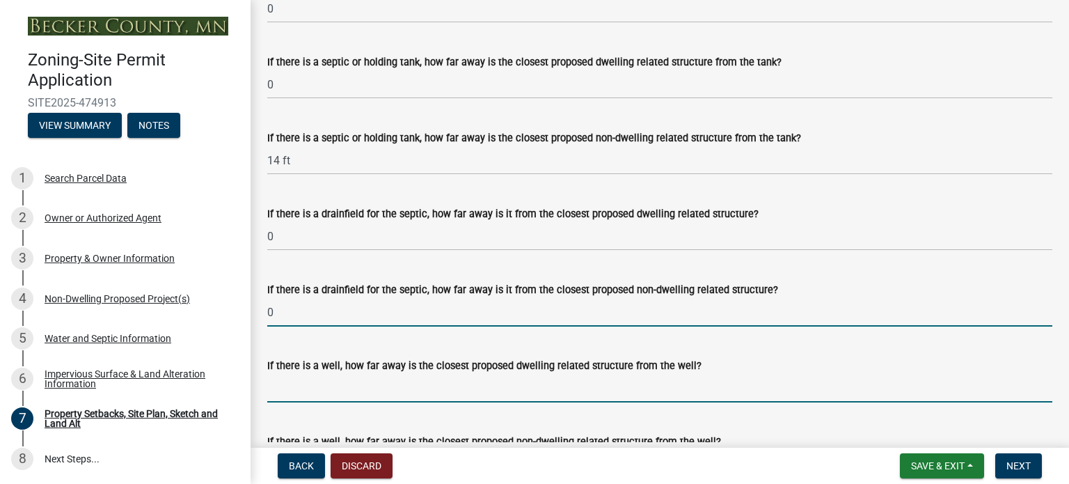
click at [399, 400] on input "If there is a well, how far away is the closest proposed dwelling related struc…" at bounding box center [659, 388] width 785 height 29
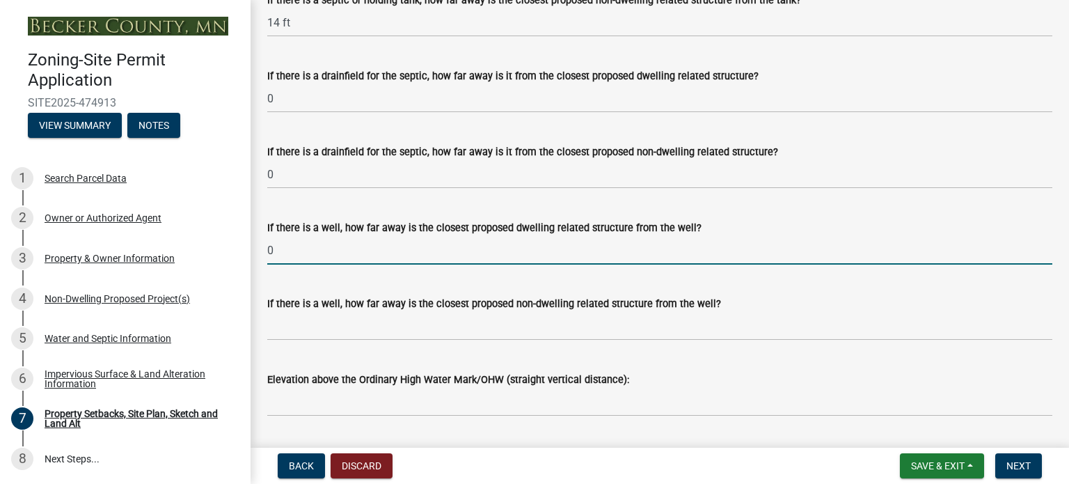
scroll to position [3827, 0]
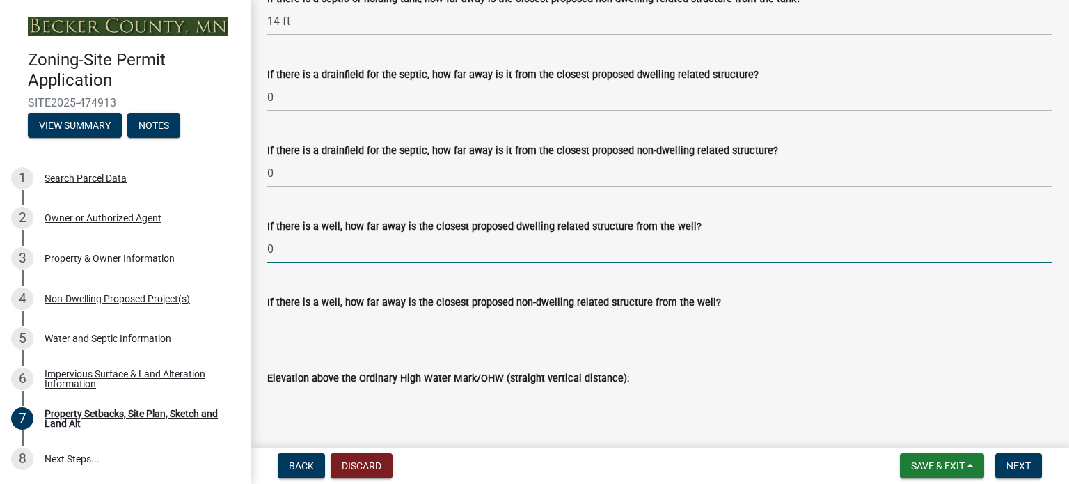
type input "0"
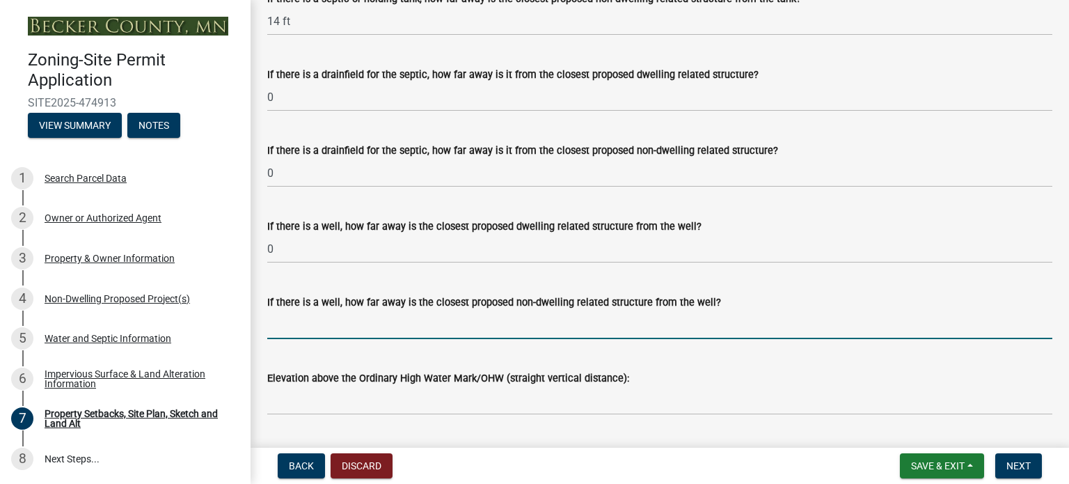
click at [313, 334] on input "If there is a well, how far away is the closest proposed non-dwelling related s…" at bounding box center [659, 324] width 785 height 29
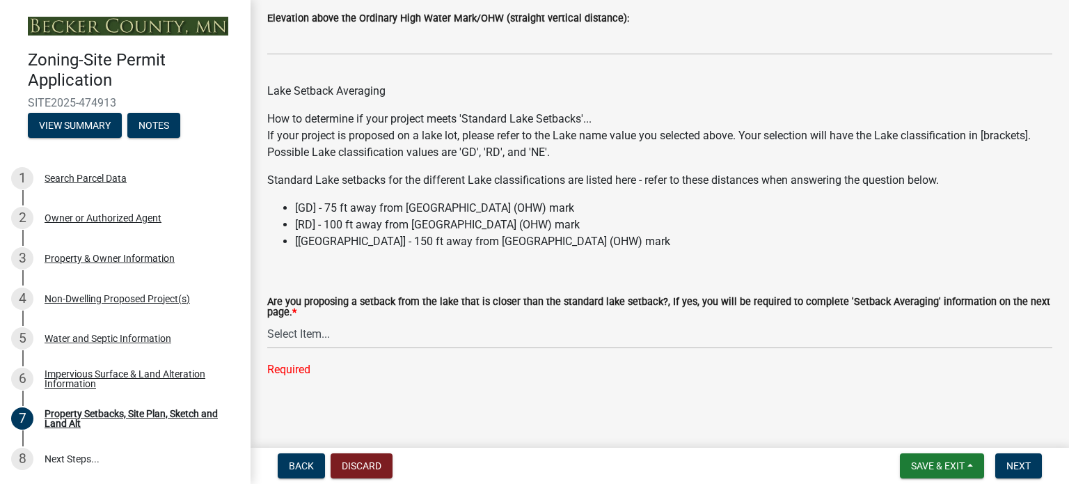
scroll to position [4190, 0]
type input "85 ft"
click at [337, 339] on select "Select Item... Yes No N/A" at bounding box center [659, 333] width 785 height 29
click at [267, 346] on select "Select Item... Yes No N/A" at bounding box center [659, 333] width 785 height 29
select select "19d13e65-c93d-443e-910a-7a17299544cc"
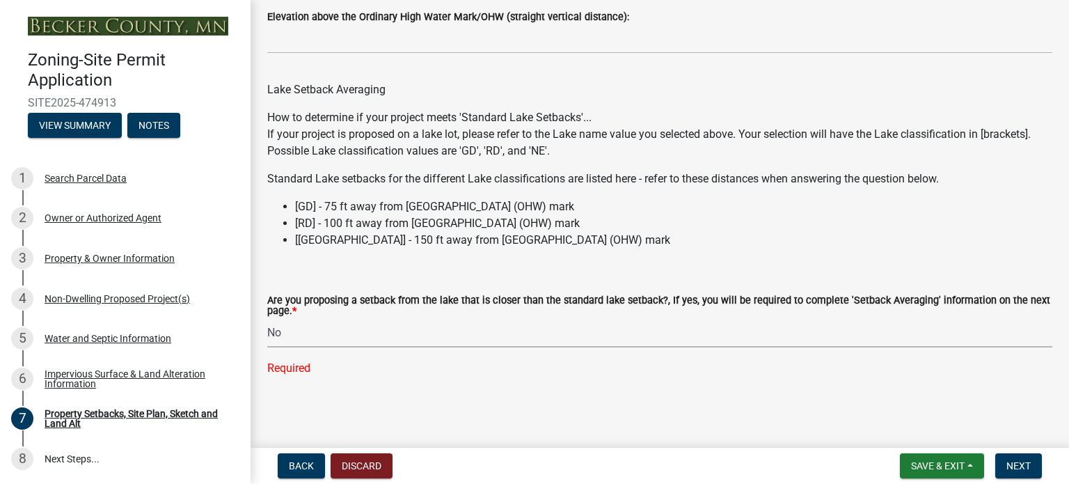
scroll to position [4163, 0]
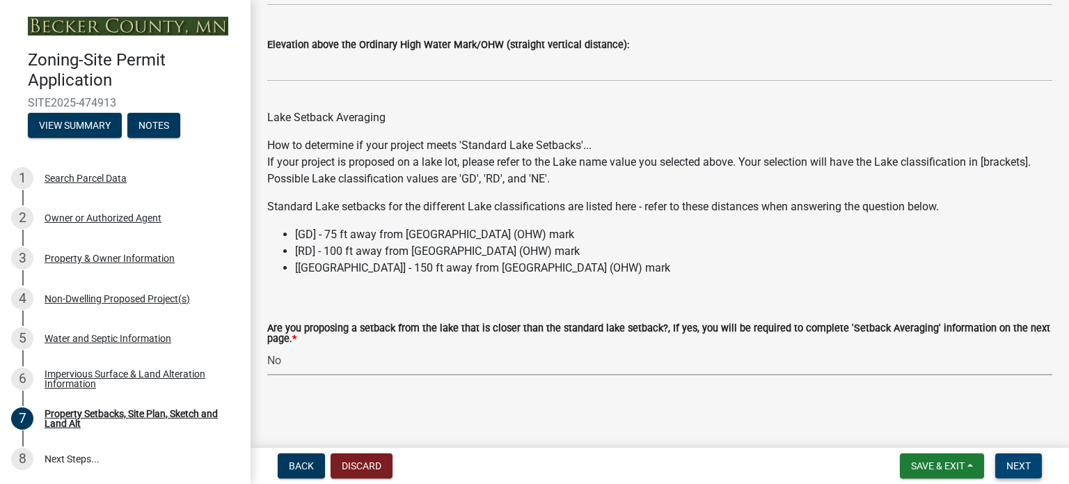
click at [1024, 461] on span "Next" at bounding box center [1018, 465] width 24 height 11
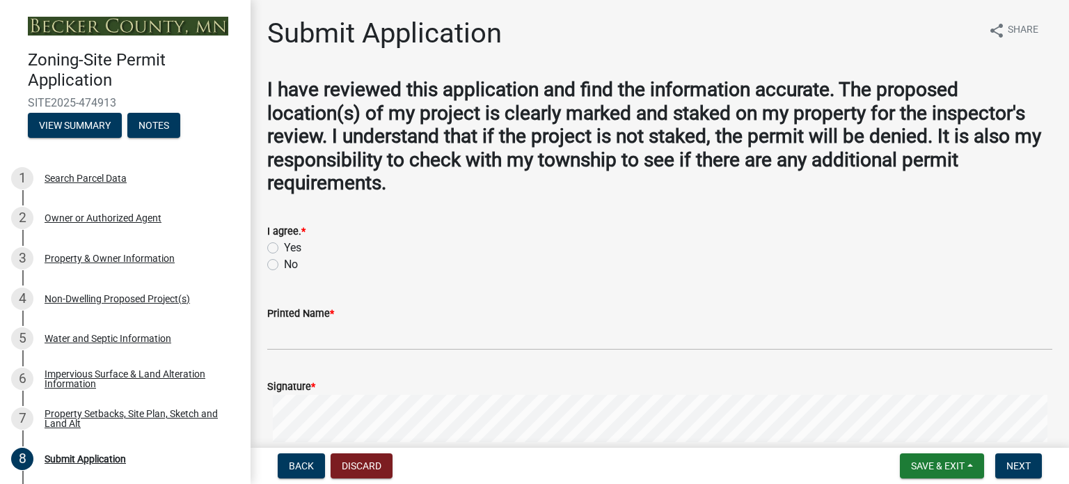
click at [284, 252] on label "Yes" at bounding box center [292, 247] width 17 height 17
click at [284, 248] on input "Yes" at bounding box center [288, 243] width 9 height 9
radio input "true"
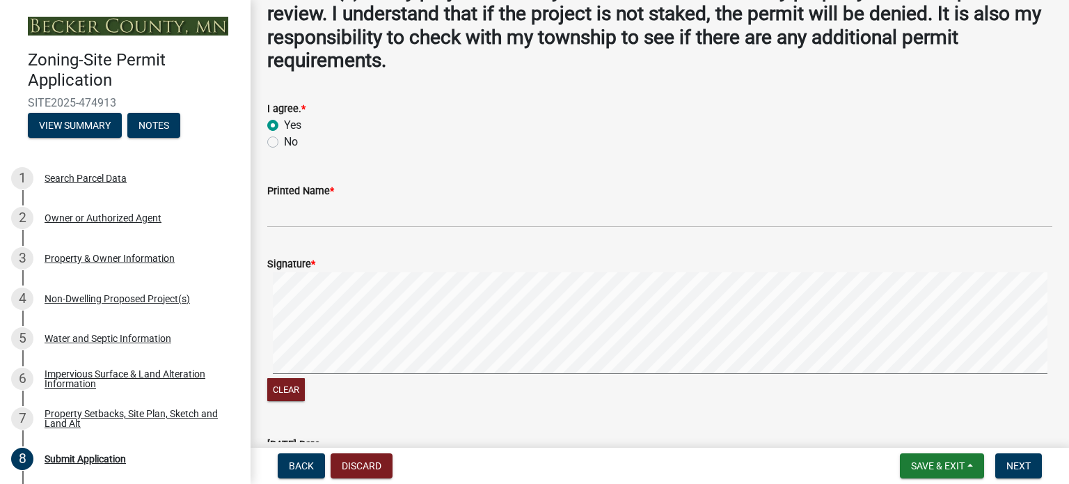
scroll to position [139, 0]
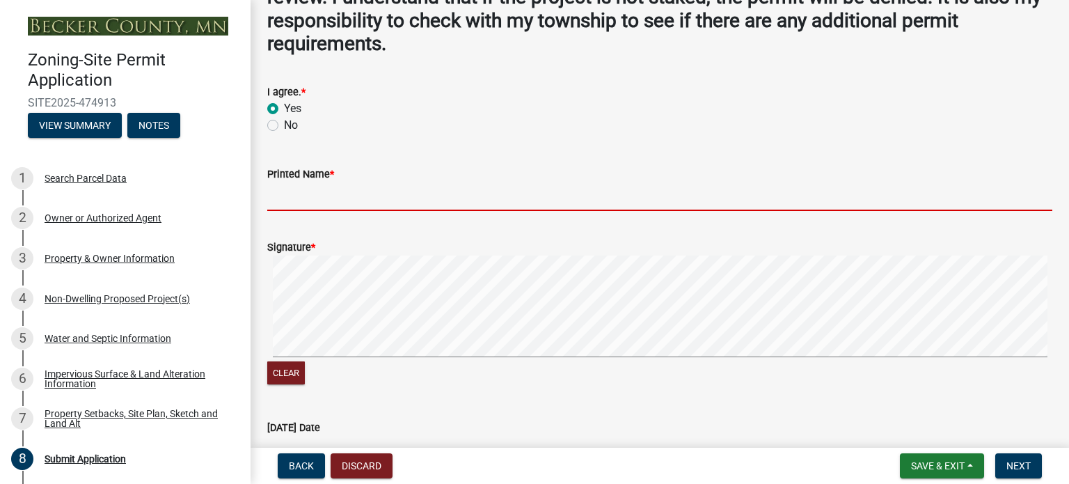
click at [298, 205] on input "Printed Name *" at bounding box center [659, 196] width 785 height 29
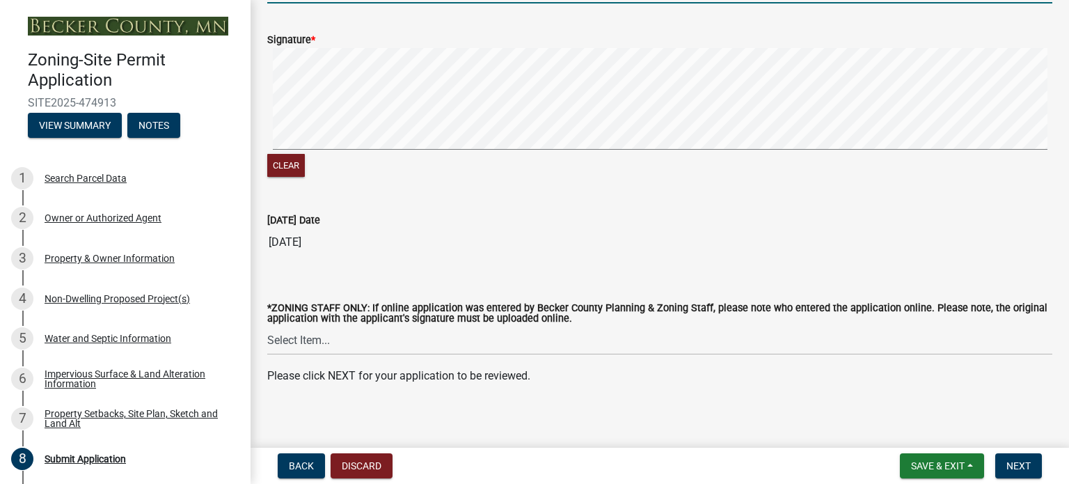
scroll to position [353, 0]
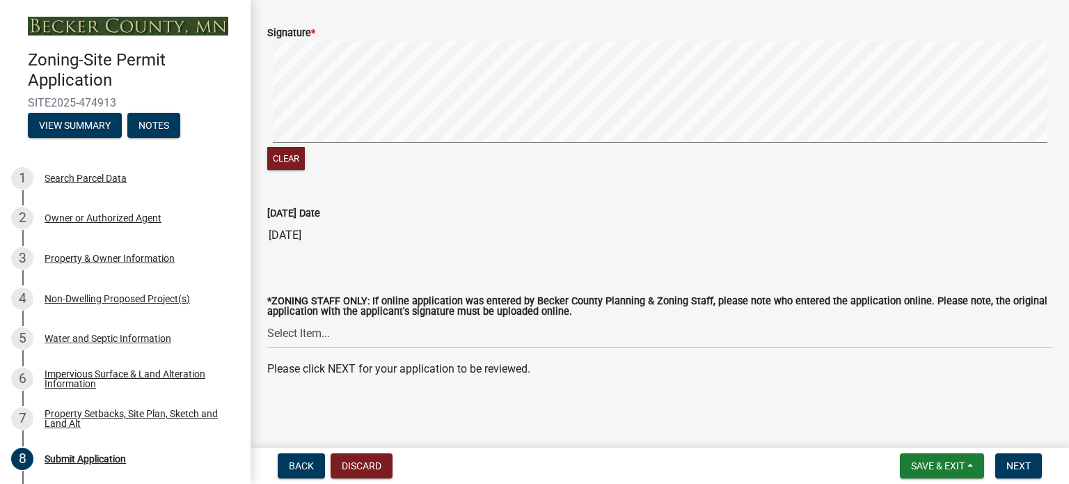
type input "[PERSON_NAME] & [PERSON_NAME]"
click at [292, 339] on select "Select Item... [PERSON_NAME] [PERSON_NAME] [PERSON_NAME] [PERSON_NAME] [PERSON_…" at bounding box center [659, 333] width 785 height 29
click at [688, 241] on input "[DATE]" at bounding box center [659, 235] width 785 height 28
click at [1008, 466] on span "Next" at bounding box center [1018, 465] width 24 height 11
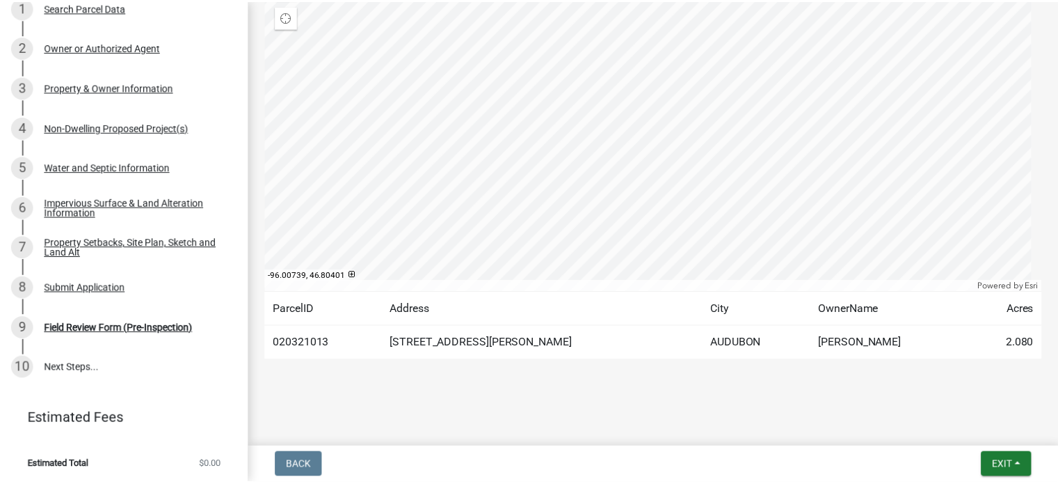
scroll to position [173, 0]
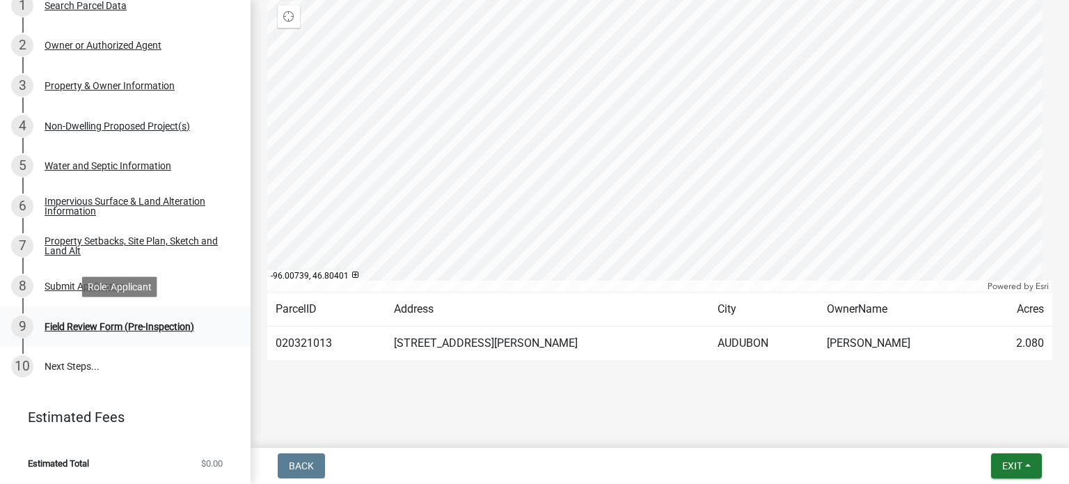
click at [152, 326] on div "Field Review Form (Pre-Inspection)" at bounding box center [120, 326] width 150 height 10
click at [1010, 461] on span "Exit" at bounding box center [1012, 465] width 20 height 11
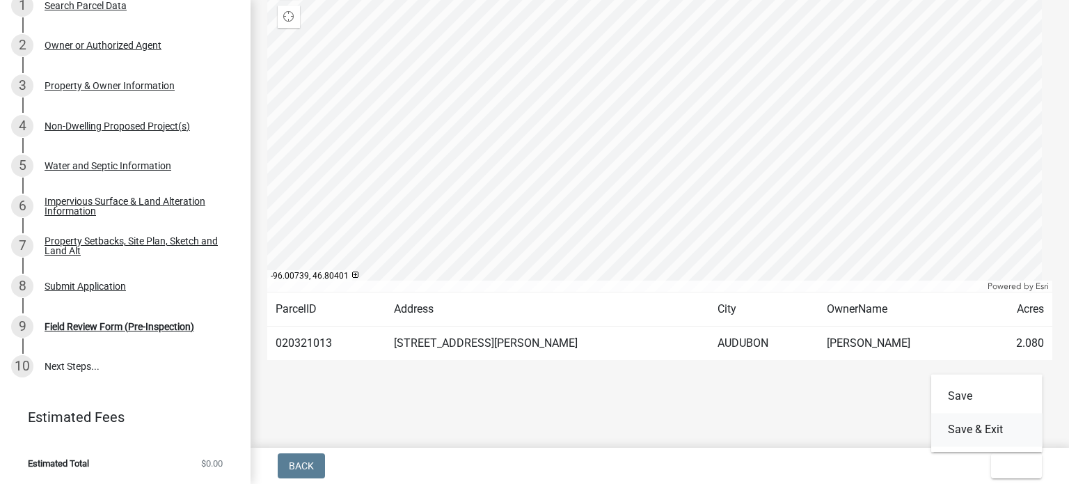
click at [972, 434] on button "Save & Exit" at bounding box center [986, 429] width 111 height 33
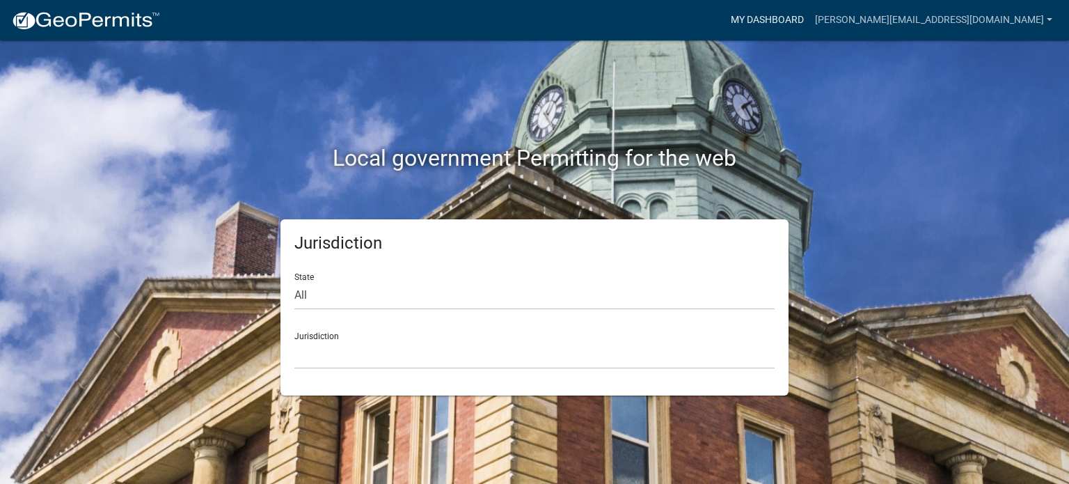
click at [809, 15] on link "My Dashboard" at bounding box center [767, 20] width 84 height 26
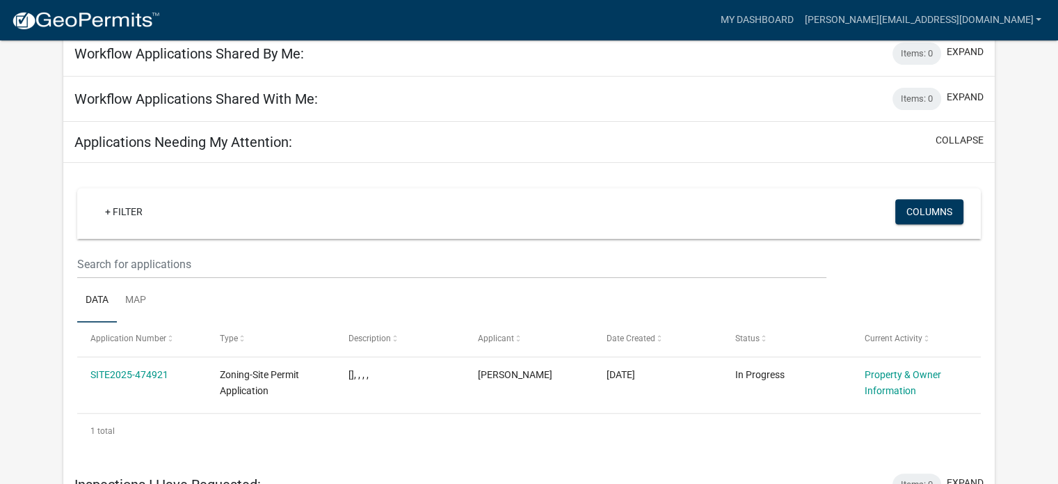
scroll to position [509, 0]
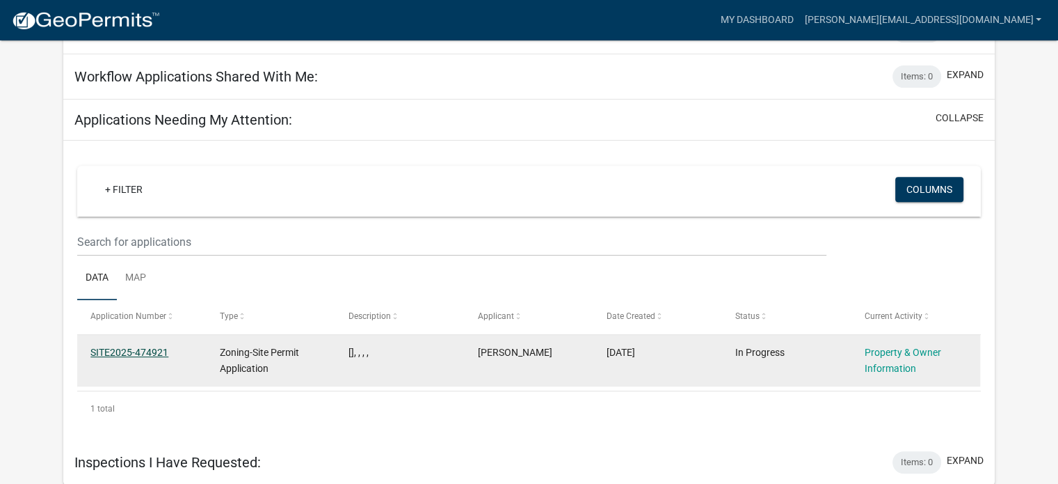
click at [148, 355] on link "SITE2025-474921" at bounding box center [129, 352] width 78 height 11
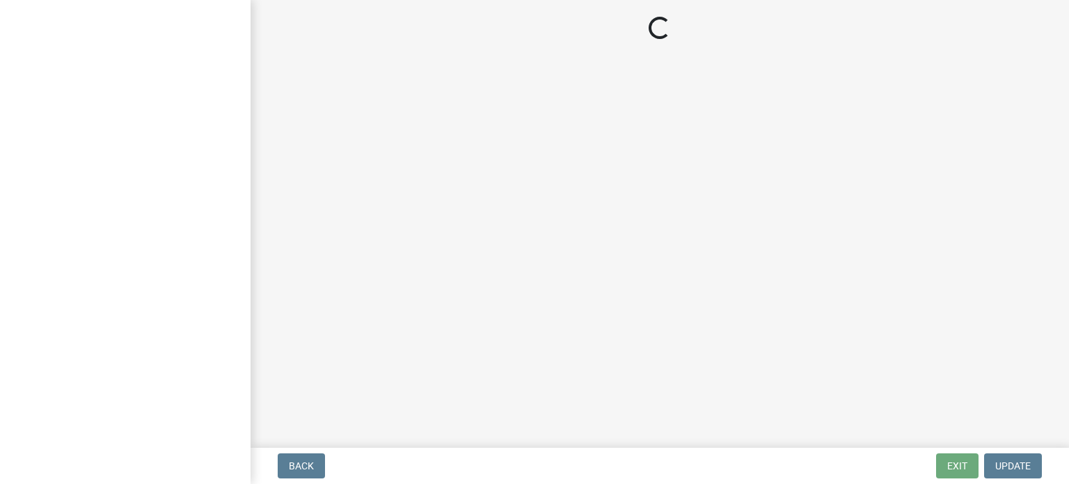
select select "85fc75ff-0121-4ad4-a39b-9ebe8e4a222b"
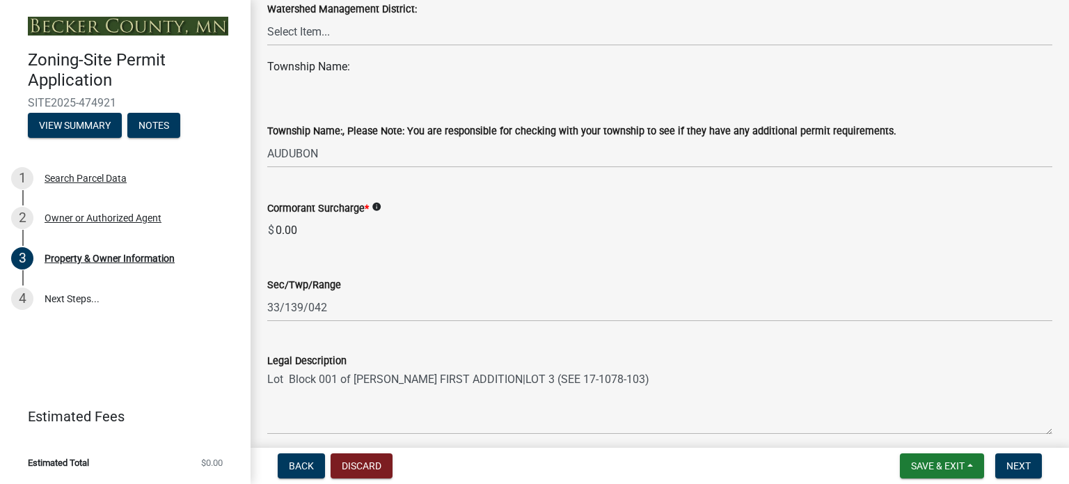
scroll to position [736, 0]
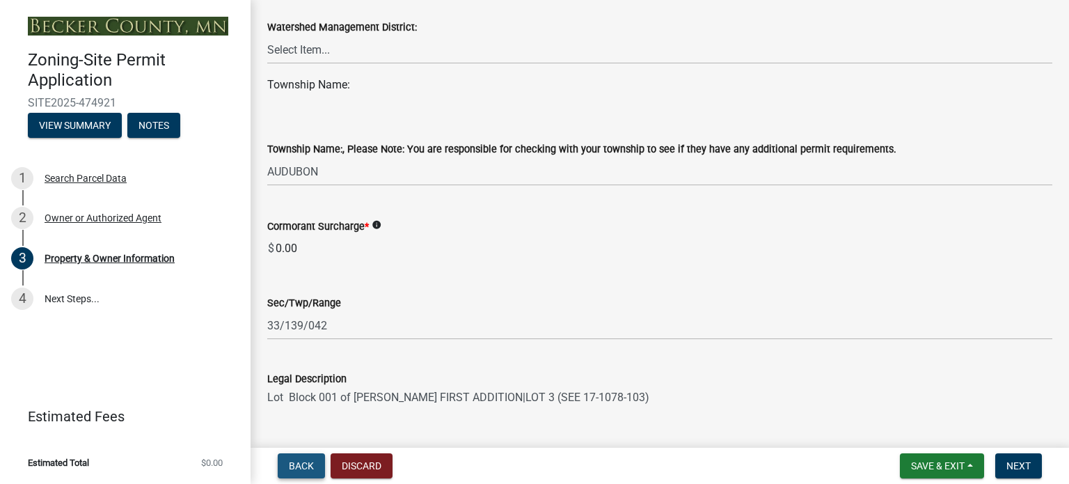
click at [300, 465] on span "Back" at bounding box center [301, 465] width 25 height 11
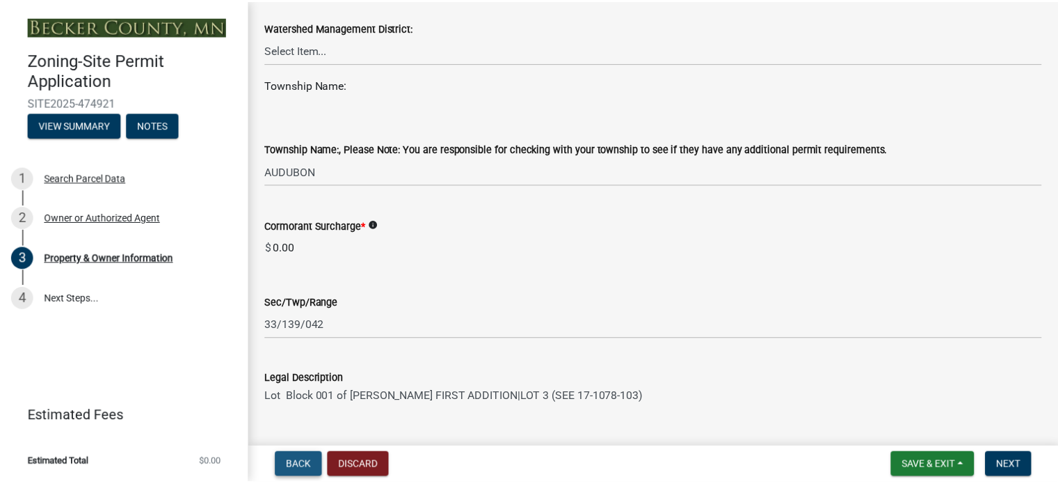
scroll to position [0, 0]
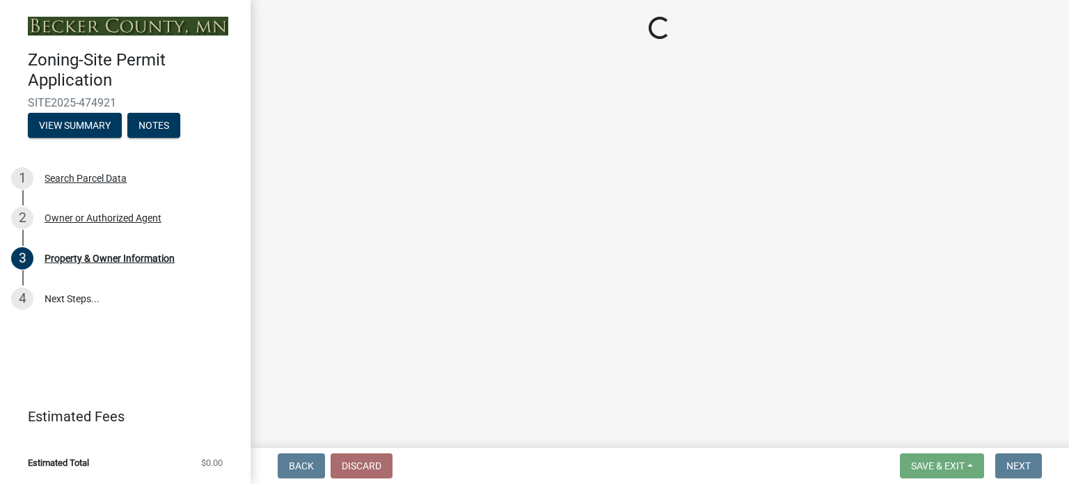
select select "3c674549-ed69-405f-b795-9fa3f7d47d9d"
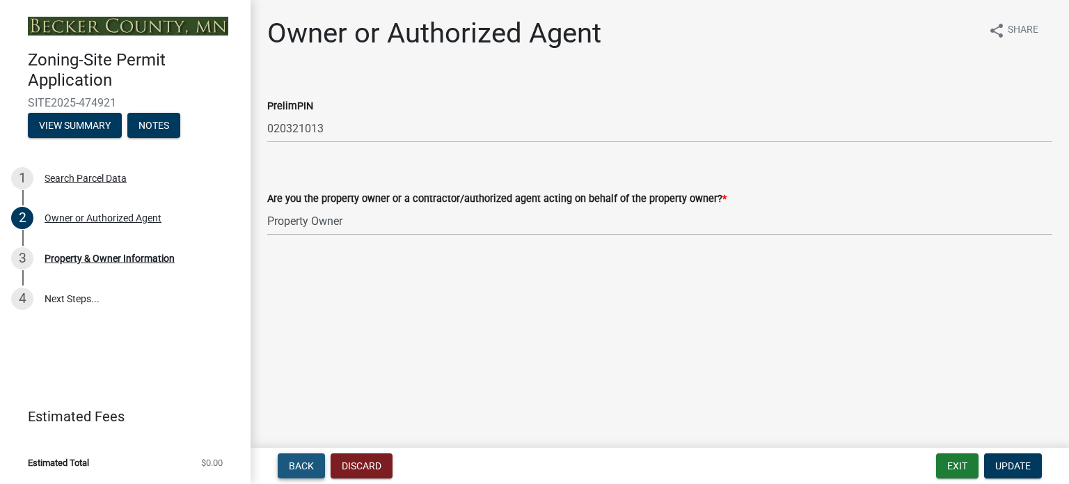
click at [296, 460] on span "Back" at bounding box center [301, 465] width 25 height 11
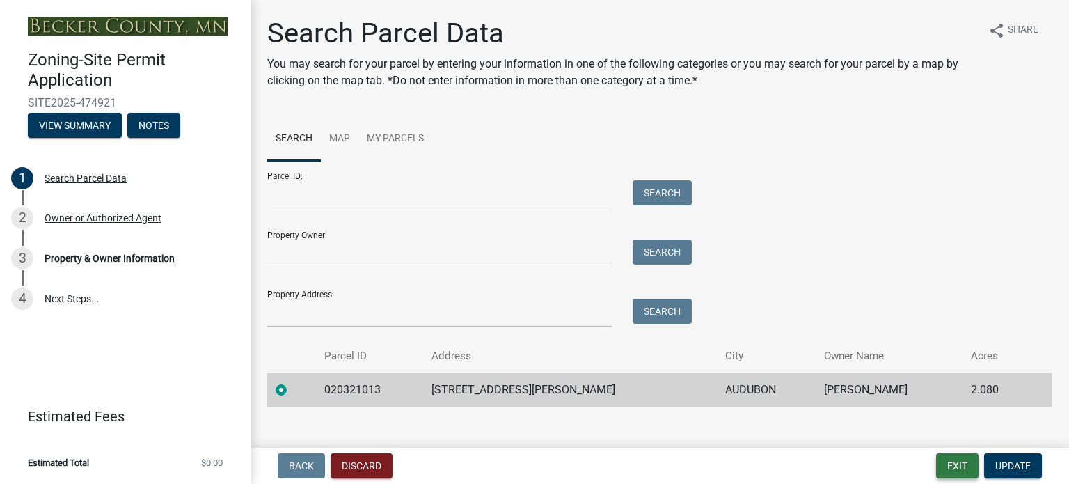
click at [969, 467] on button "Exit" at bounding box center [957, 465] width 42 height 25
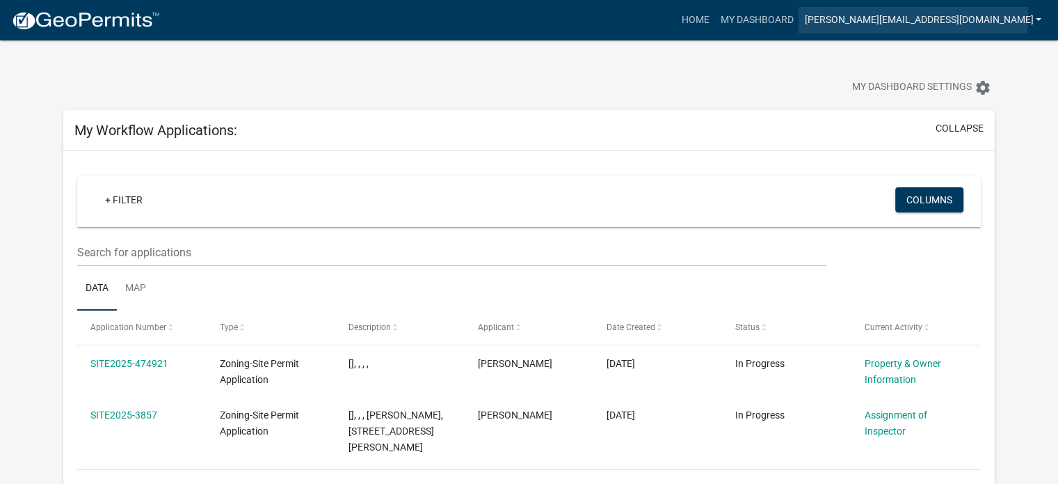
click at [1031, 16] on link "[PERSON_NAME][EMAIL_ADDRESS][DOMAIN_NAME]" at bounding box center [923, 20] width 248 height 26
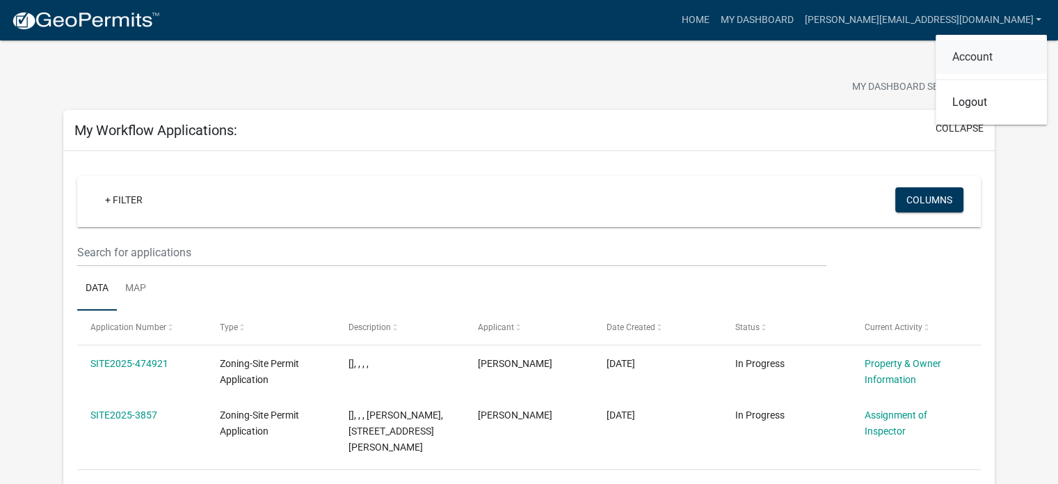
click at [985, 61] on link "Account" at bounding box center [991, 56] width 111 height 33
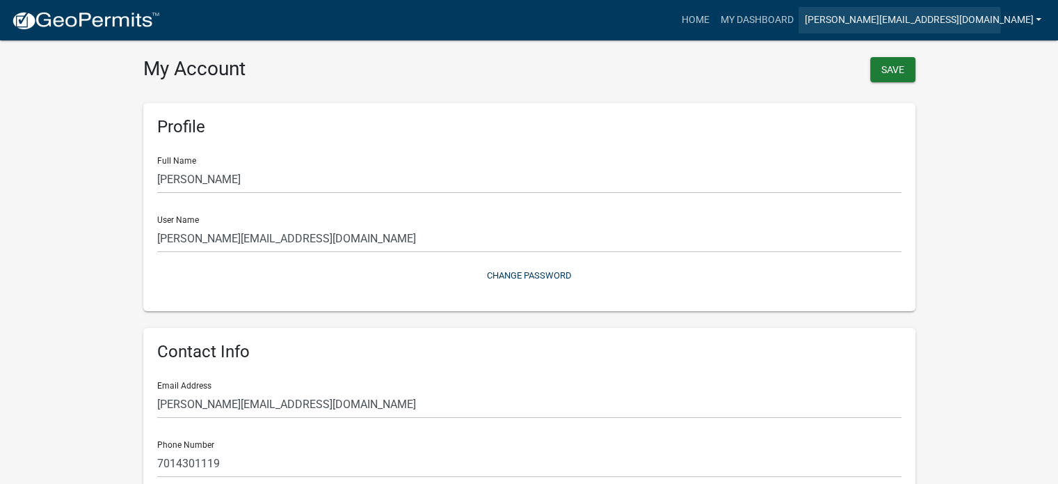
click at [1004, 20] on link "[PERSON_NAME][EMAIL_ADDRESS][DOMAIN_NAME]" at bounding box center [923, 20] width 248 height 26
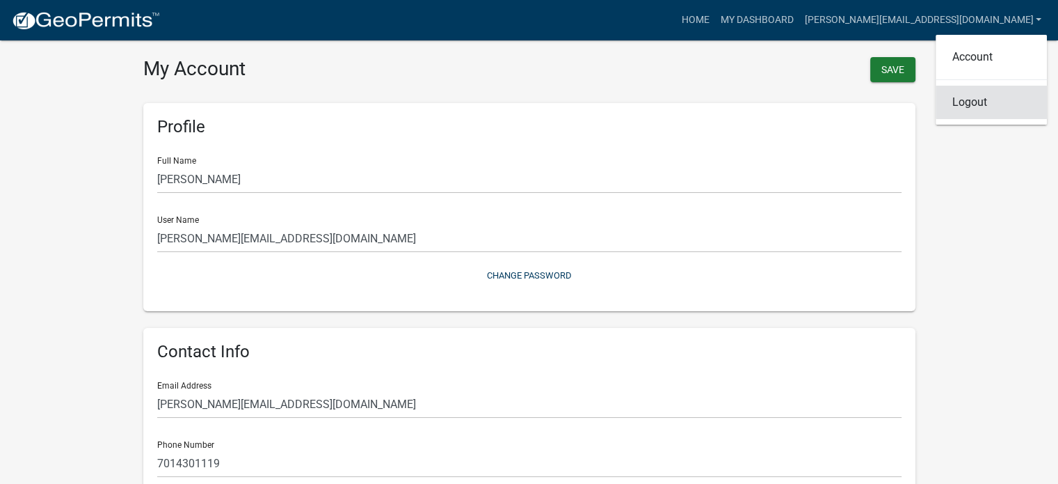
click at [977, 108] on link "Logout" at bounding box center [991, 102] width 111 height 33
